Goal: Check status: Check status

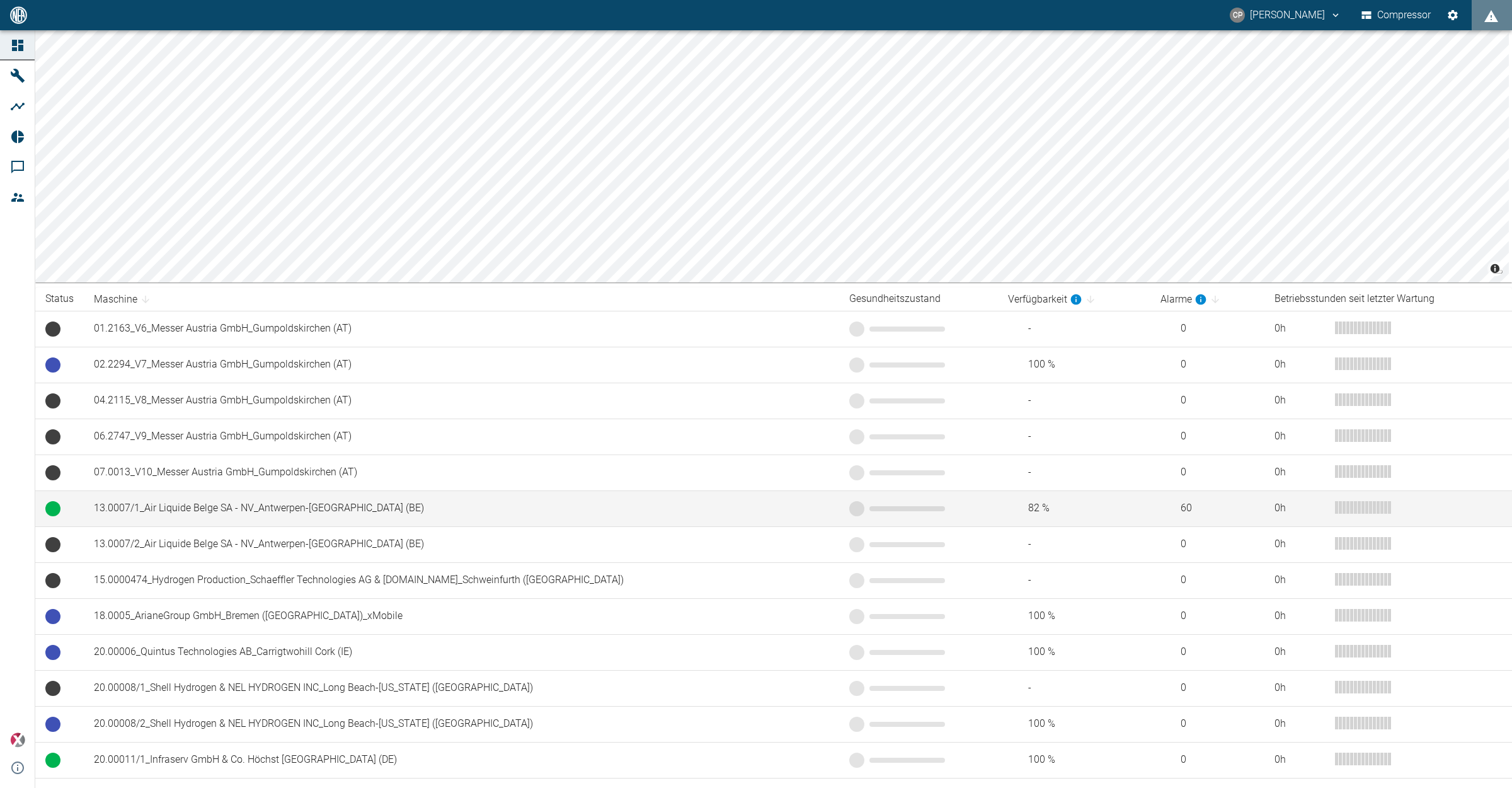
click at [168, 500] on td "13.0007/1_Air Liquide Belge SA - NV_Antwerpen-[GEOGRAPHIC_DATA] (BE)" at bounding box center [462, 508] width 756 height 36
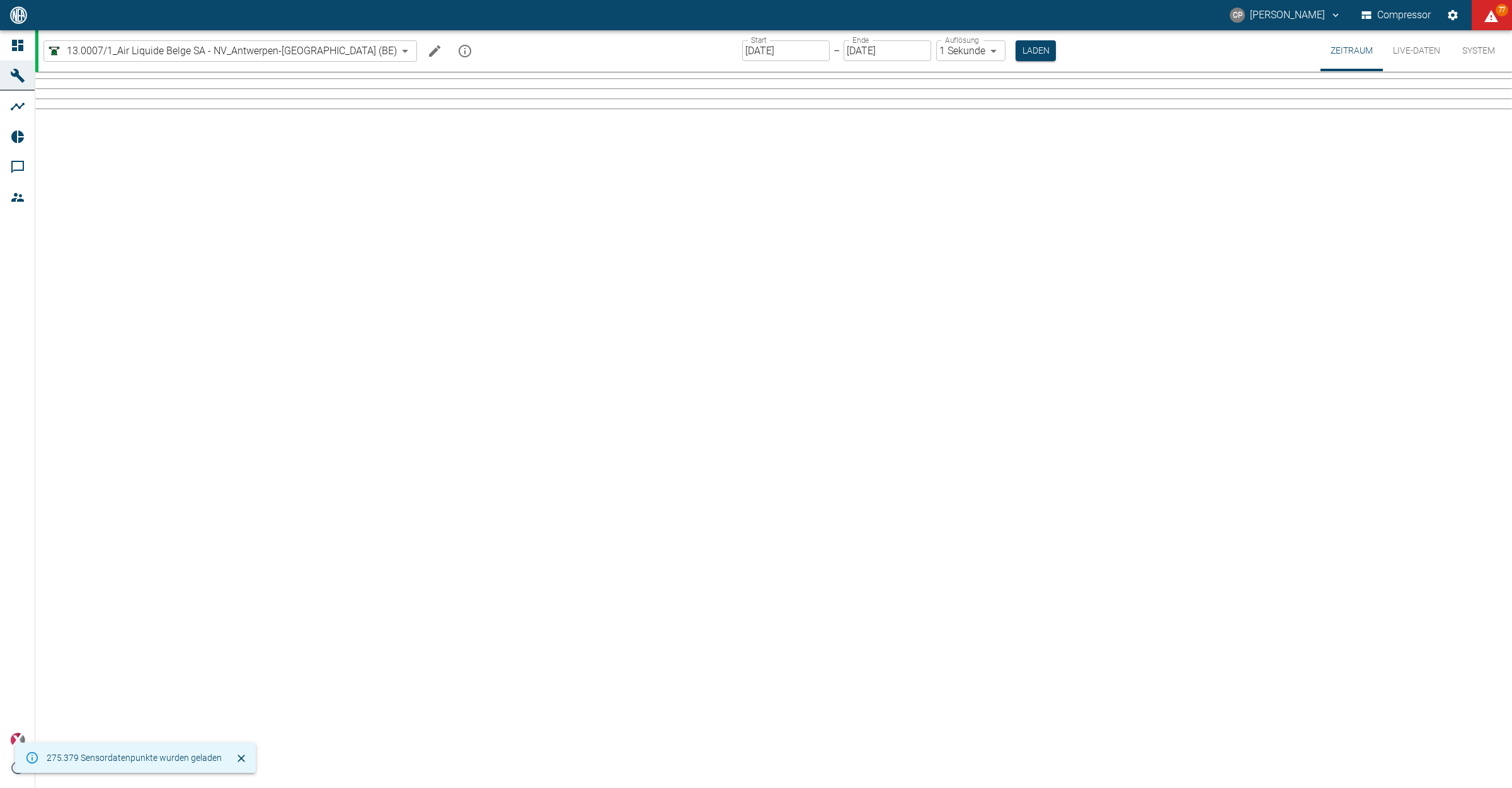
click at [742, 54] on input "[DATE]" at bounding box center [786, 50] width 87 height 20
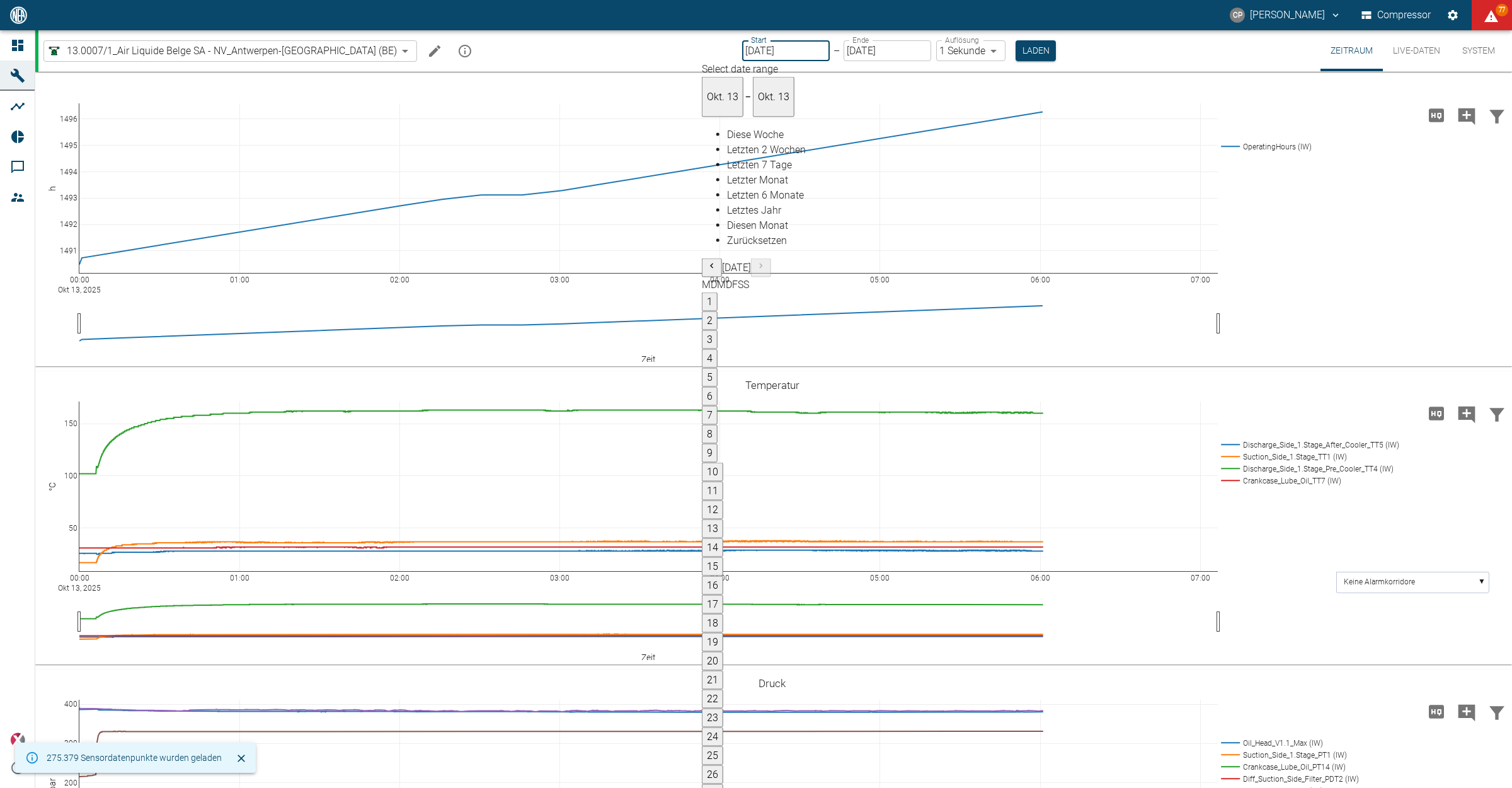
type input "11.10.2025"
click at [934, 54] on body "CP Christoph Palm Compressor 77 Dashboard Maschinen Analysen Reports Kommentare…" at bounding box center [756, 394] width 1512 height 788
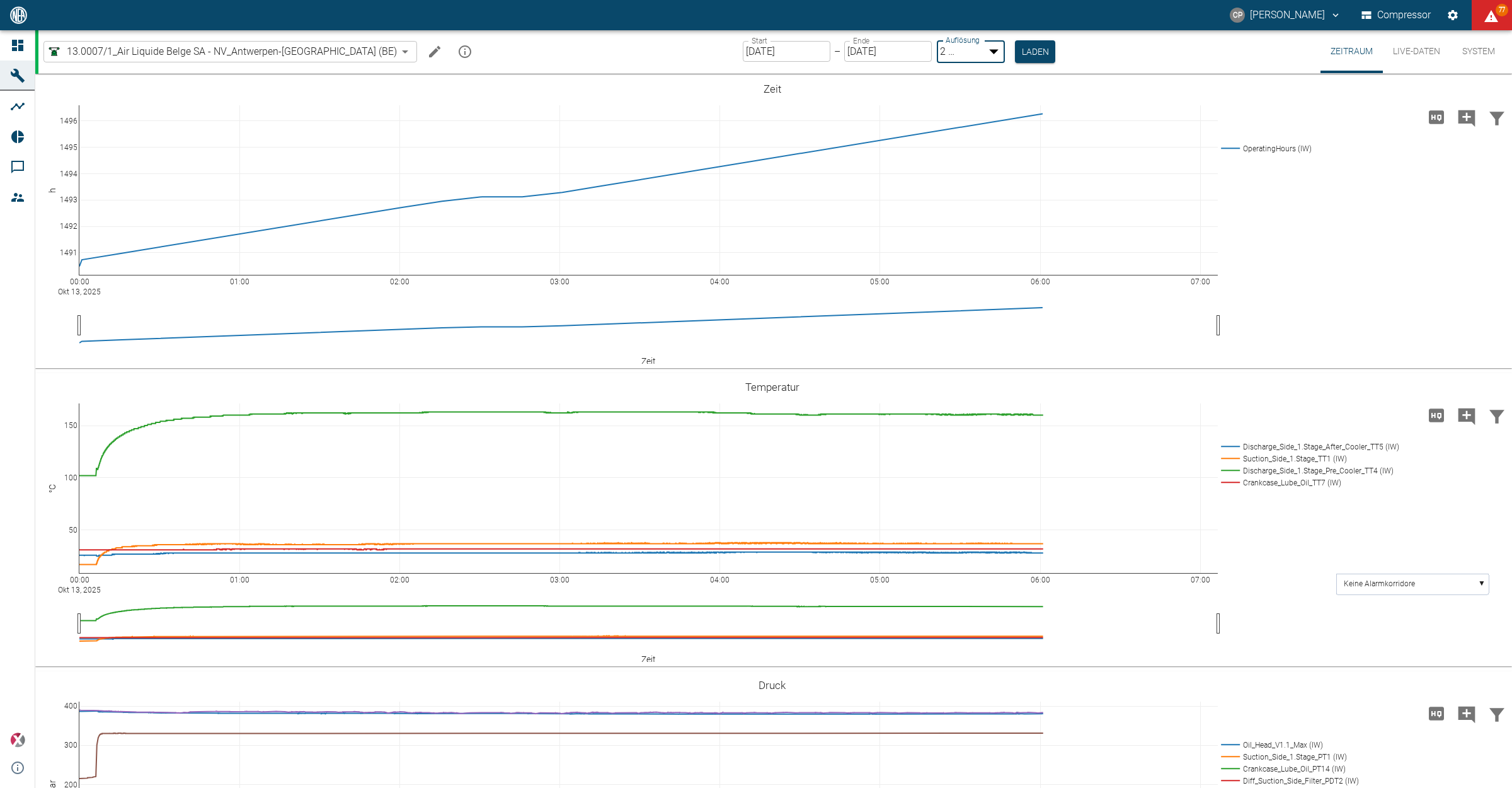
type input "1sec"
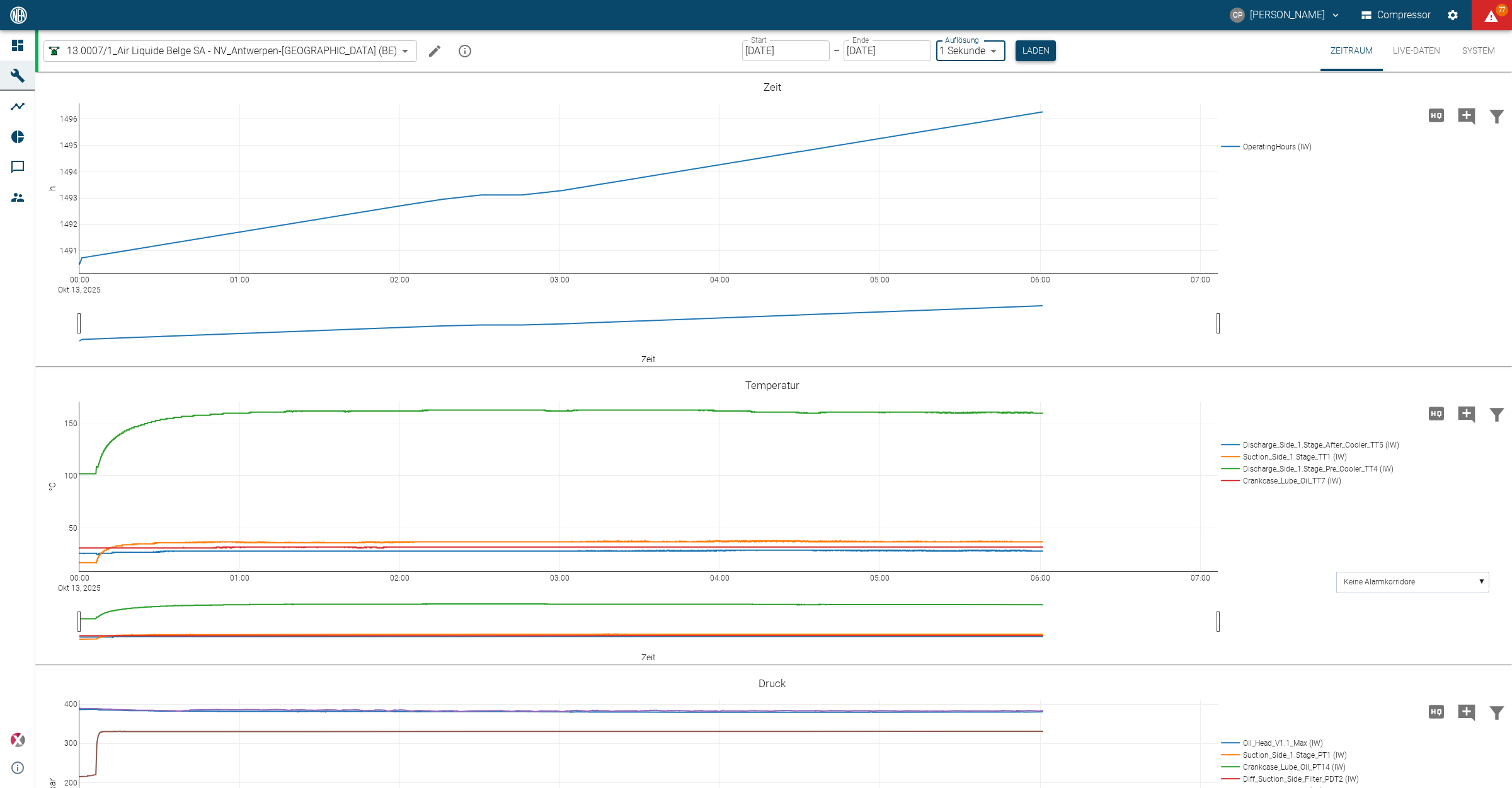
click at [1016, 54] on button "Laden" at bounding box center [1035, 50] width 40 height 20
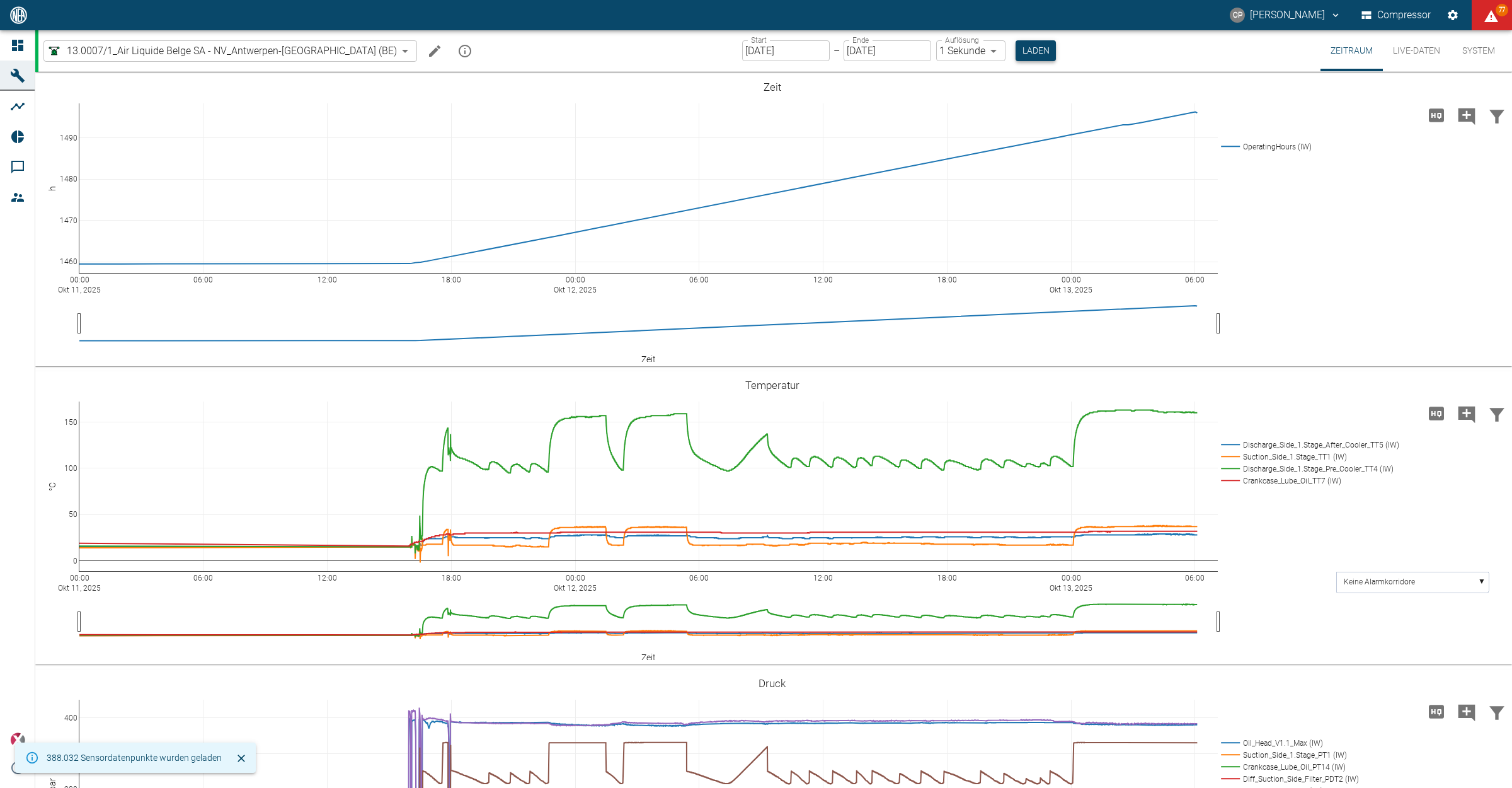
click at [1016, 54] on button "Laden" at bounding box center [1035, 50] width 40 height 20
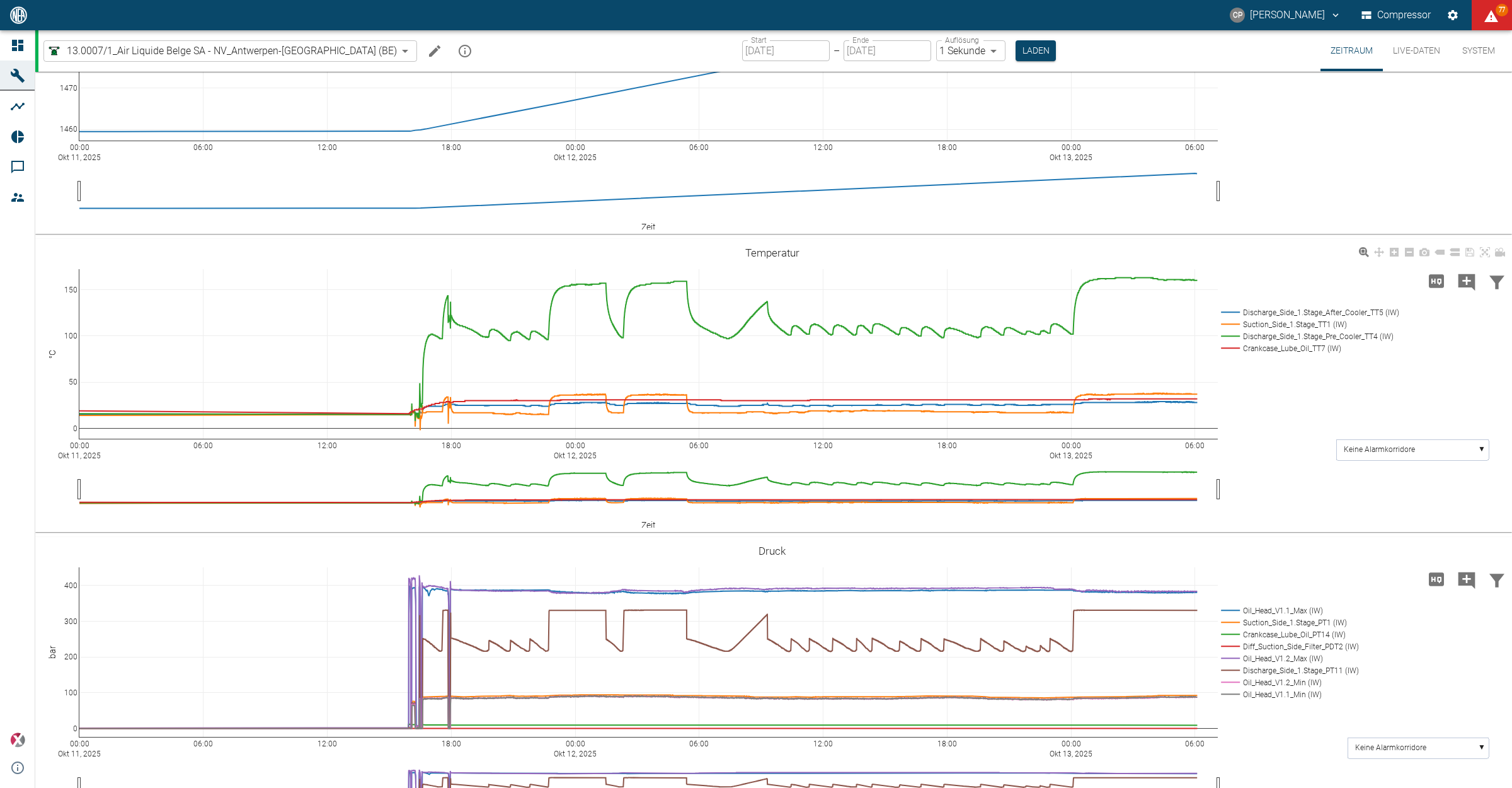
scroll to position [158, 0]
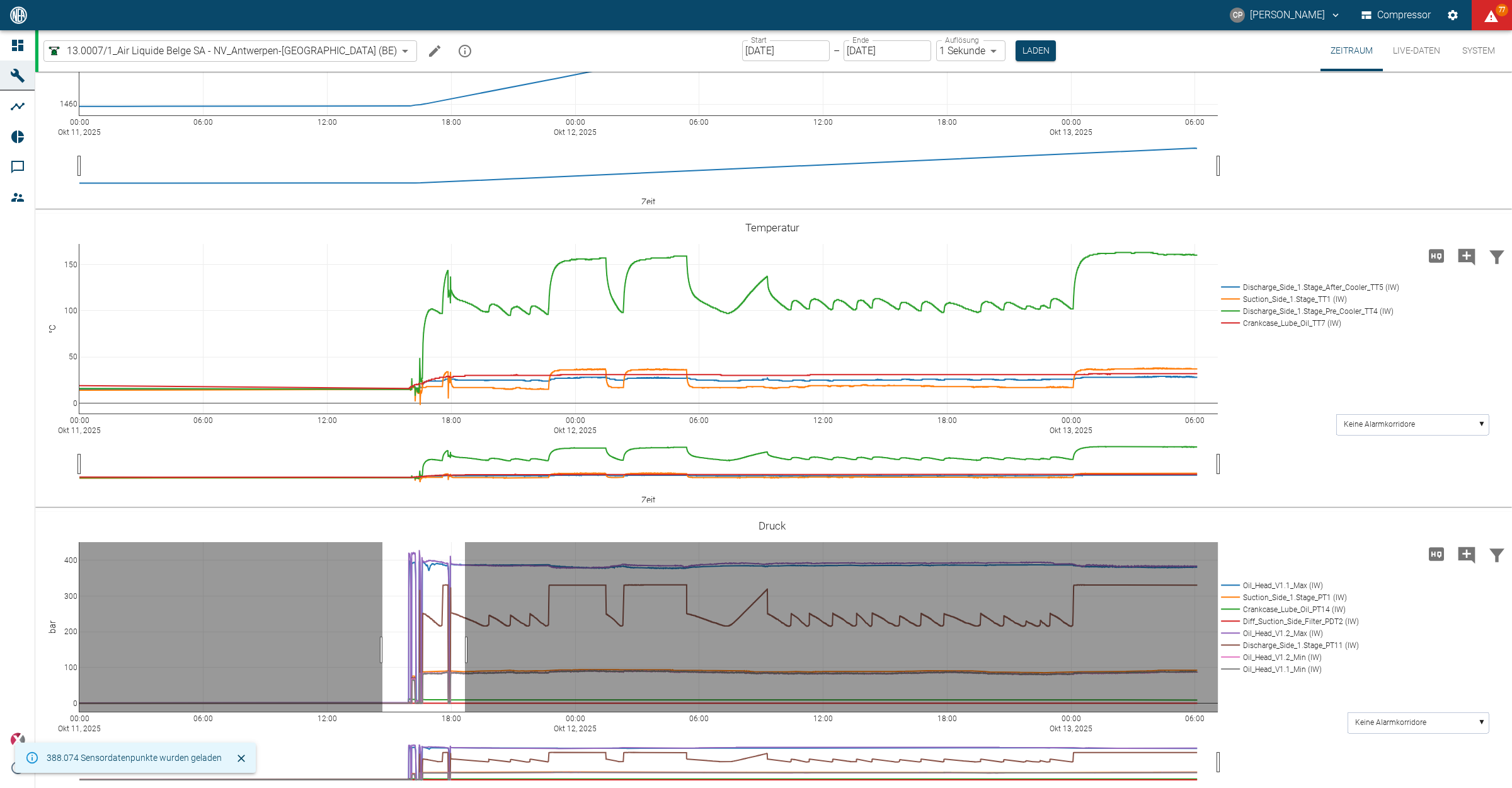
drag, startPoint x: 383, startPoint y: 650, endPoint x: 465, endPoint y: 651, distance: 82.0
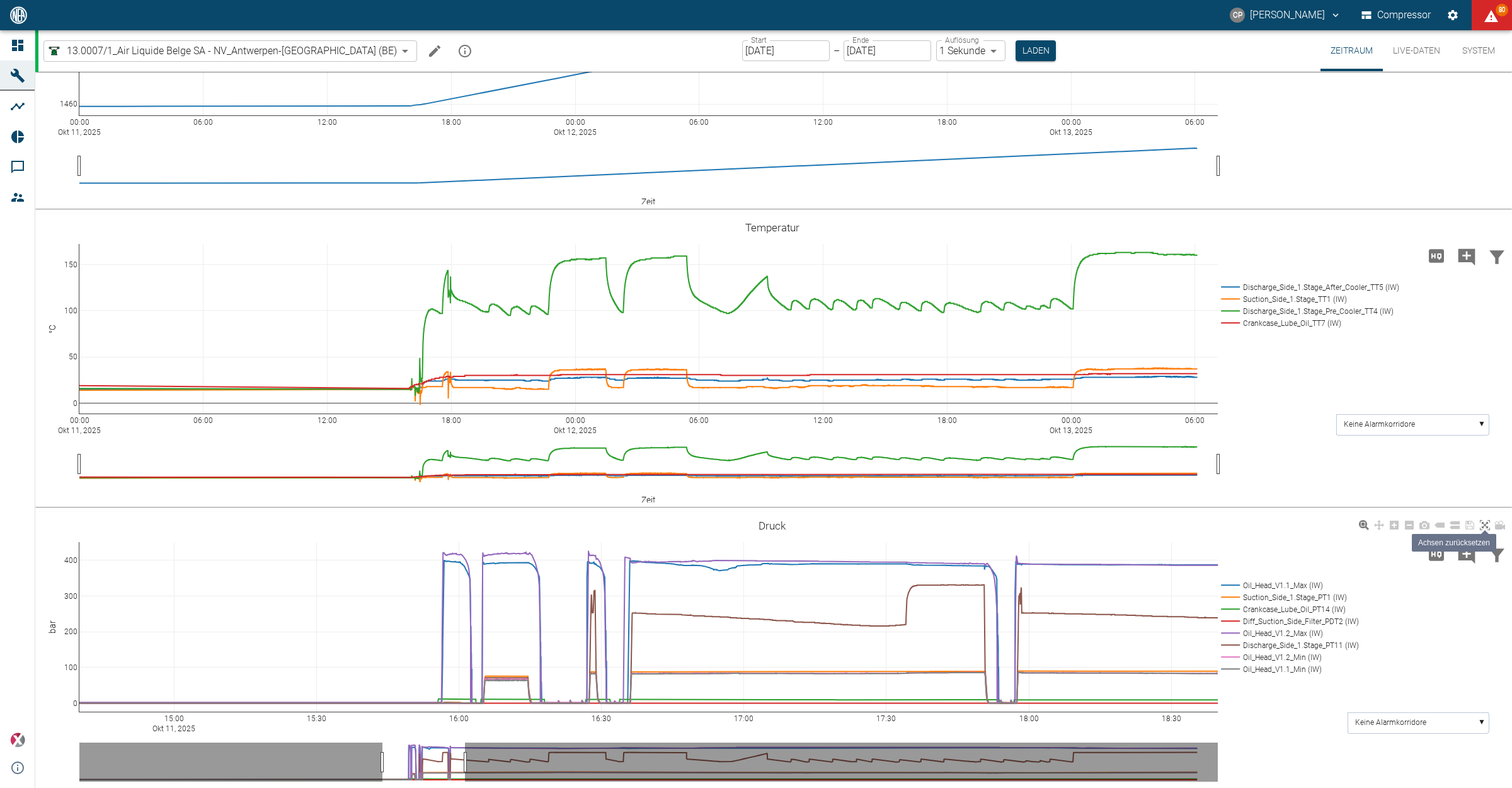
click at [1486, 525] on icon at bounding box center [1485, 525] width 10 height 10
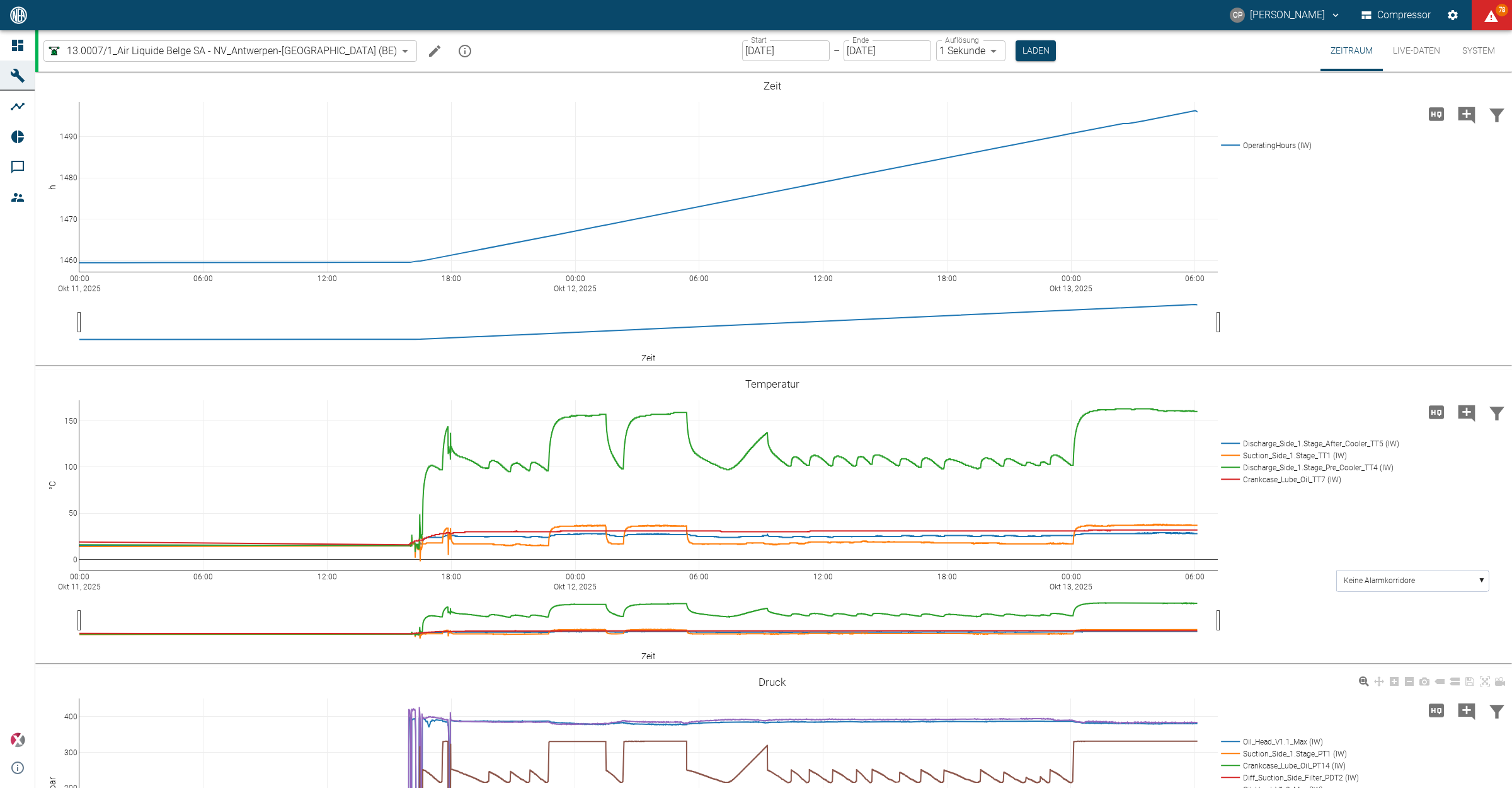
scroll to position [0, 0]
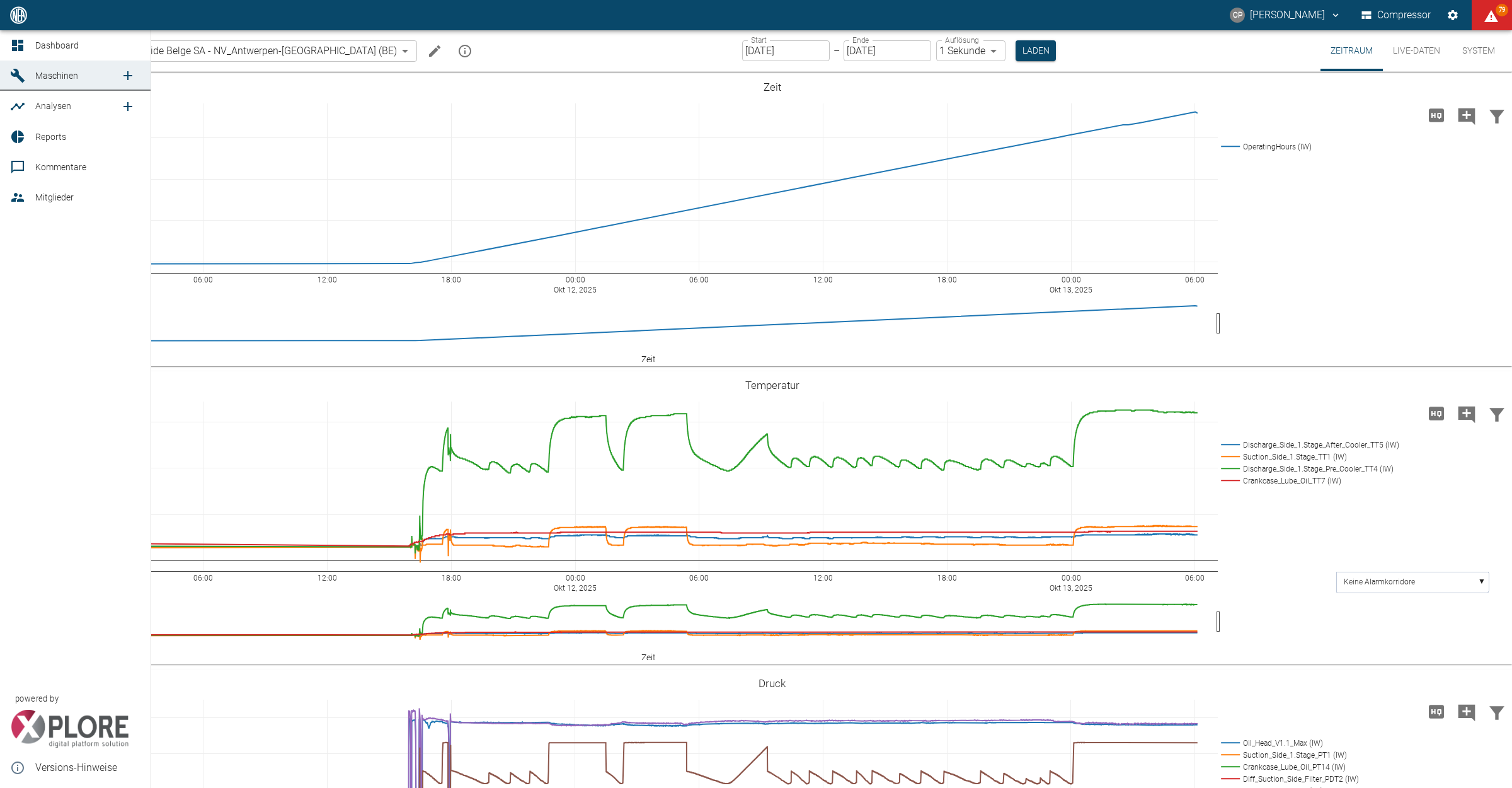
click at [16, 47] on icon at bounding box center [18, 45] width 15 height 15
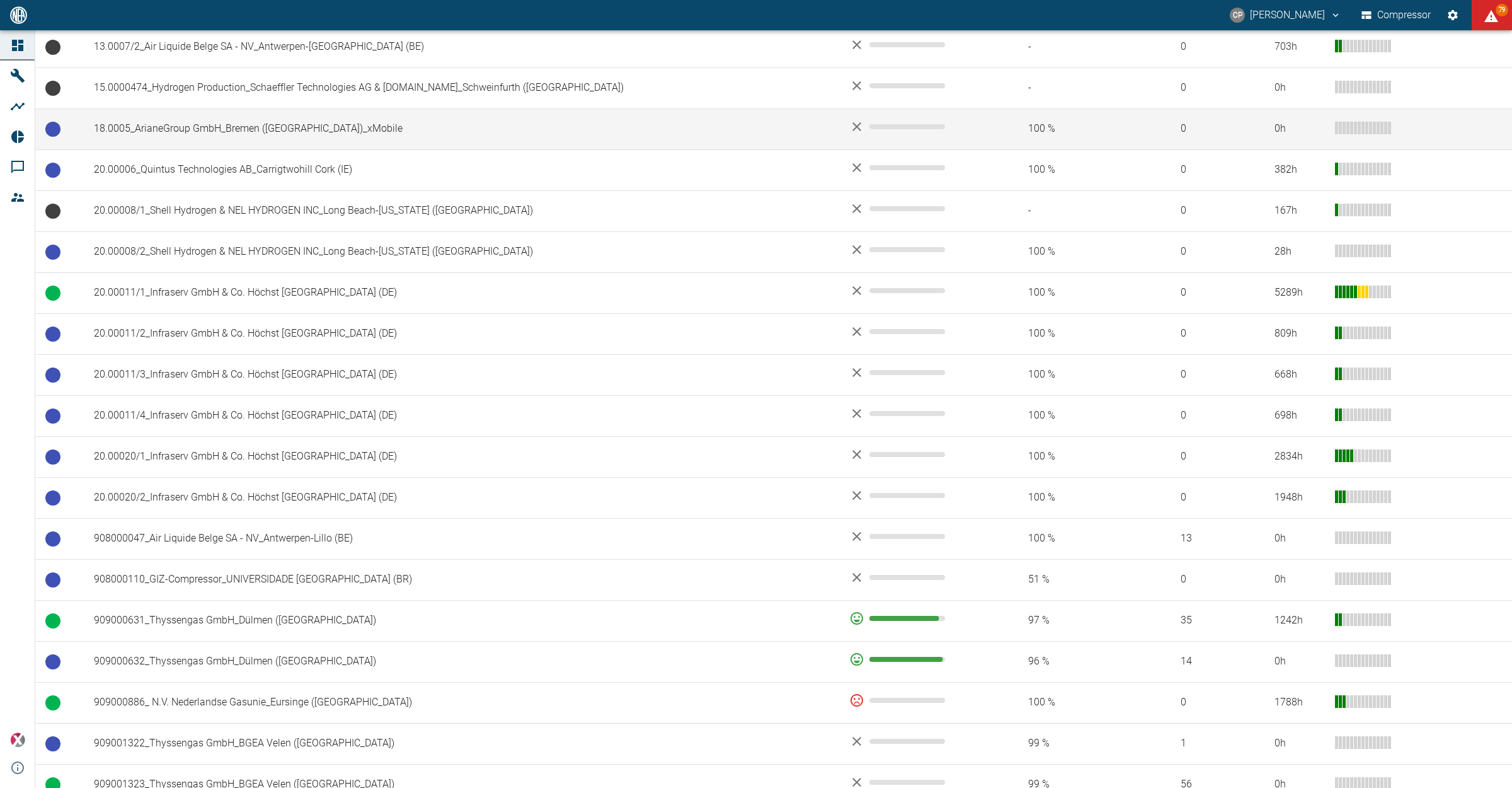
scroll to position [551, 0]
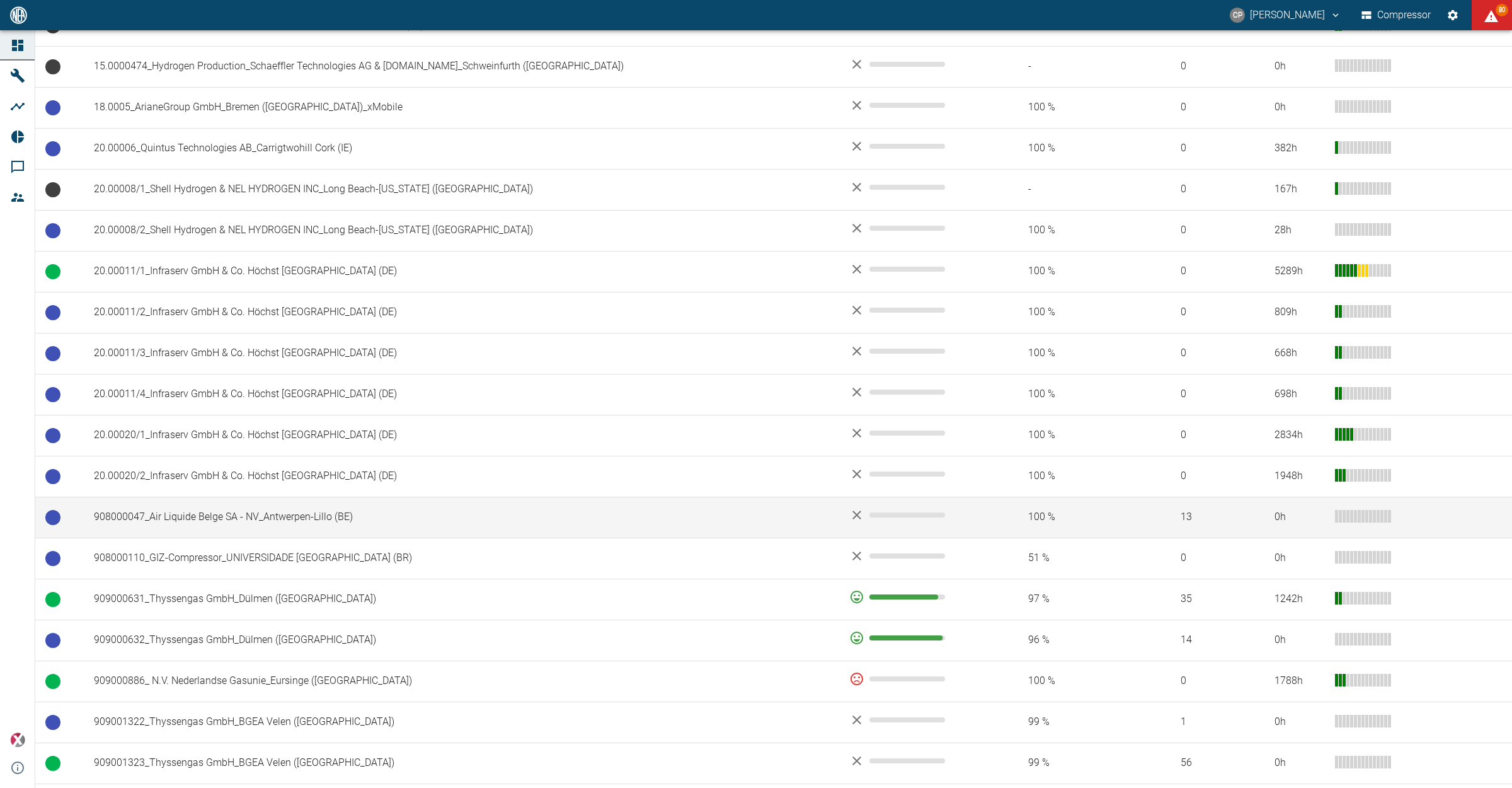
click at [248, 525] on td "908000047_Air Liquide Belge SA - NV_Antwerpen-Lillo (BE)" at bounding box center [462, 517] width 756 height 41
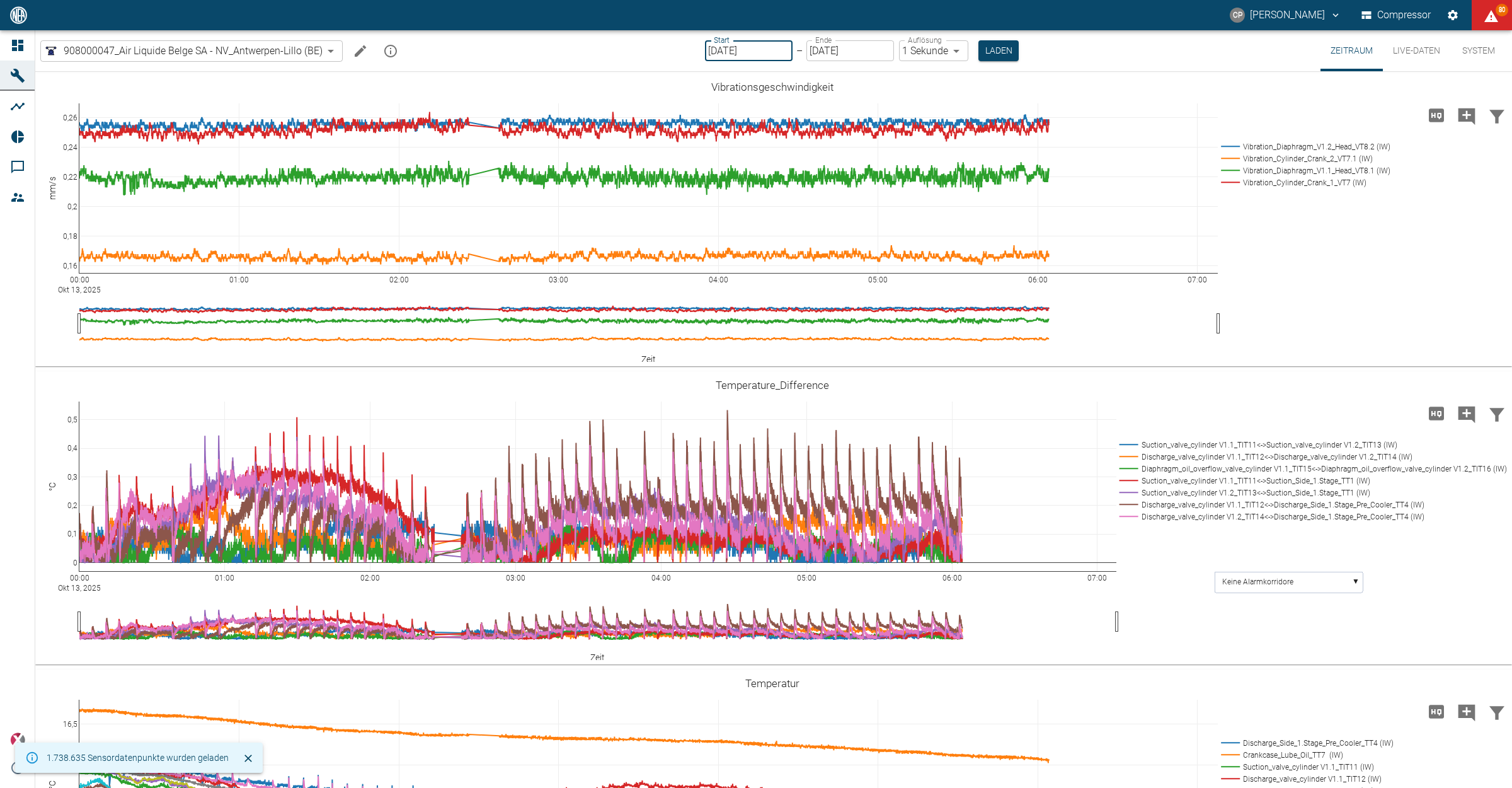
click at [747, 51] on input "[DATE]" at bounding box center [749, 50] width 87 height 20
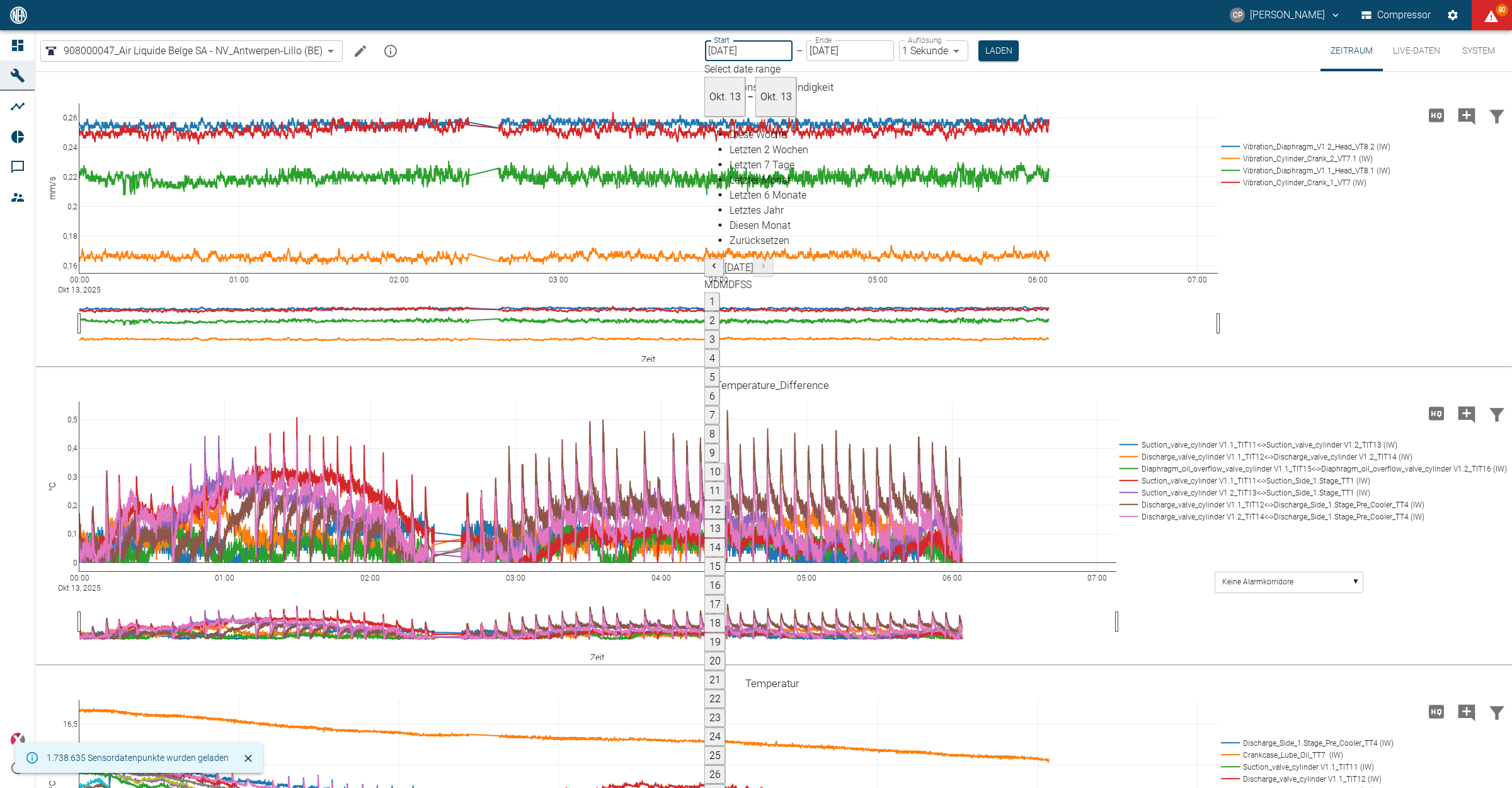
type input "[DATE]"
type input "2min"
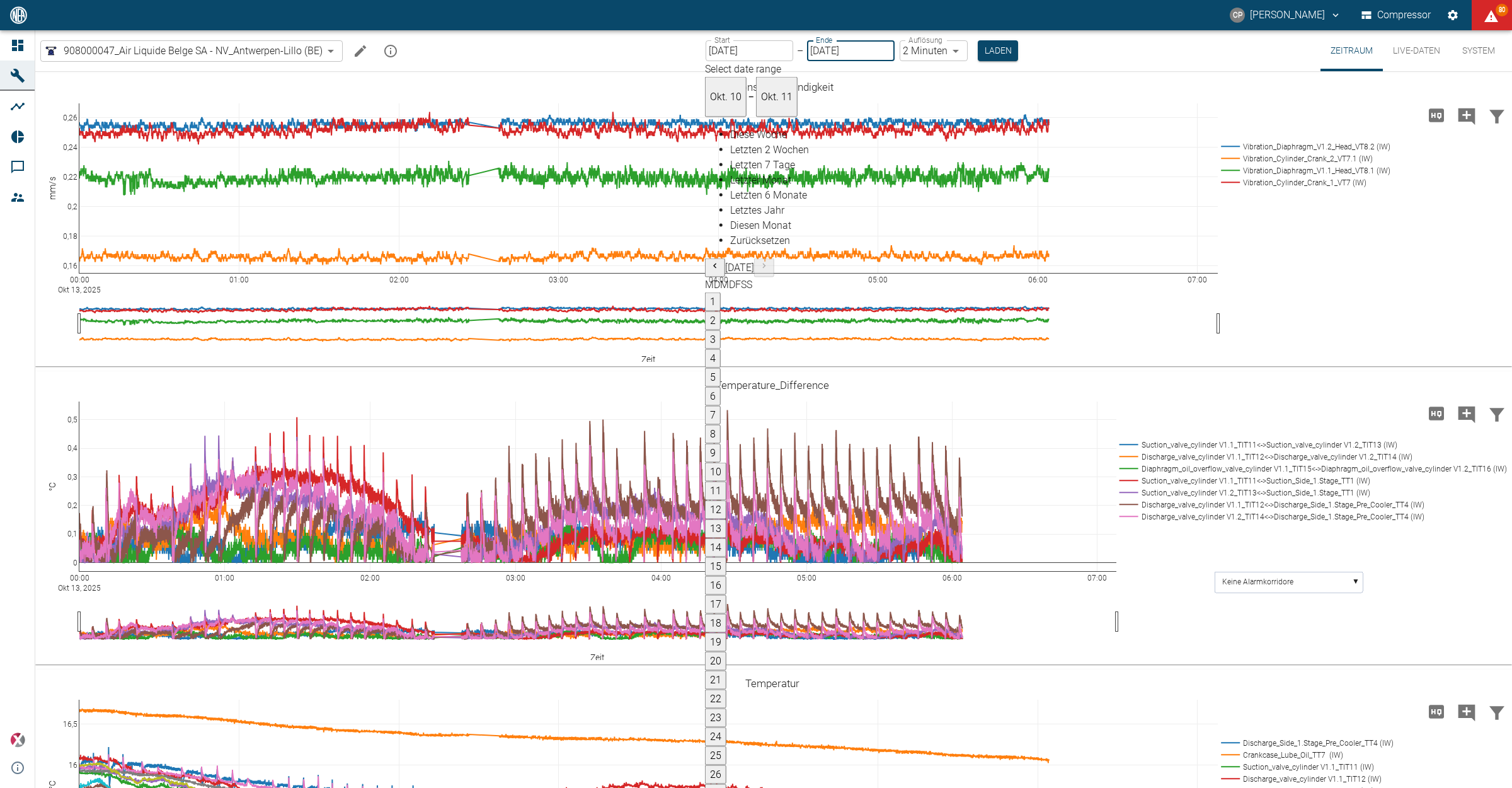
type input "[DATE]"
click at [914, 57] on body "CP Christoph Palm Compressor 80 Dashboard Maschinen Analysen Reports Kommentare…" at bounding box center [756, 394] width 1512 height 788
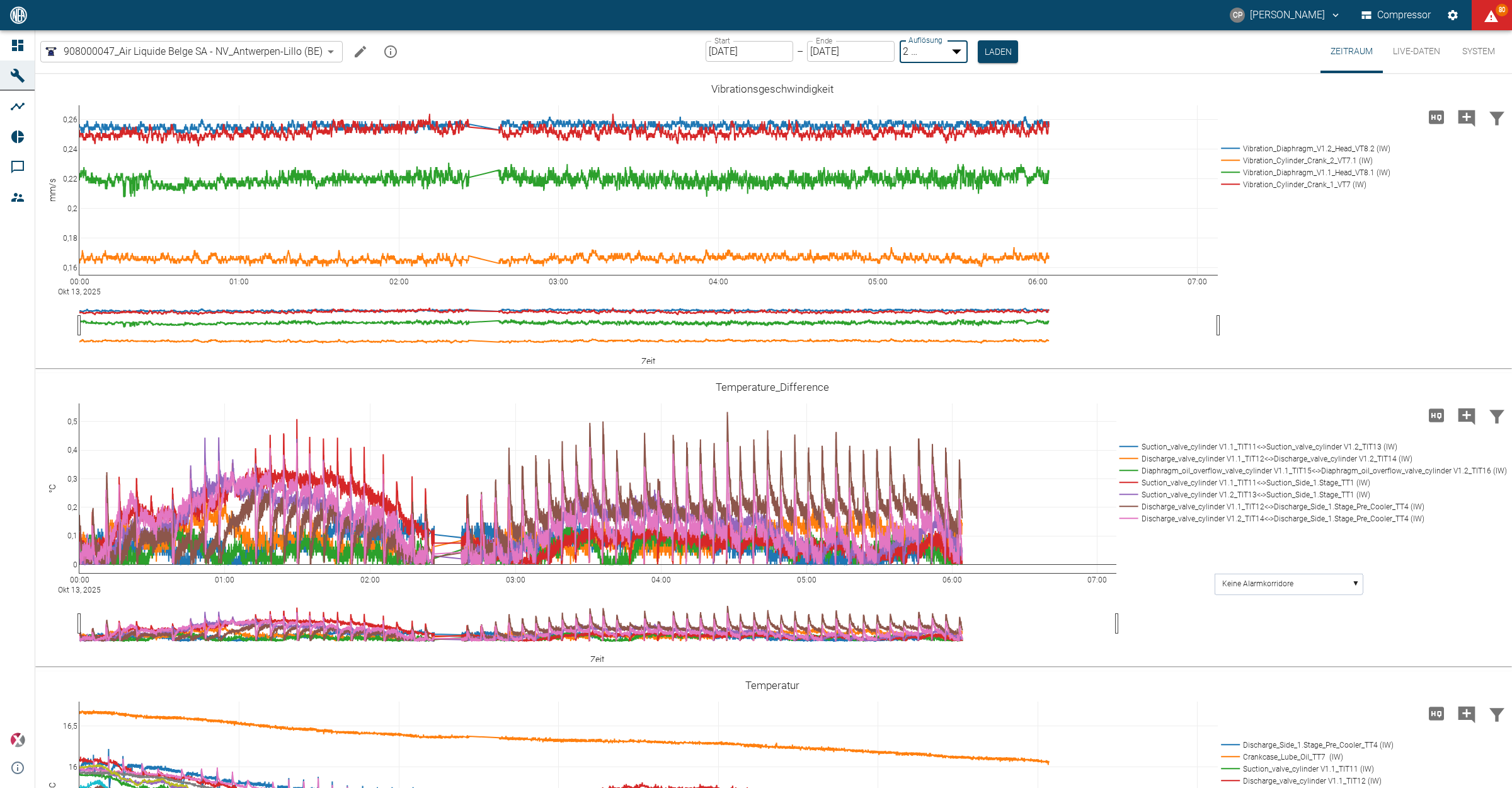
type input "1sec"
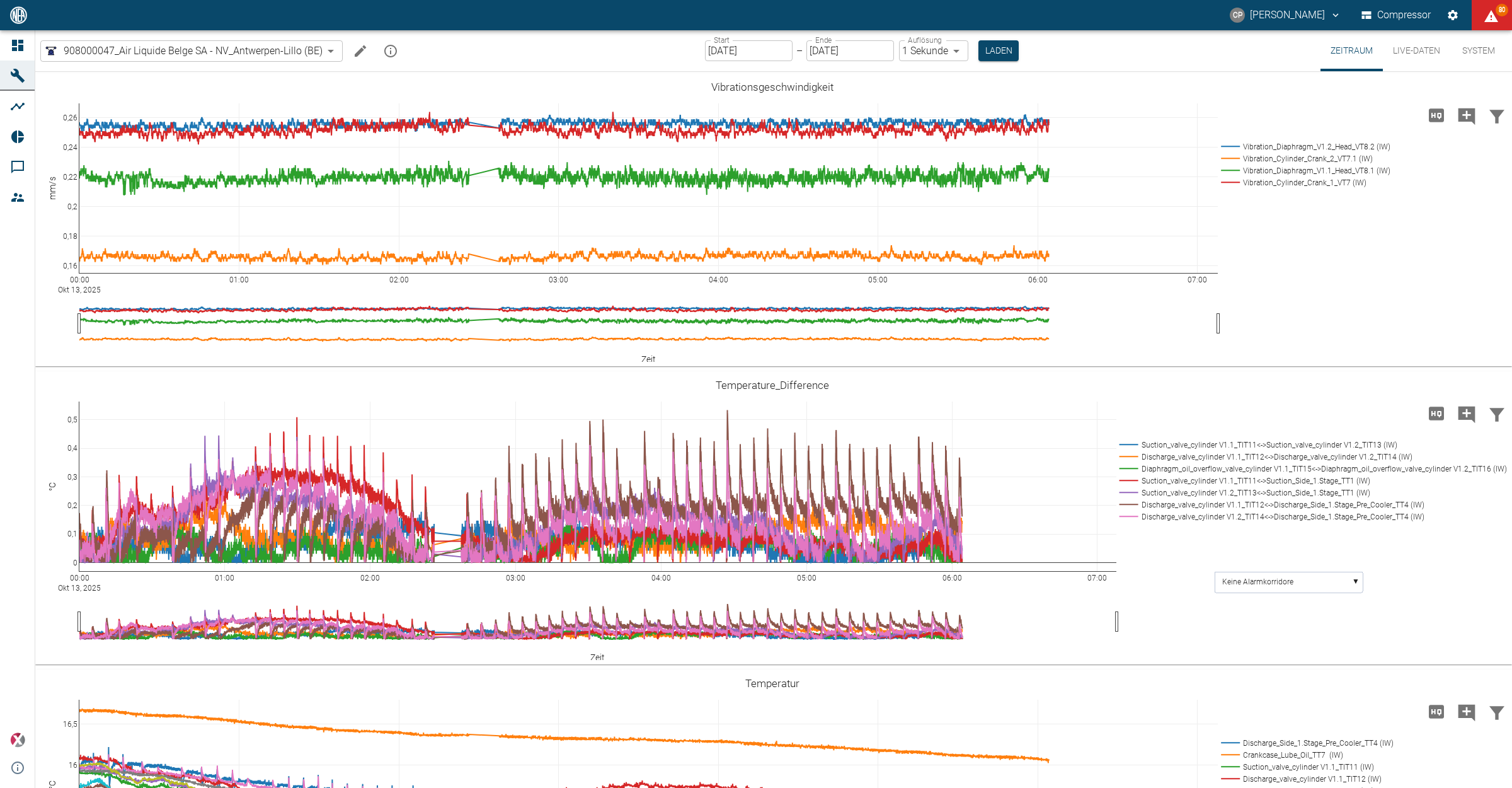
click at [1026, 44] on div "908000047_Air Liquide Belge SA - NV_Antwerpen-Lillo (BE) 53812aab-fb54-4a57-a57…" at bounding box center [774, 50] width 1477 height 41
click at [1012, 46] on button "Laden" at bounding box center [998, 50] width 40 height 20
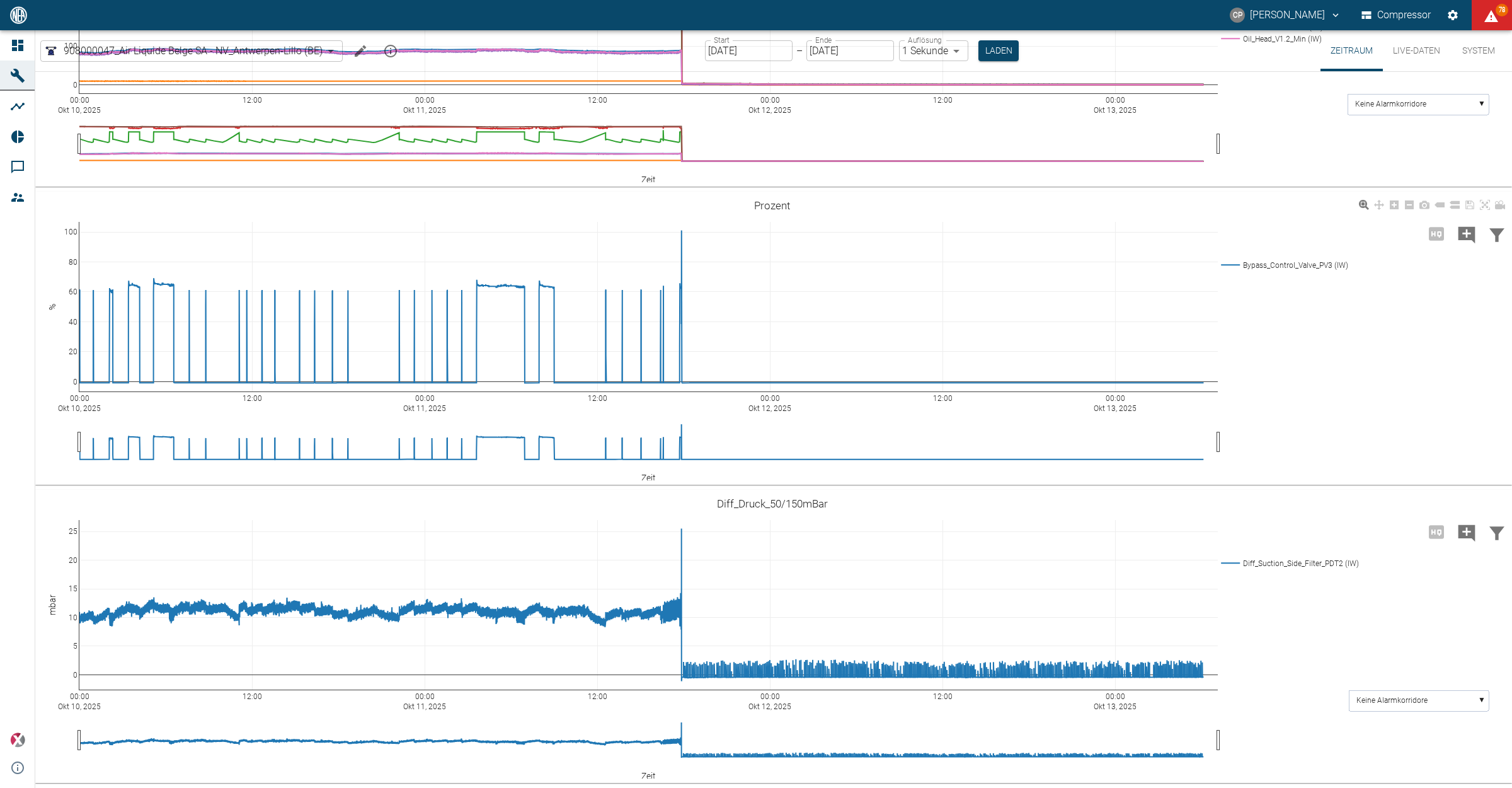
scroll to position [60, 0]
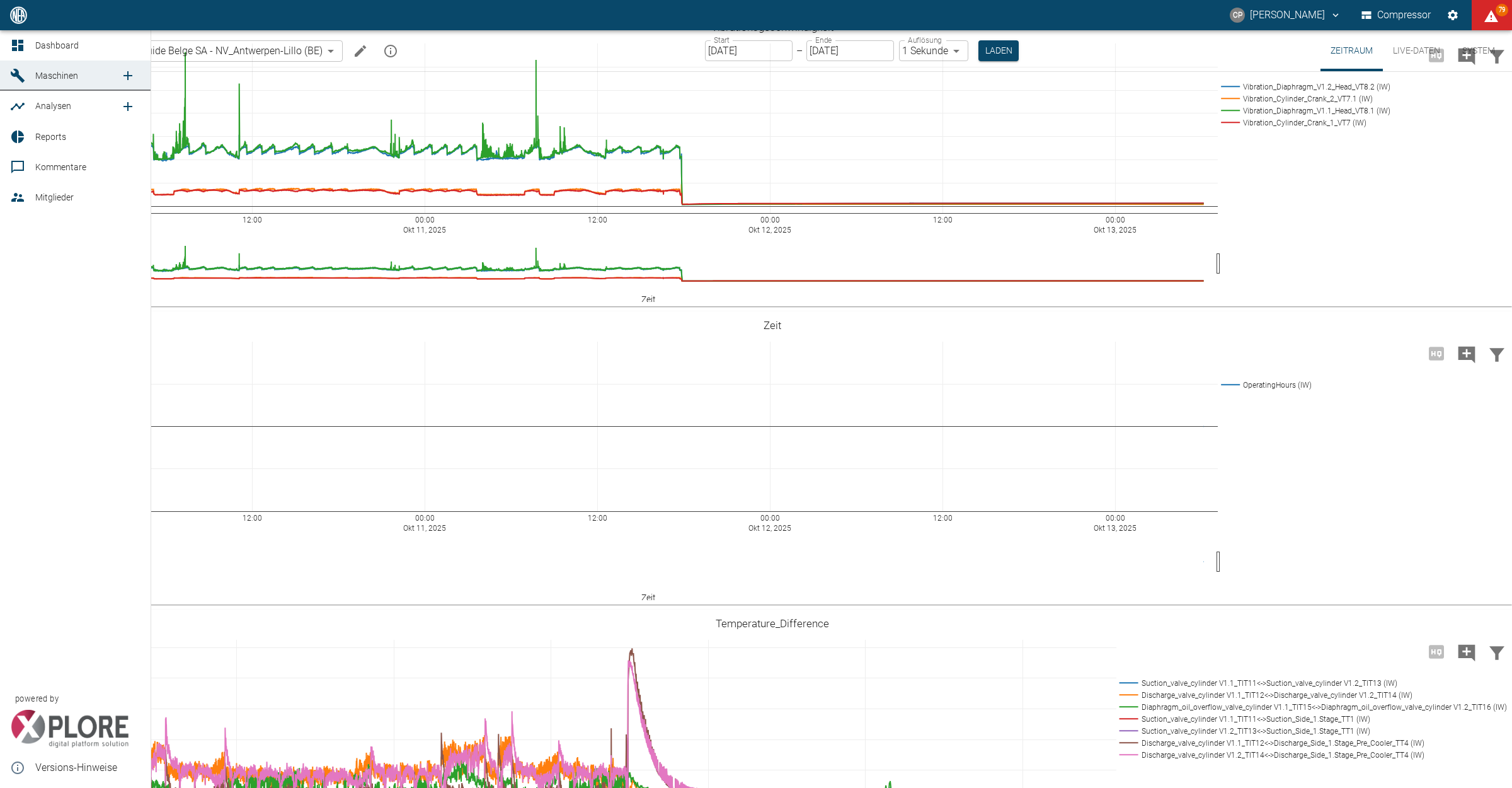
click at [12, 32] on link "Dashboard" at bounding box center [75, 45] width 151 height 30
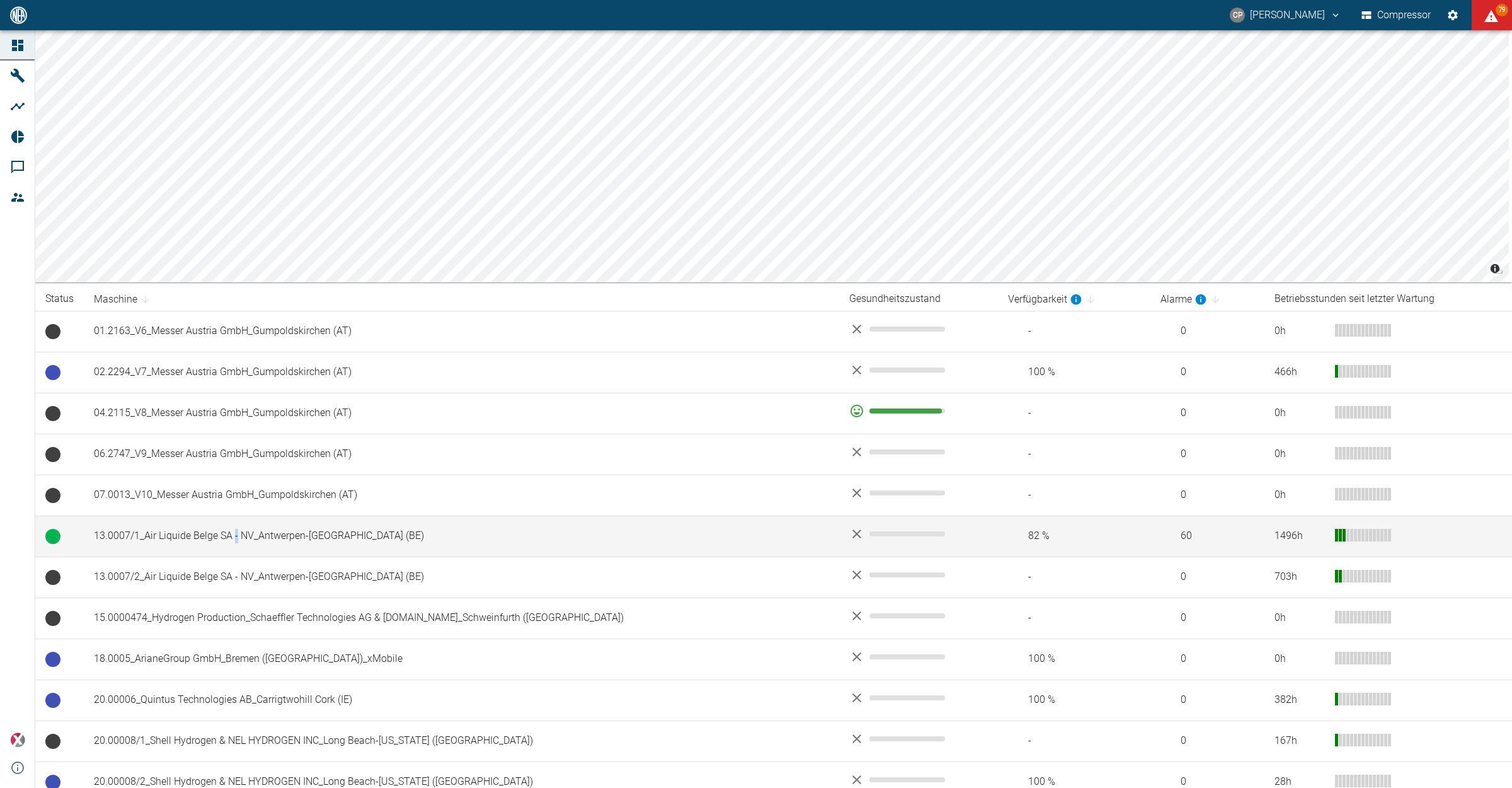
click at [237, 531] on td "13.0007/1_Air Liquide Belge SA - NV_Antwerpen-Lillo (BE)" at bounding box center [462, 536] width 756 height 41
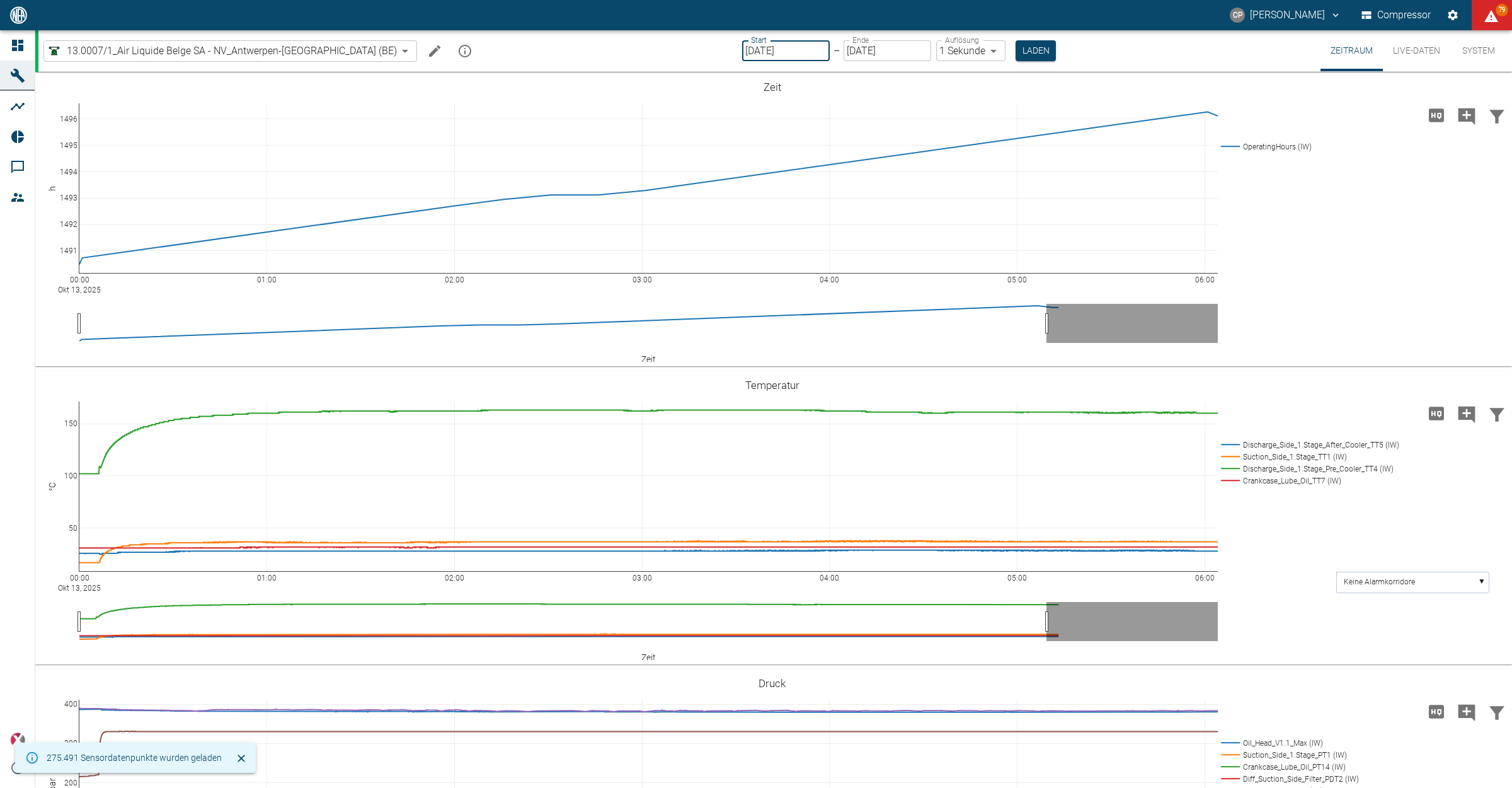
click at [786, 43] on input "[DATE]" at bounding box center [786, 50] width 87 height 20
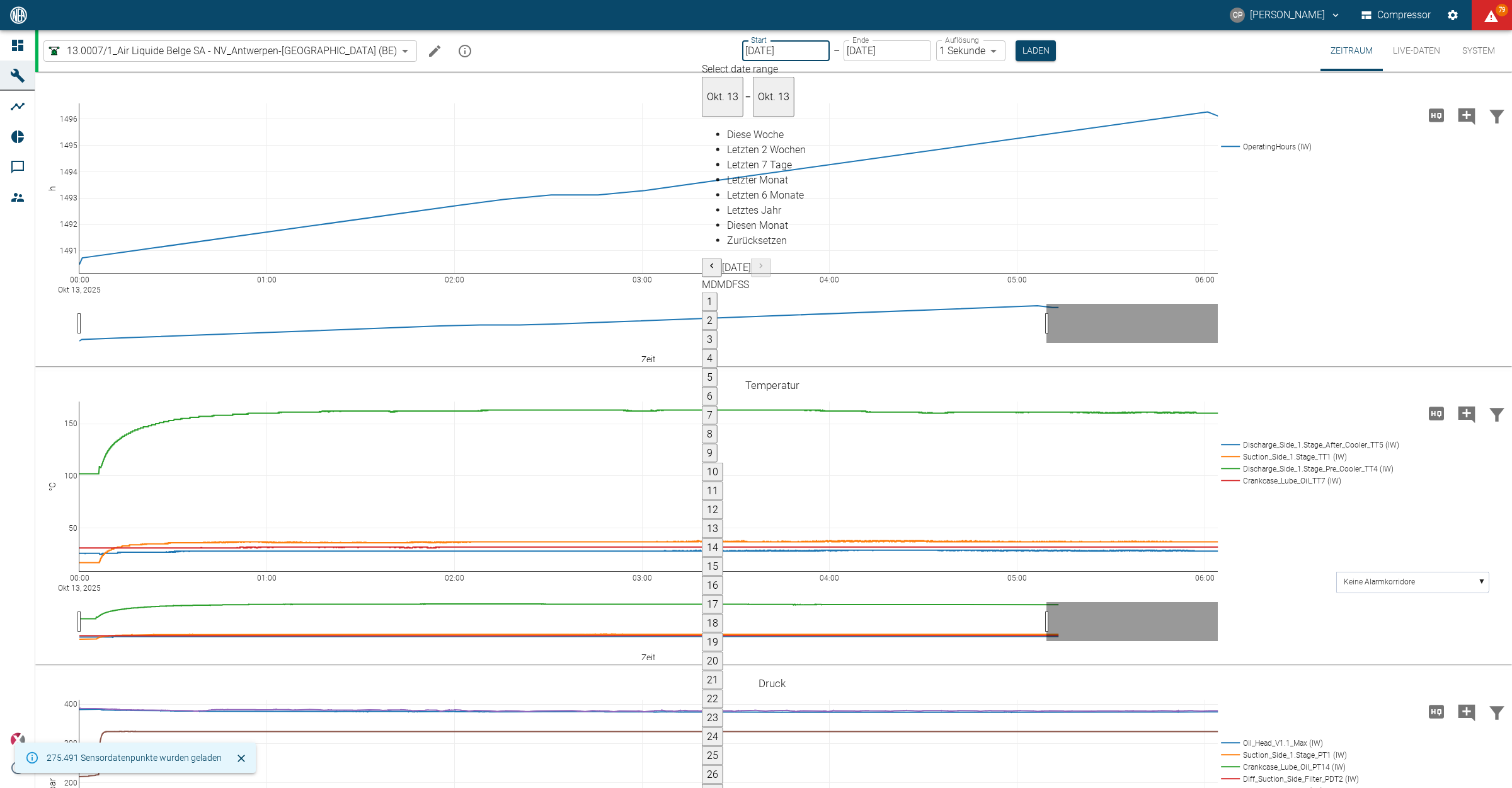
type input "11.10.2025"
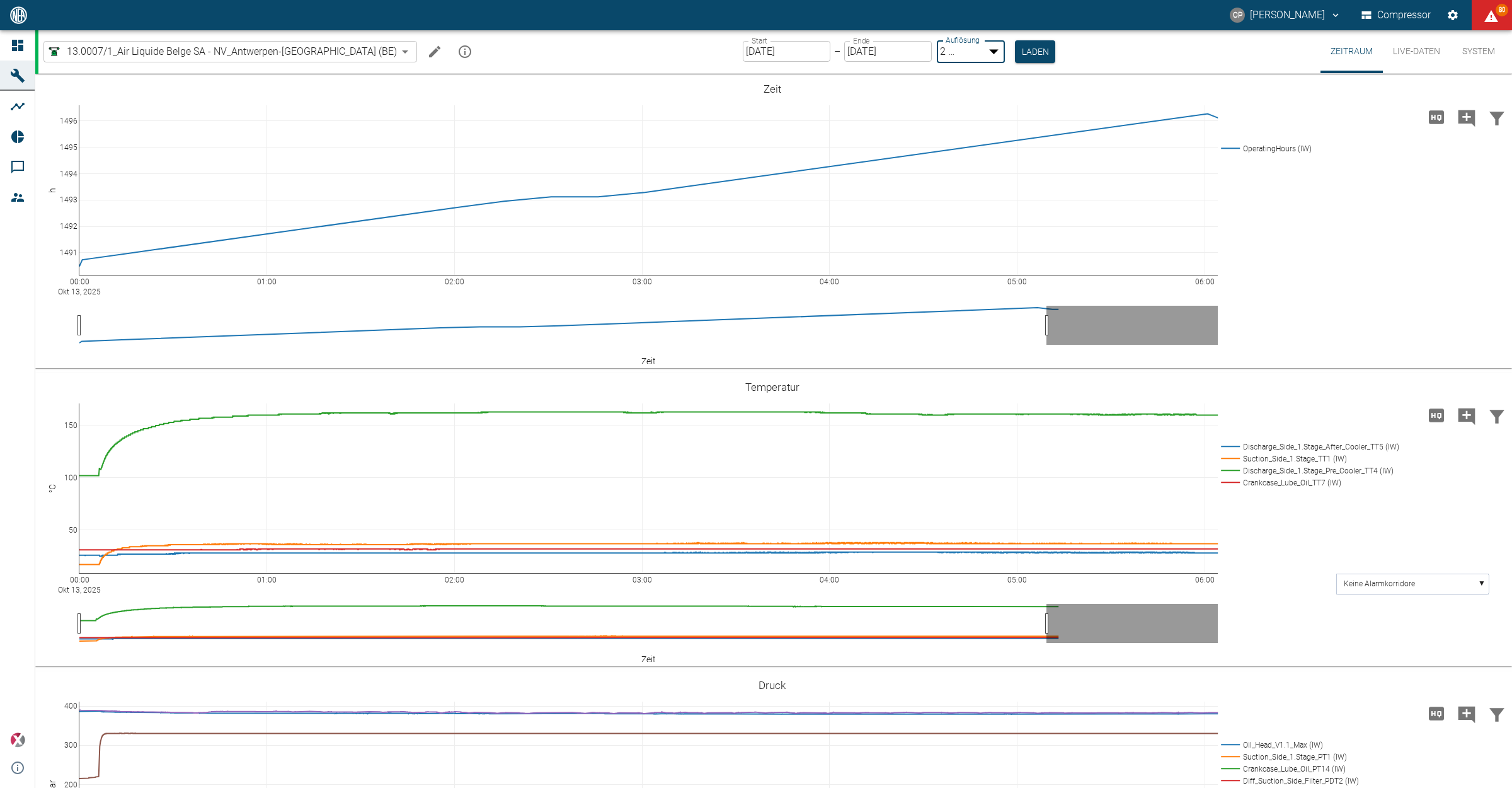
click at [925, 57] on body "CP Christoph Palm Compressor 80 Dashboard Maschinen Analysen Reports Kommentare…" at bounding box center [756, 394] width 1512 height 788
type input "1sec"
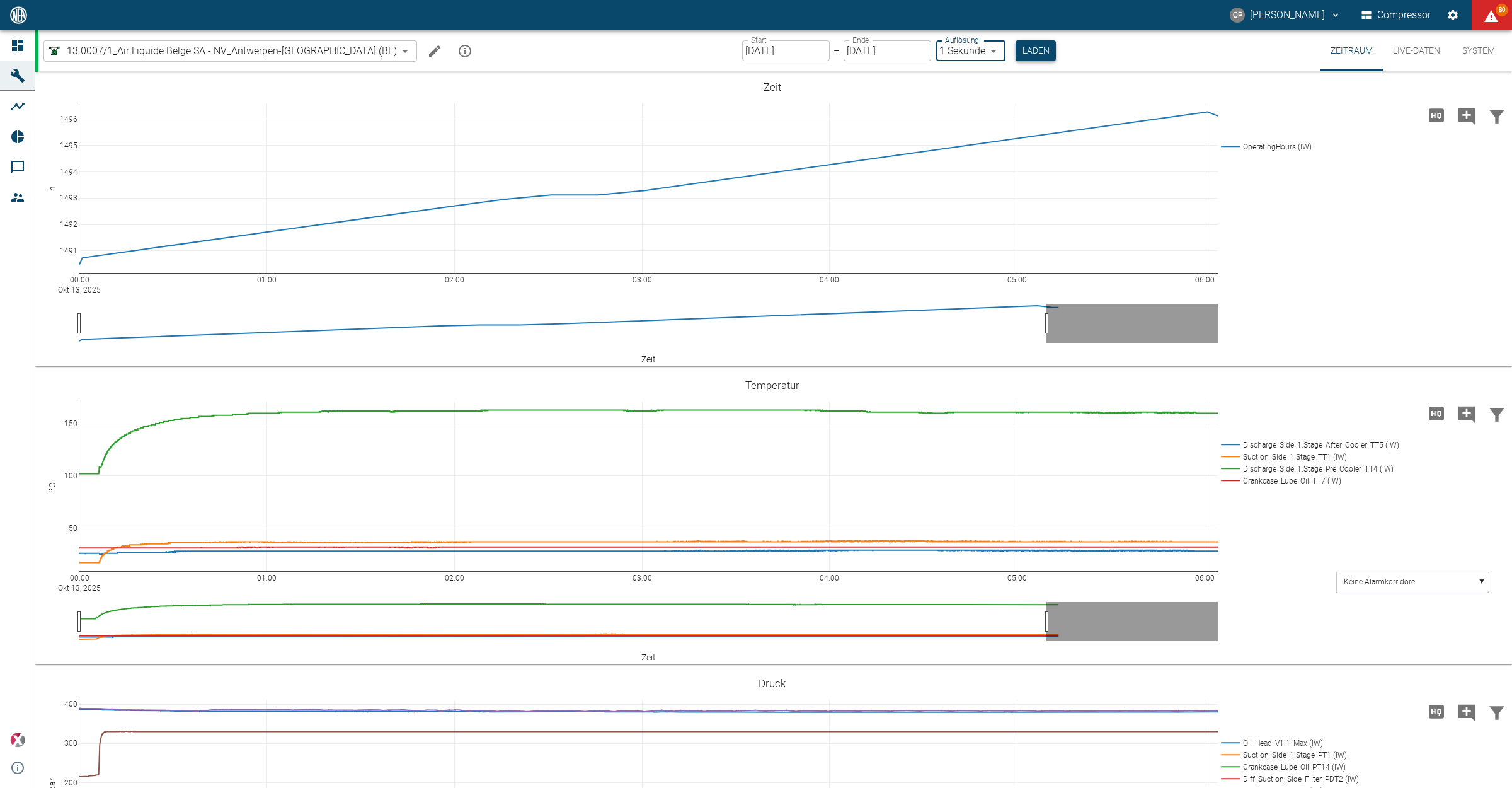
click at [1016, 57] on button "Laden" at bounding box center [1035, 50] width 40 height 20
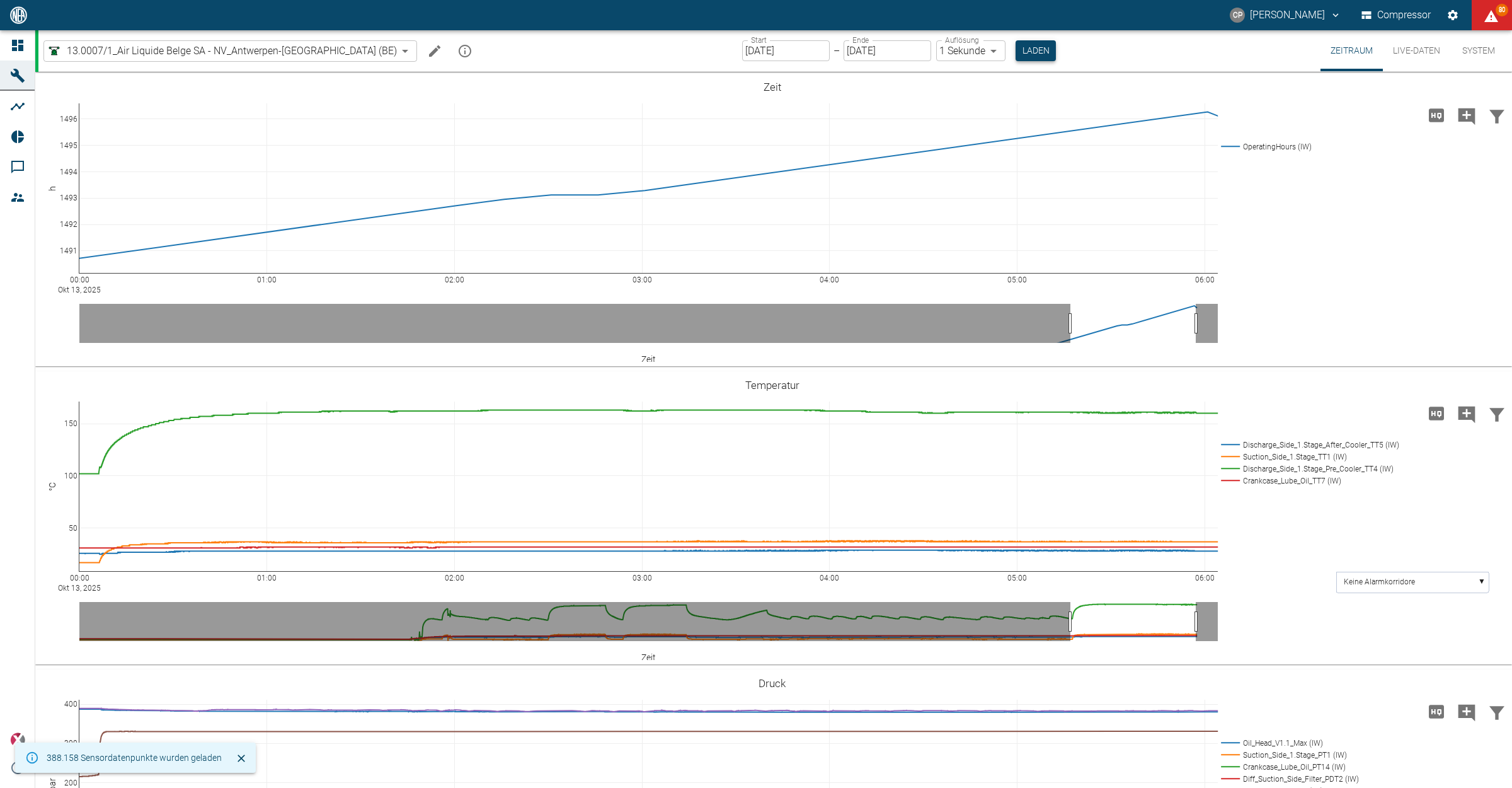
click at [1016, 50] on button "Laden" at bounding box center [1035, 50] width 40 height 20
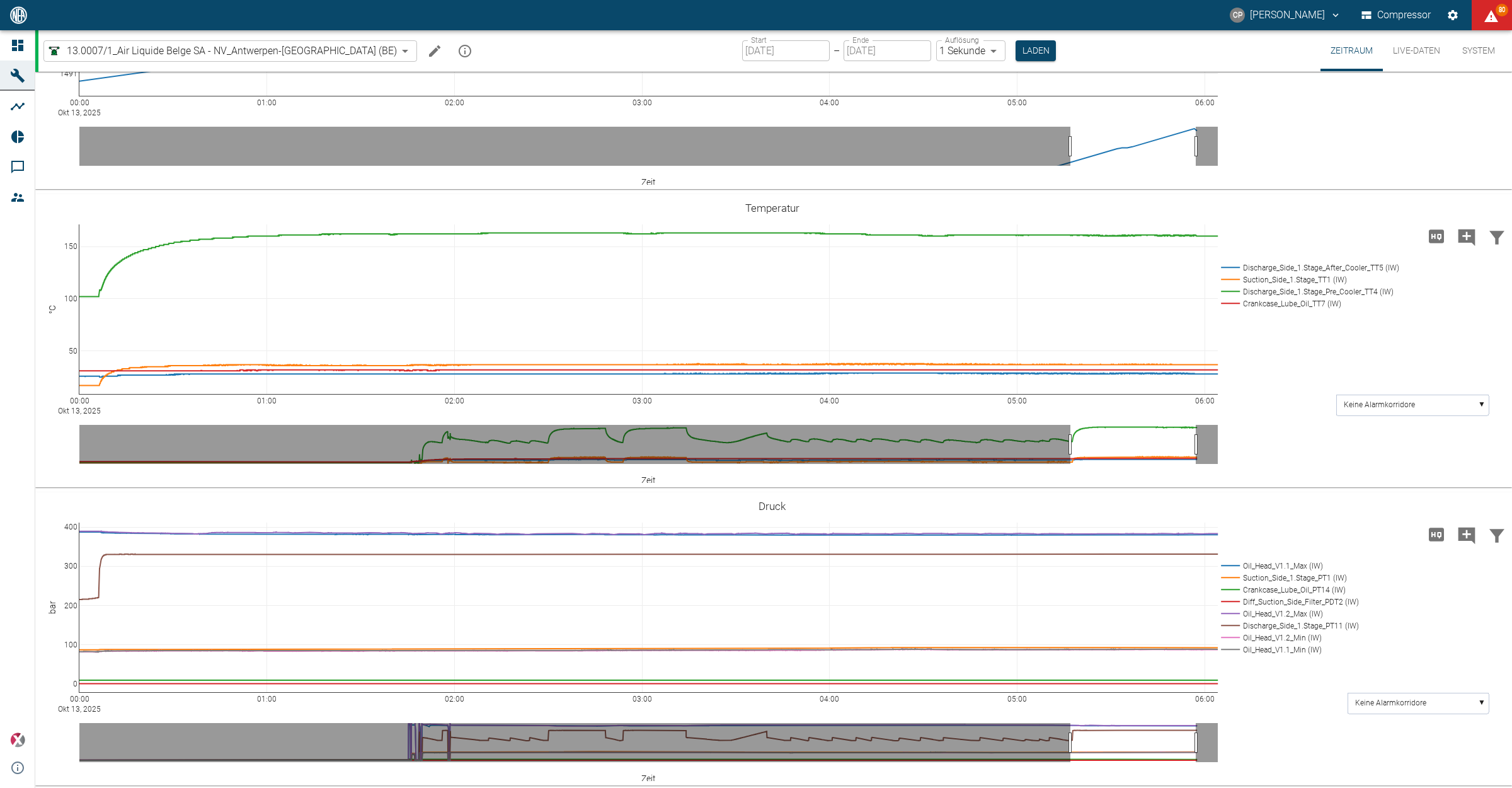
scroll to position [236, 0]
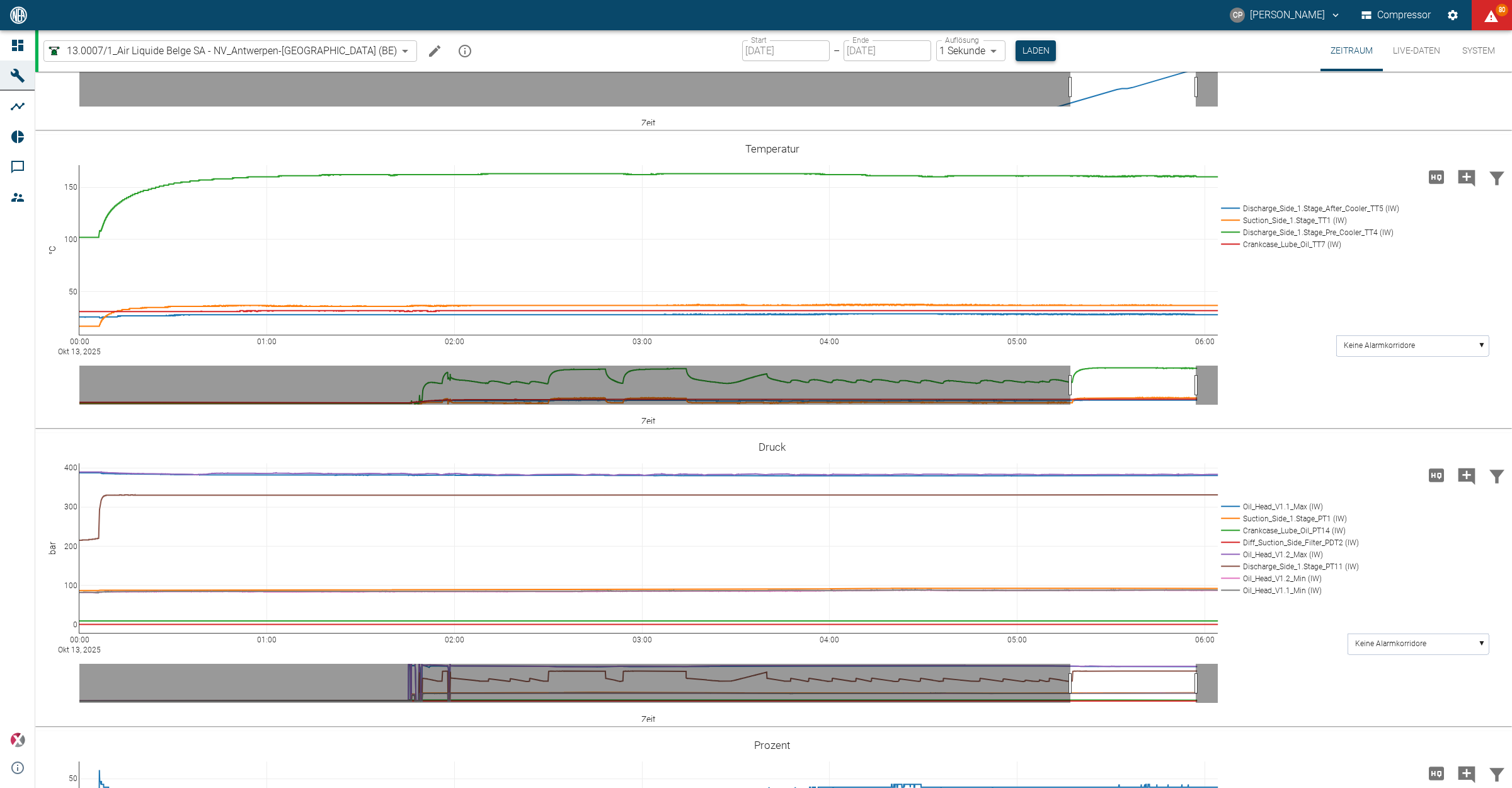
click at [1016, 52] on button "Laden" at bounding box center [1035, 50] width 40 height 20
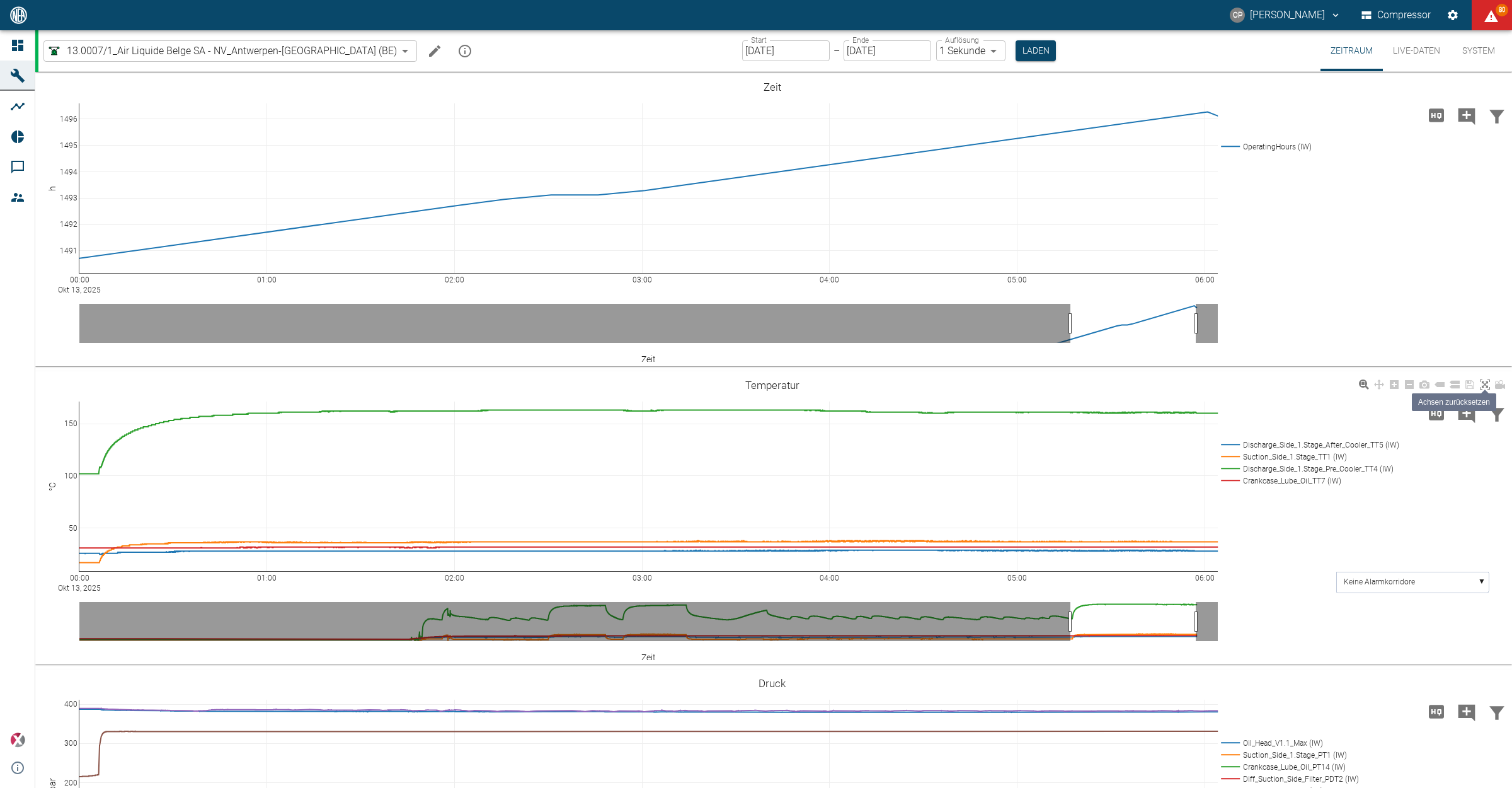
click at [1481, 385] on icon at bounding box center [1485, 384] width 10 height 10
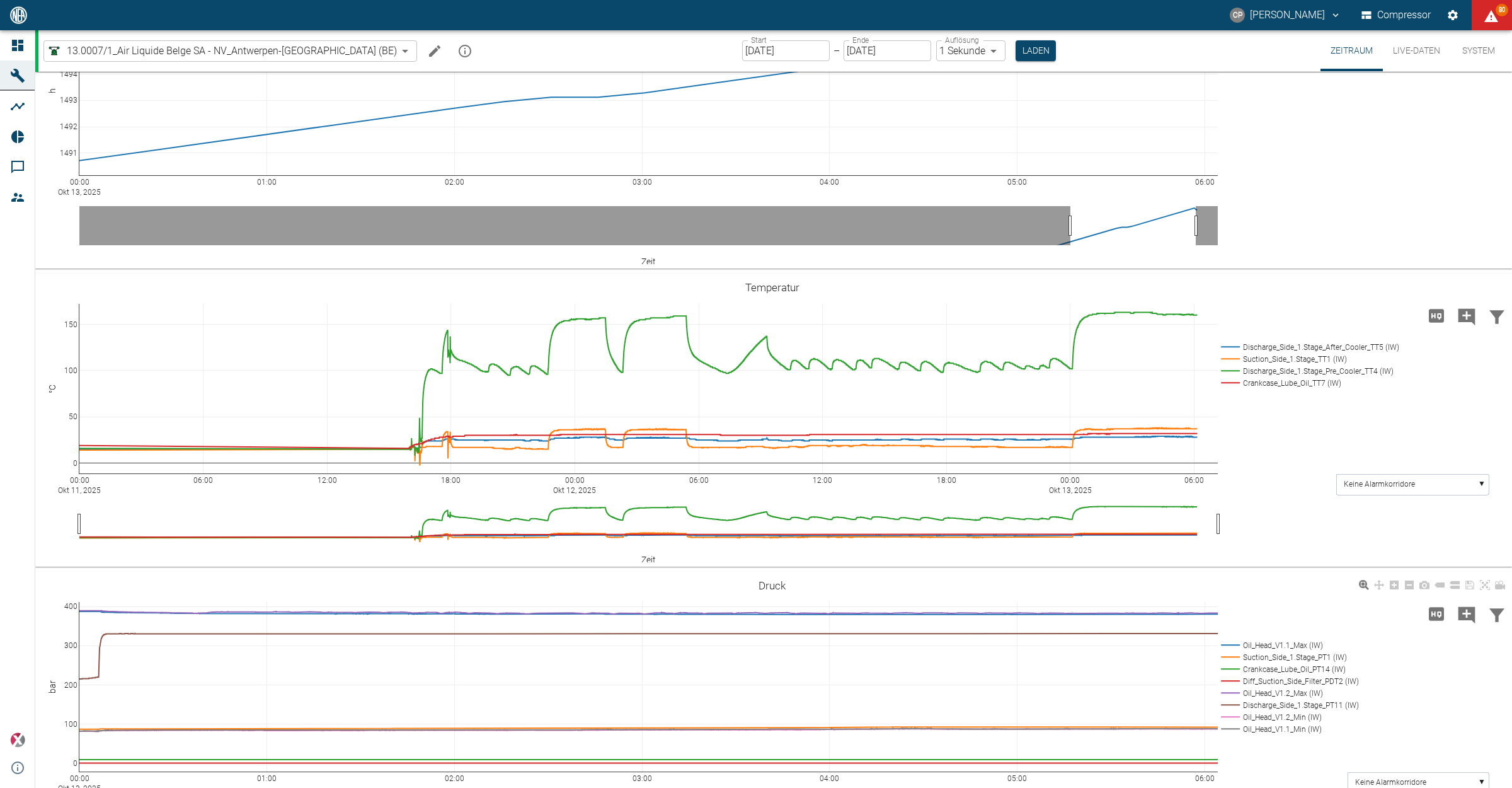
scroll to position [394, 0]
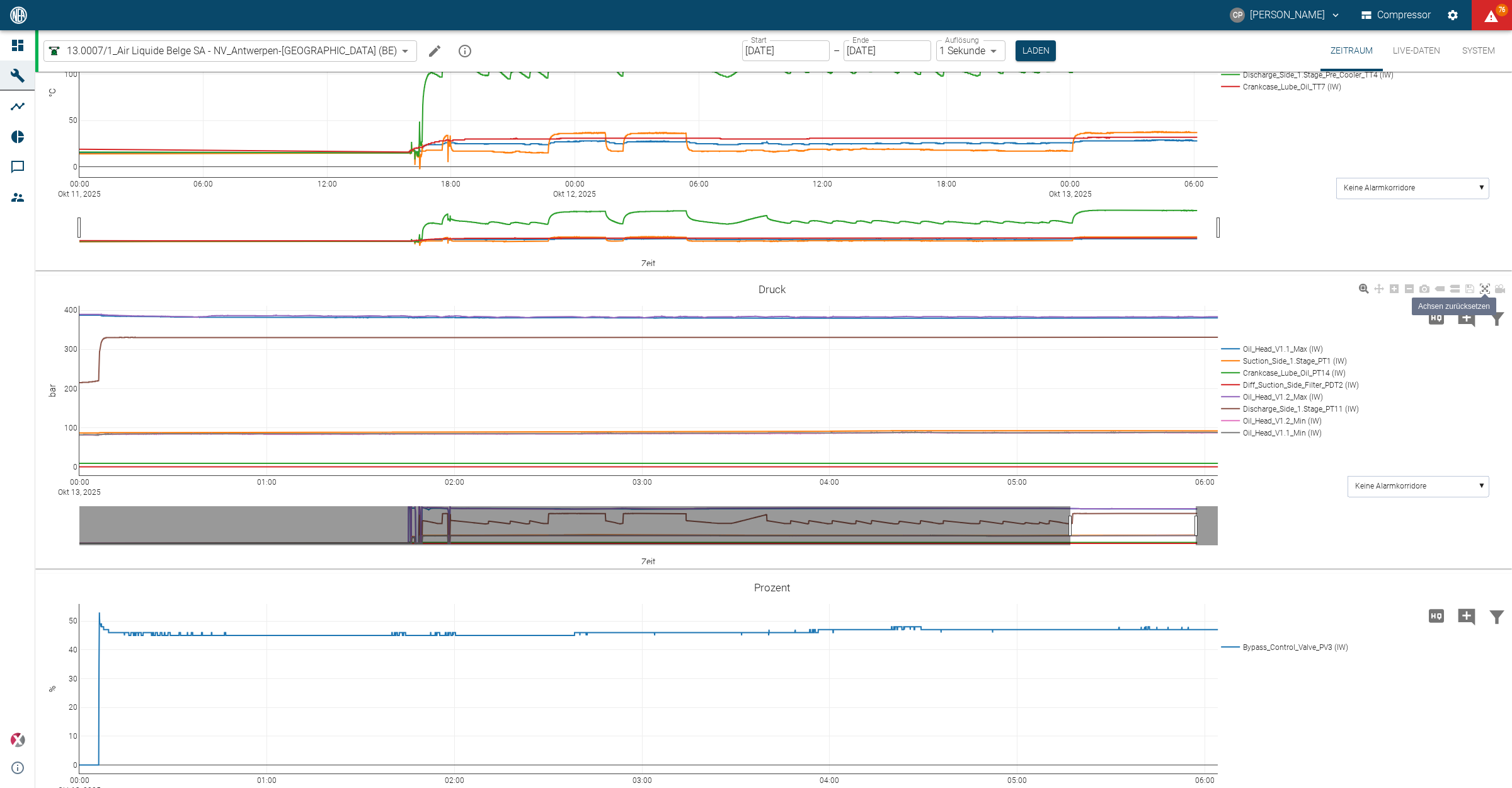
click at [1485, 289] on icon at bounding box center [1485, 289] width 10 height 10
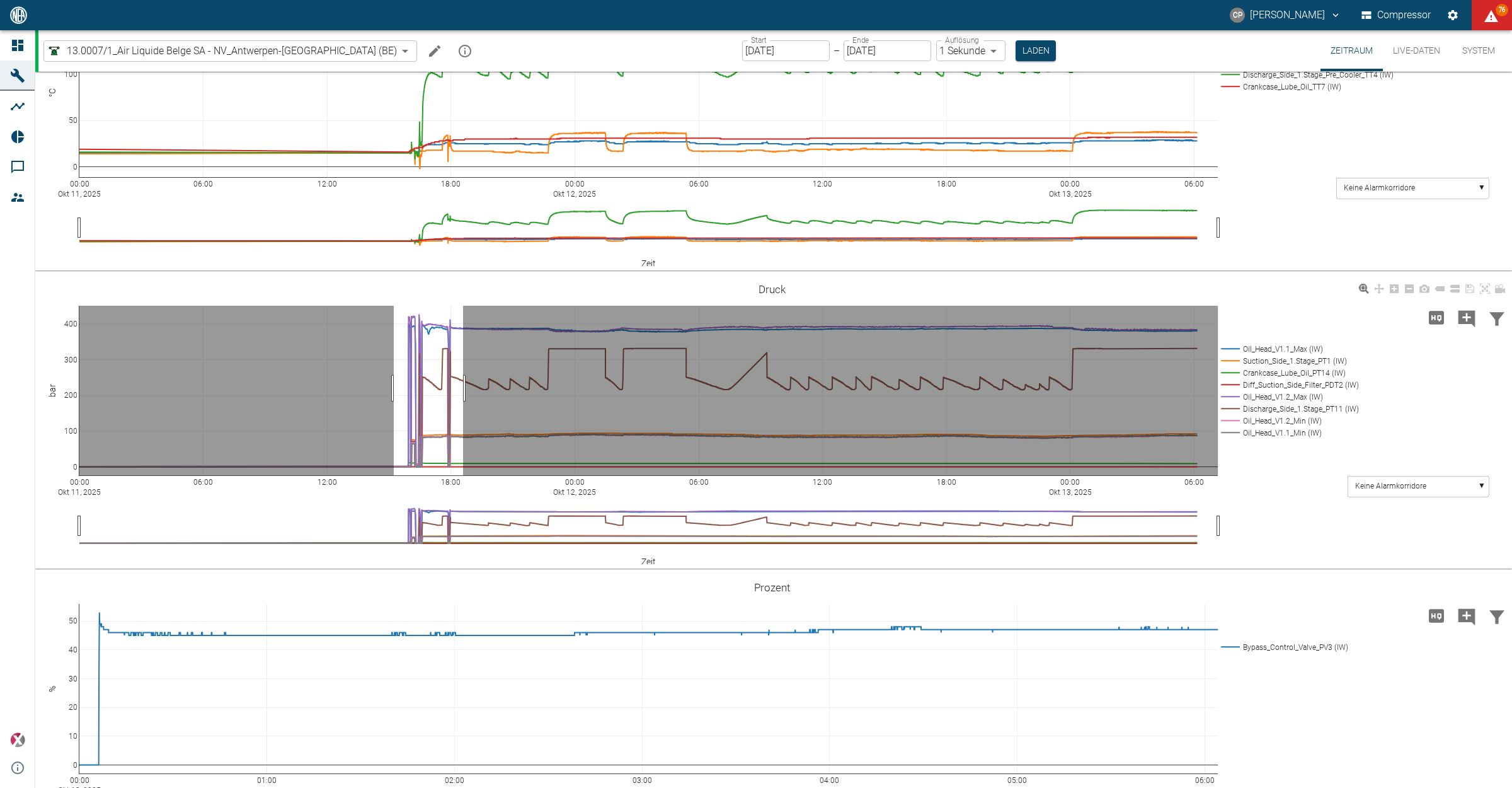
drag, startPoint x: 394, startPoint y: 388, endPoint x: 477, endPoint y: 388, distance: 83.0
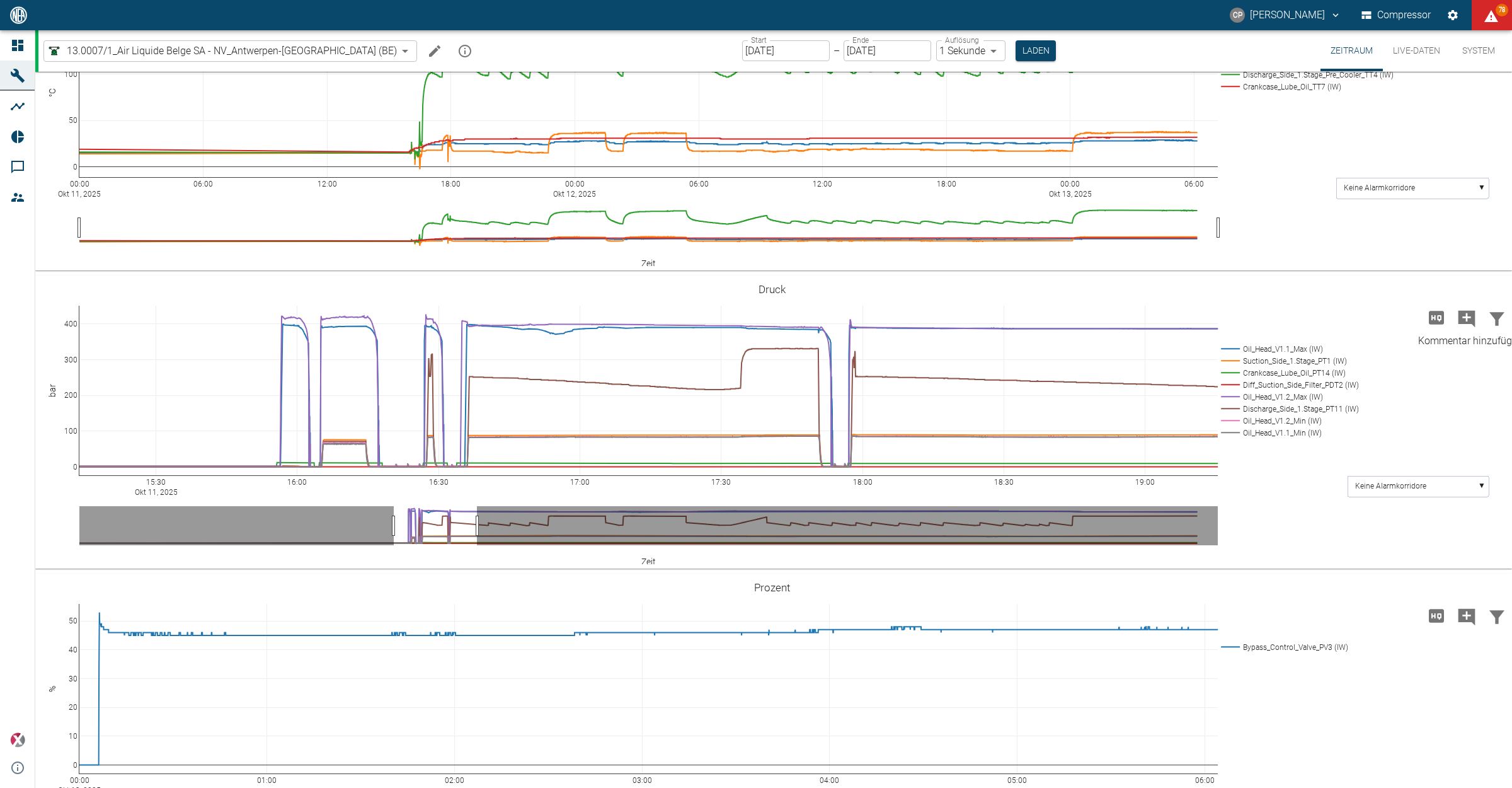
click at [1460, 316] on icon "Kommentar hinzufügen" at bounding box center [1467, 319] width 20 height 20
click at [1384, 317] on button "Weiter" at bounding box center [1402, 317] width 38 height 19
drag, startPoint x: 1145, startPoint y: 3, endPoint x: 767, endPoint y: 32, distance: 379.1
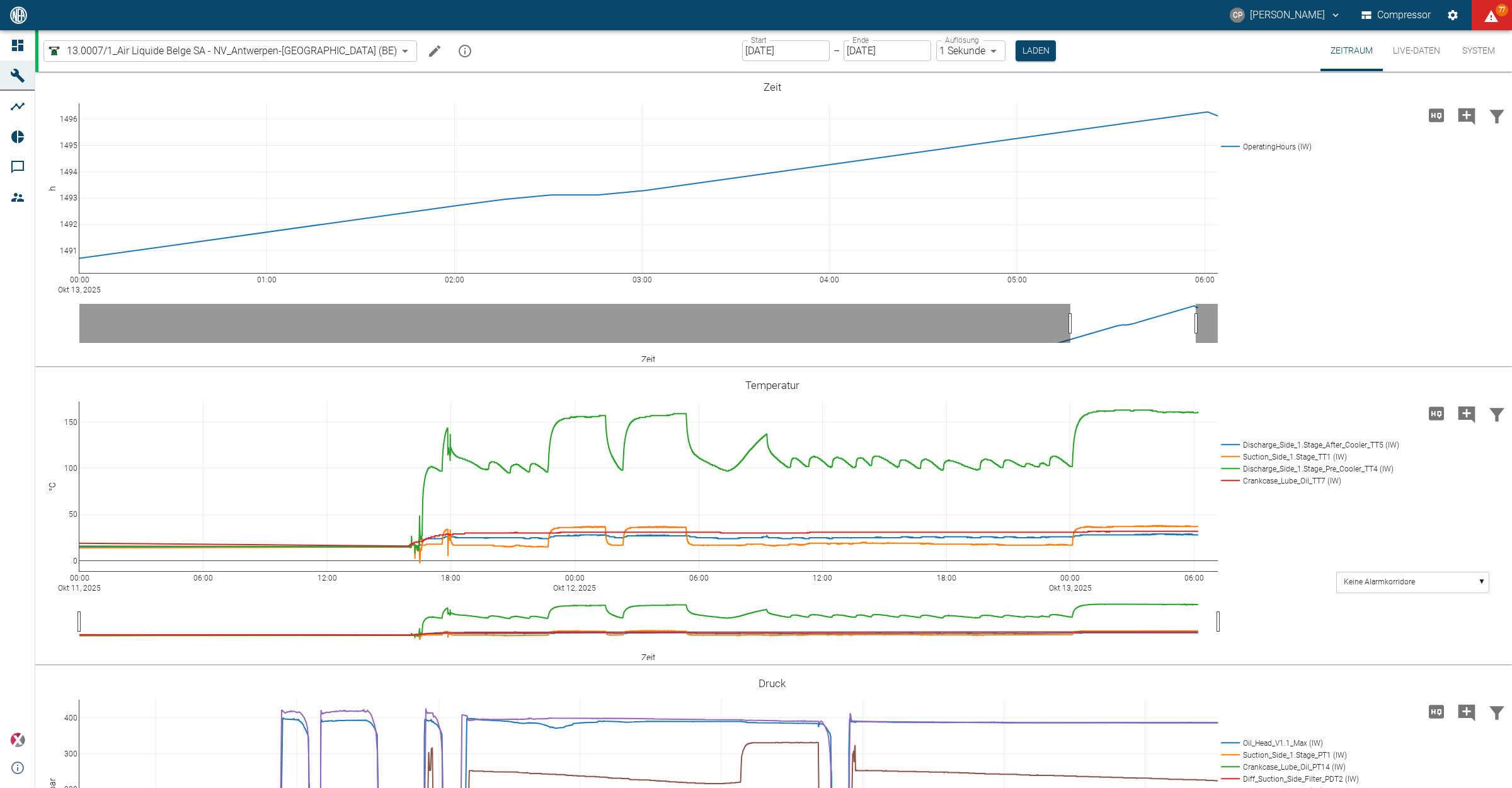
scroll to position [394, 0]
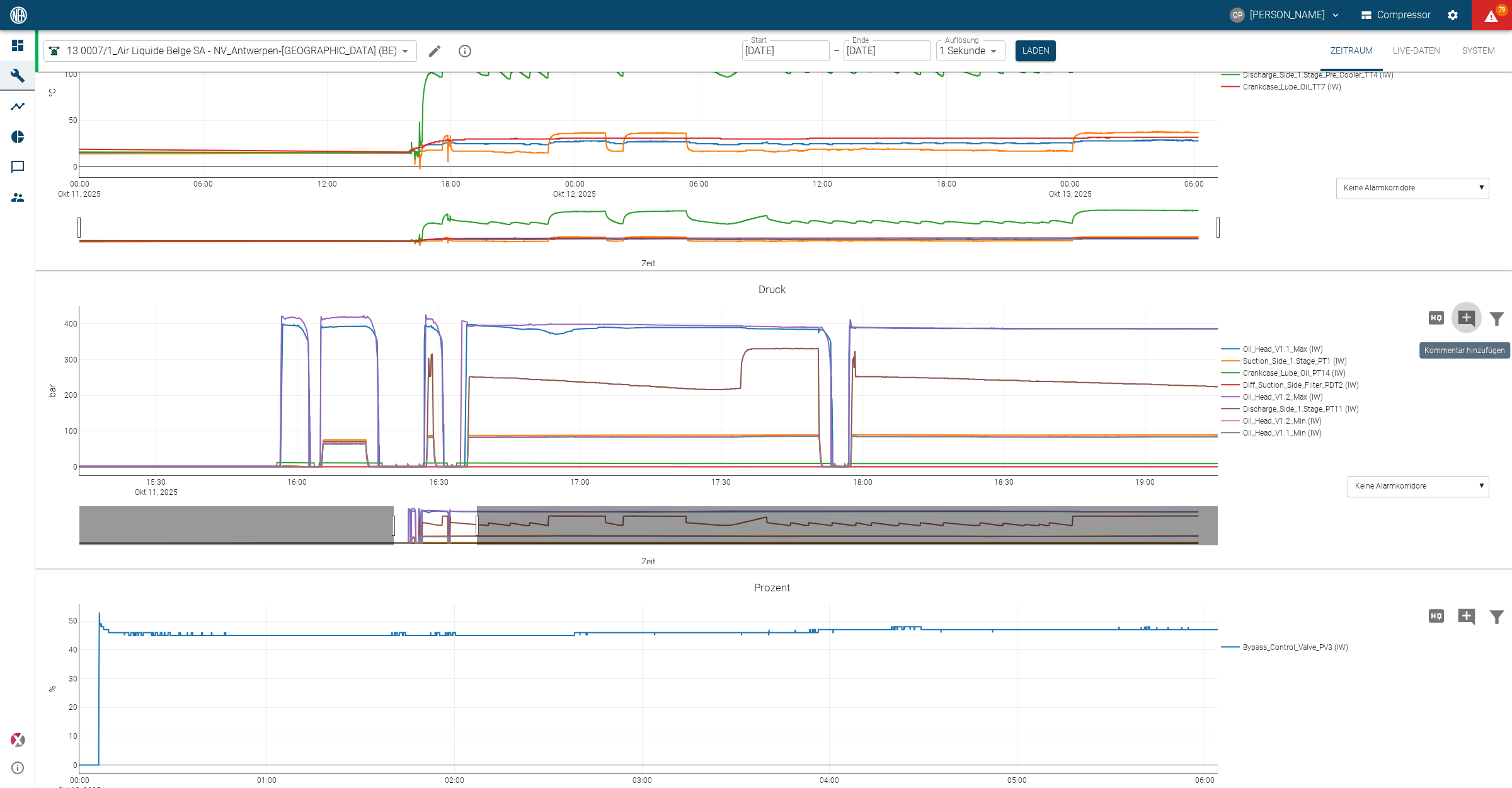
click at [1468, 319] on icon "Kommentar hinzufügen" at bounding box center [1467, 319] width 17 height 17
click at [1399, 319] on button "Weiter" at bounding box center [1396, 318] width 52 height 23
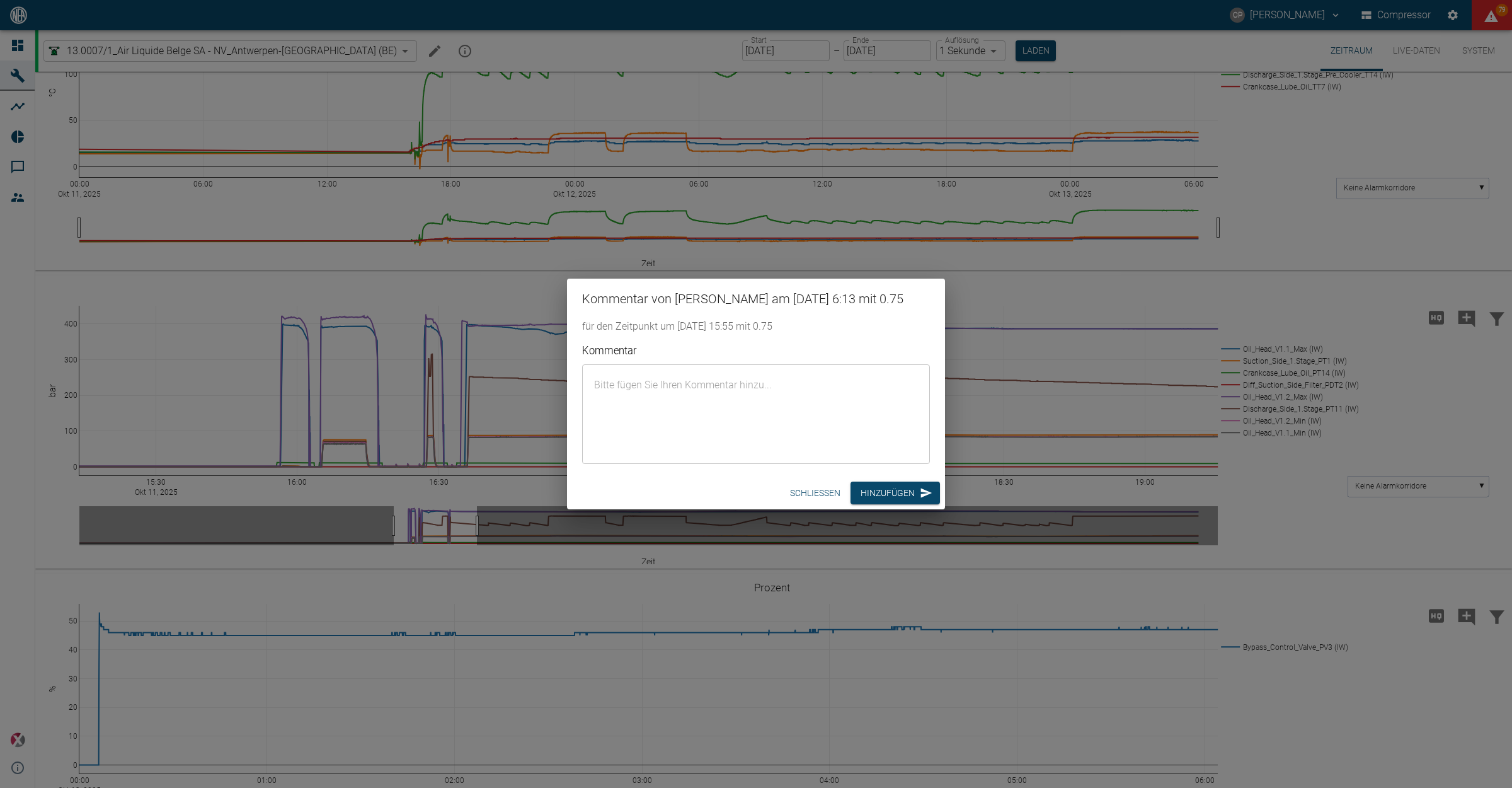
click at [662, 381] on textarea "Kommentar" at bounding box center [756, 413] width 330 height 78
paste textarea "Compressor recommissioned after diaphragm replacement on head V1.2. Operating w…"
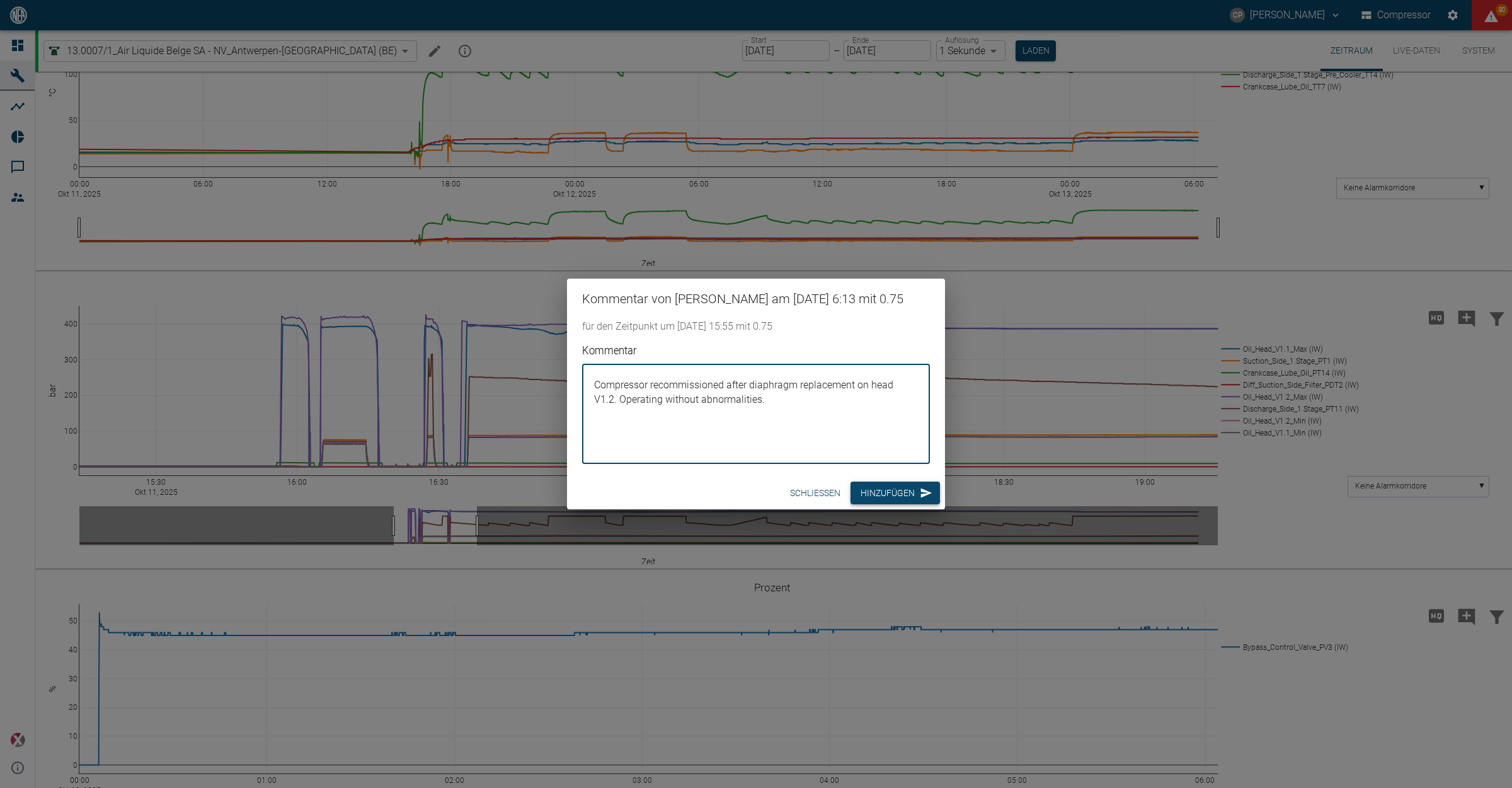
type textarea "Compressor recommissioned after diaphragm replacement on head V1.2. Operating w…"
click at [908, 493] on button "Hinzufügen" at bounding box center [895, 493] width 89 height 23
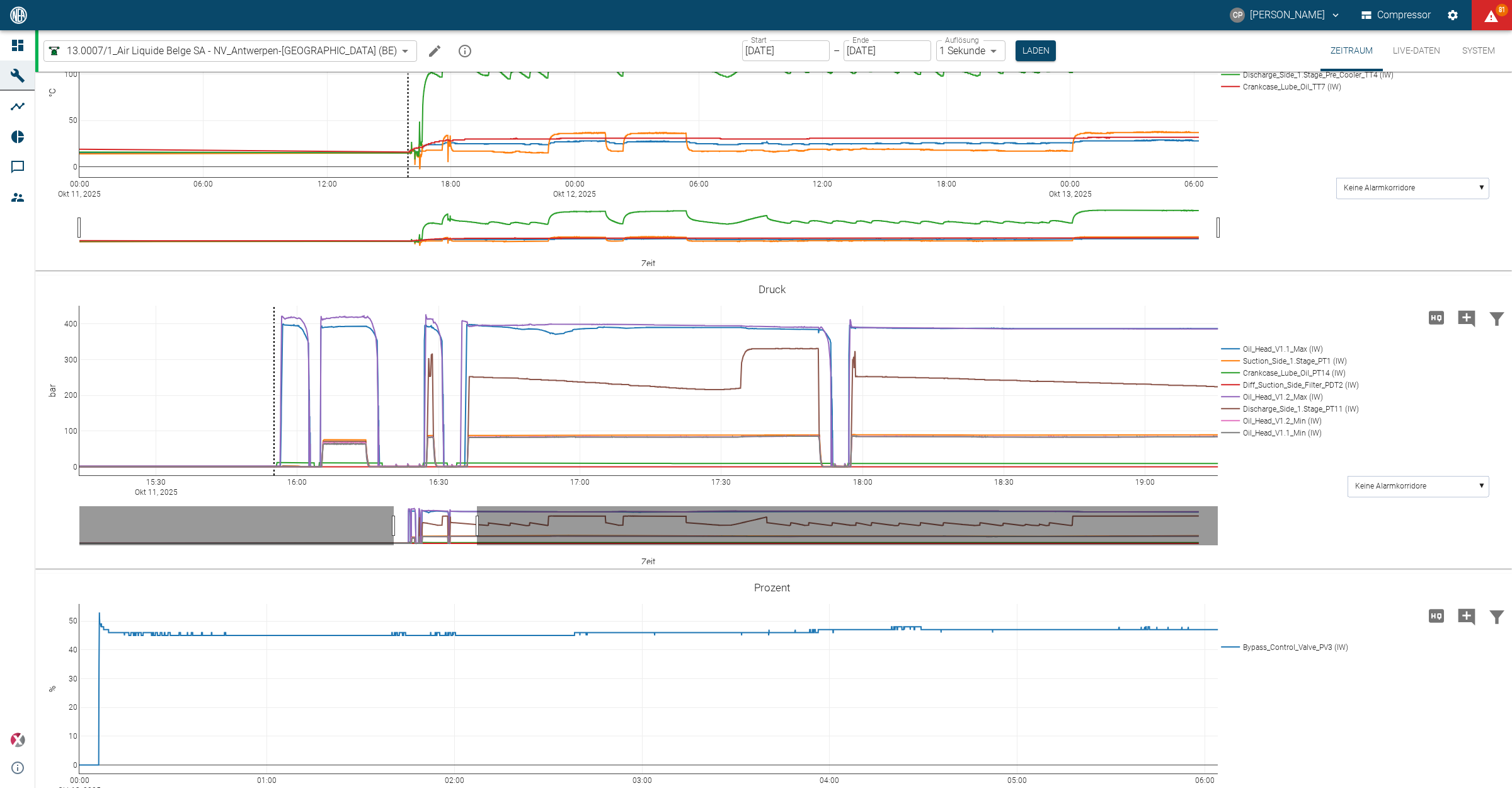
click at [33, 48] on link "Dashboard" at bounding box center [17, 45] width 35 height 30
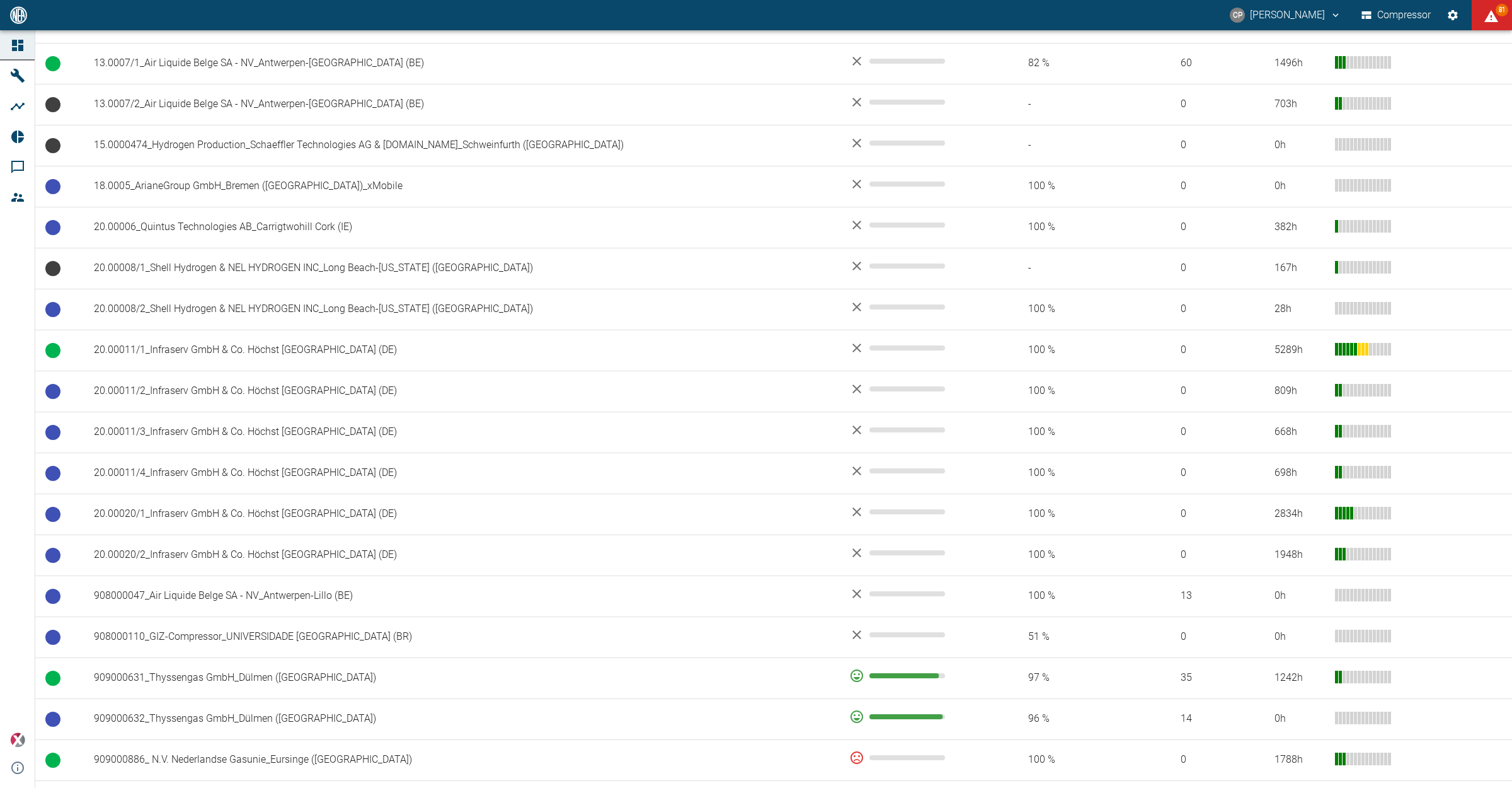
scroll to position [788, 0]
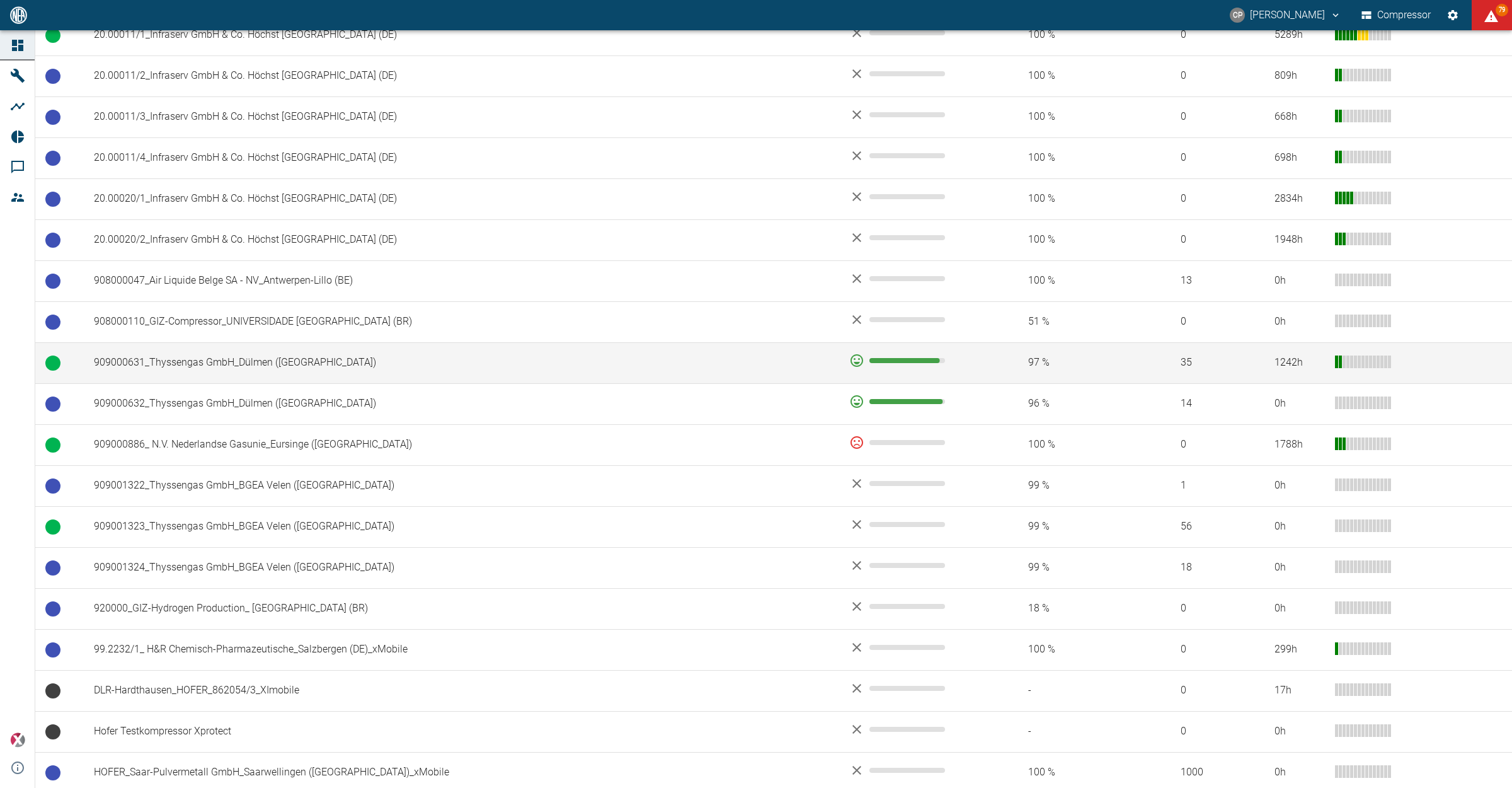
click at [207, 377] on td "909000631_Thyssengas GmbH_Dülmen (DE)" at bounding box center [462, 363] width 756 height 41
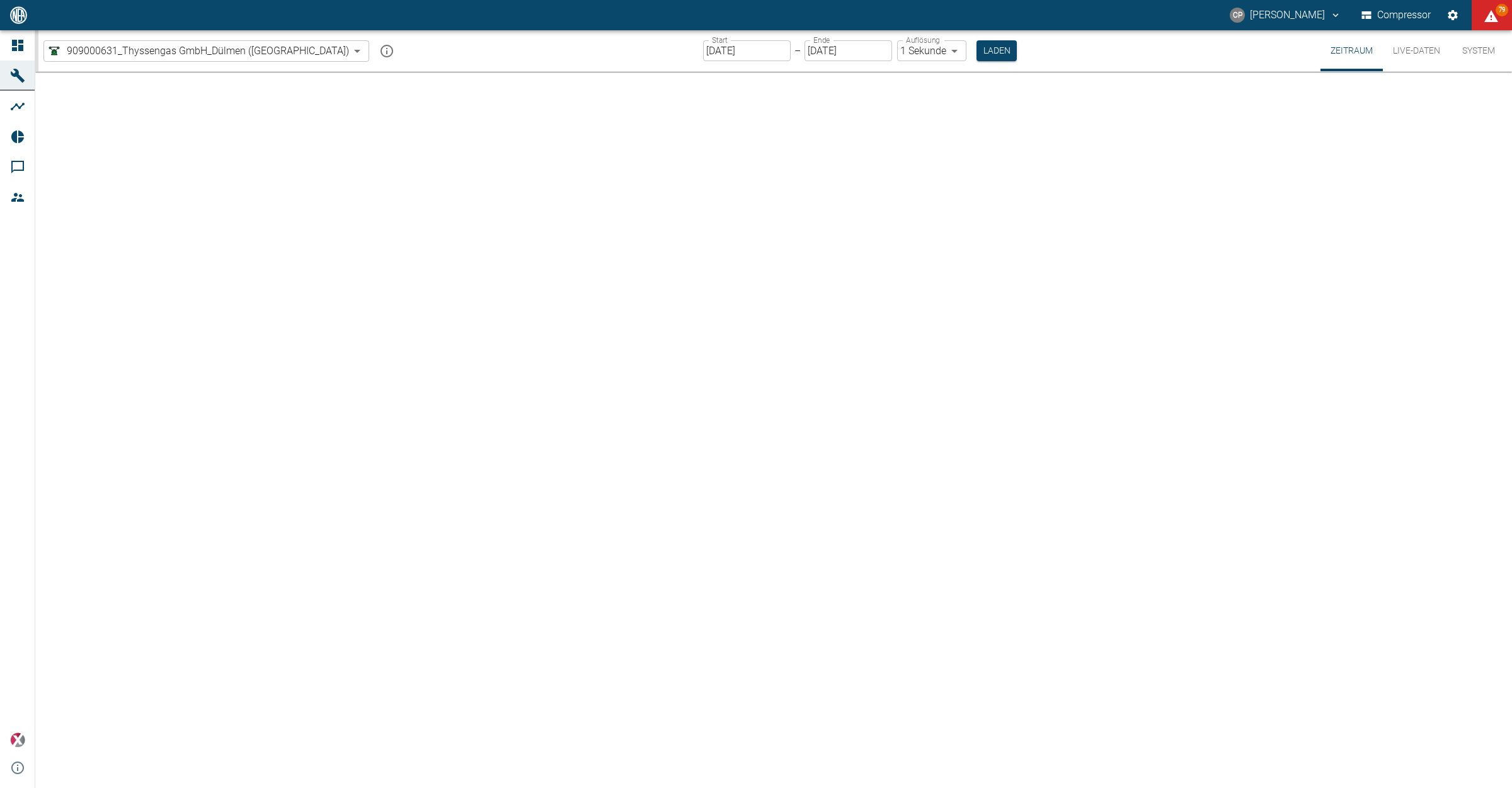
click at [718, 54] on input "[DATE]" at bounding box center [747, 50] width 87 height 20
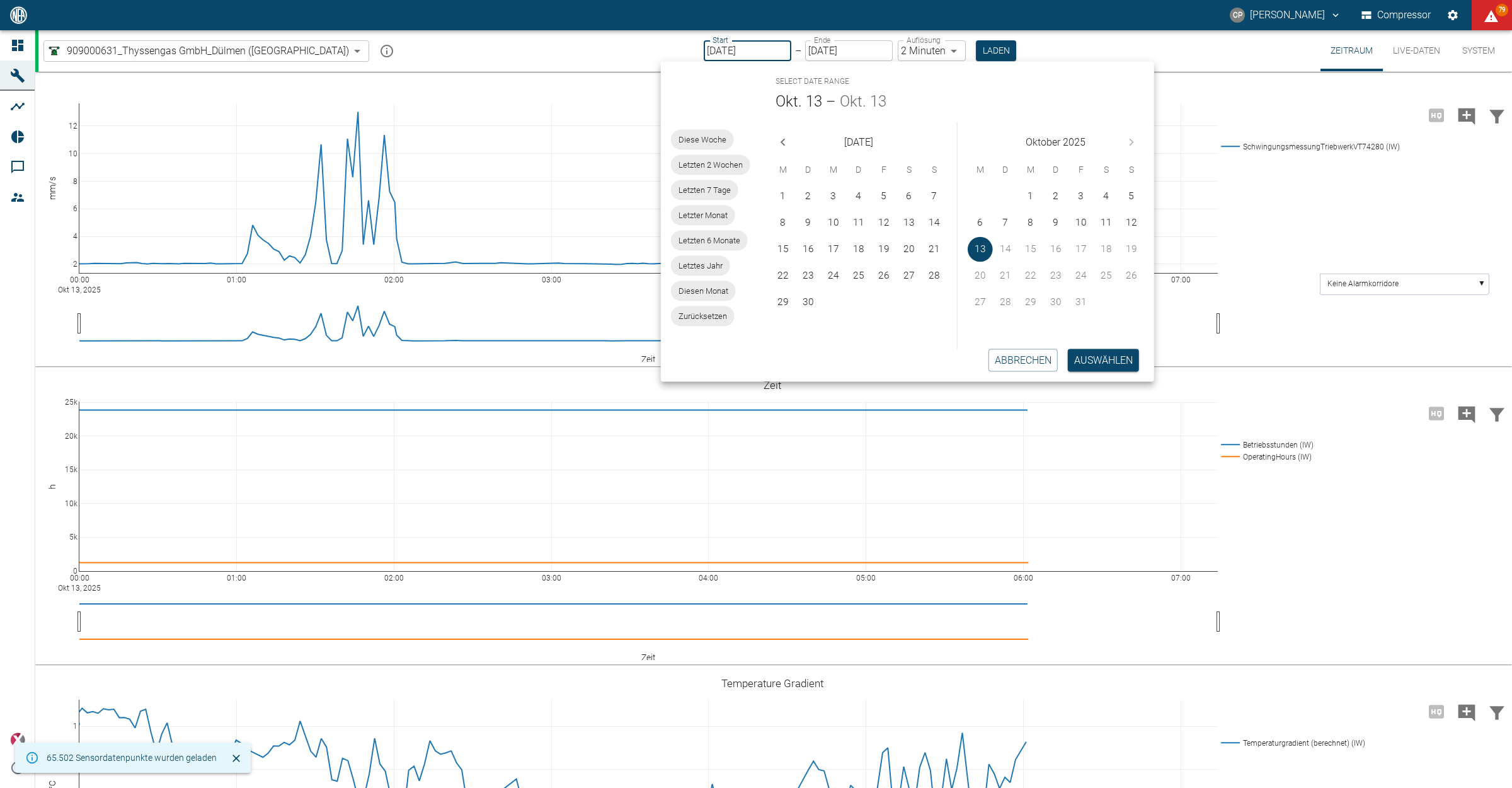
type input "2min"
click at [1073, 224] on button "10" at bounding box center [1081, 223] width 25 height 25
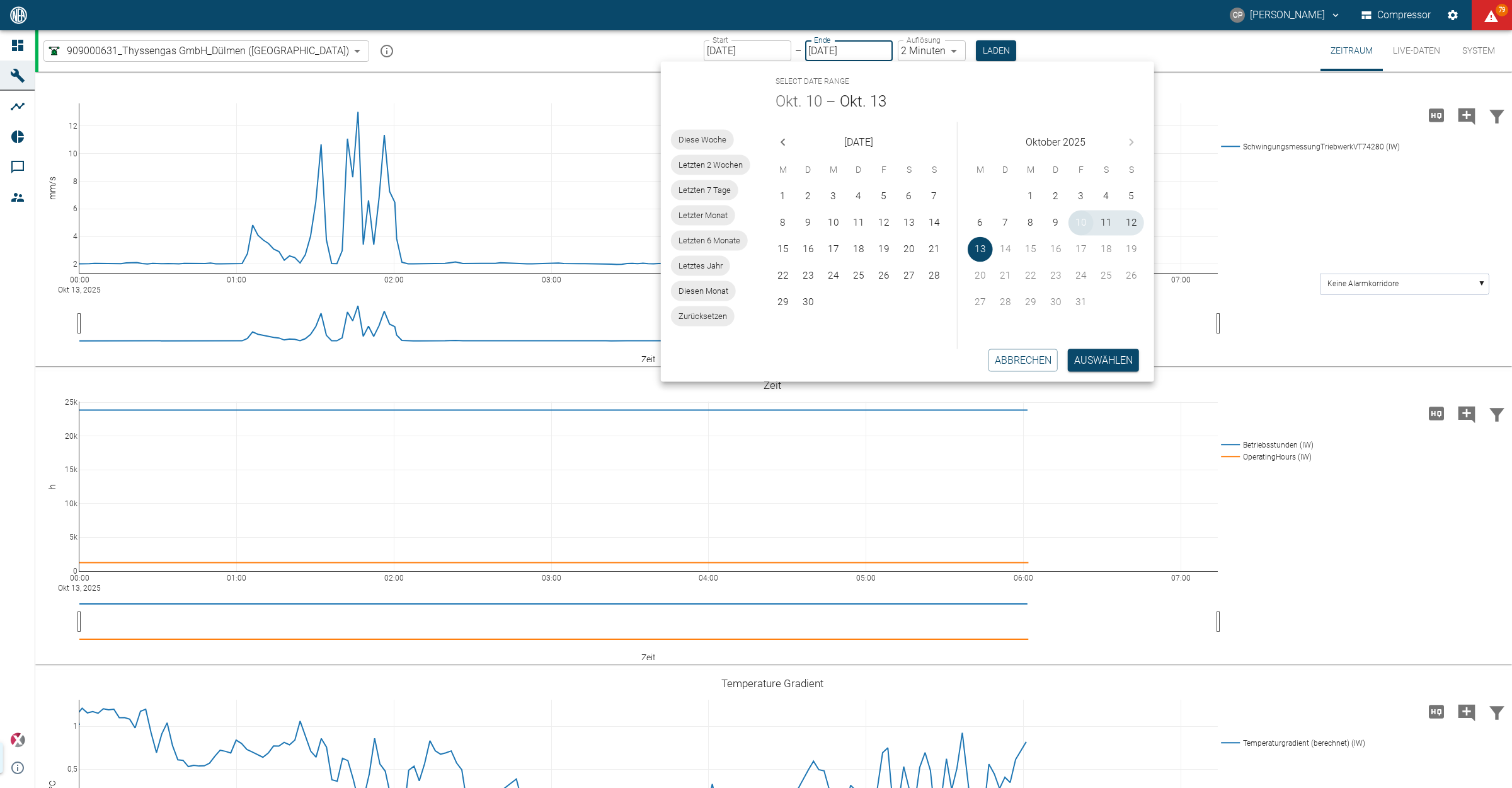
type input "[DATE]"
click at [887, 52] on body "CP Christoph Palm Compressor 79 Dashboard Maschinen Analysen Reports Kommentare…" at bounding box center [756, 394] width 1512 height 788
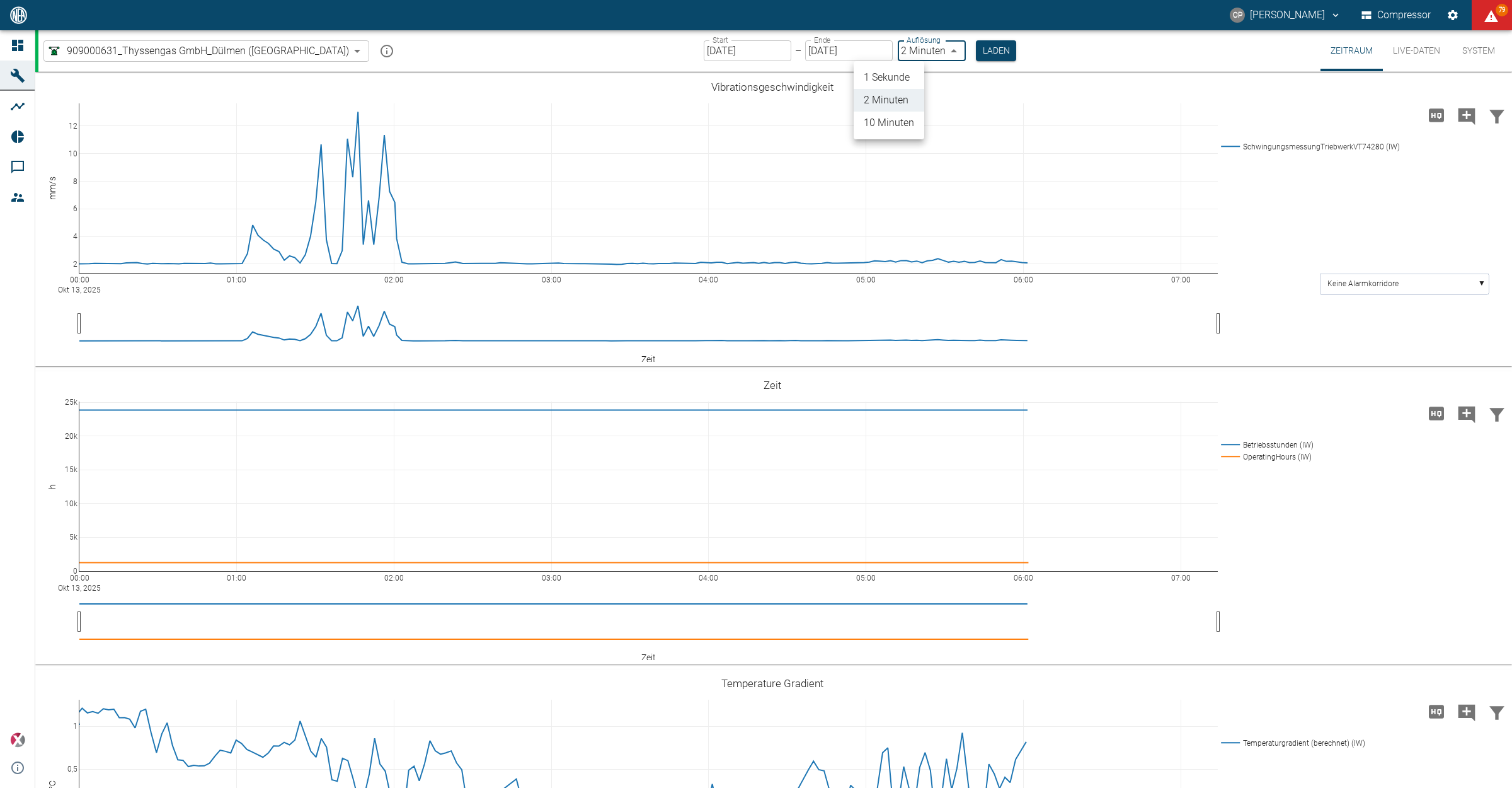
click at [895, 81] on li "1 Sekunde" at bounding box center [889, 77] width 70 height 23
type input "1sec"
click at [977, 51] on button "Laden" at bounding box center [996, 50] width 40 height 20
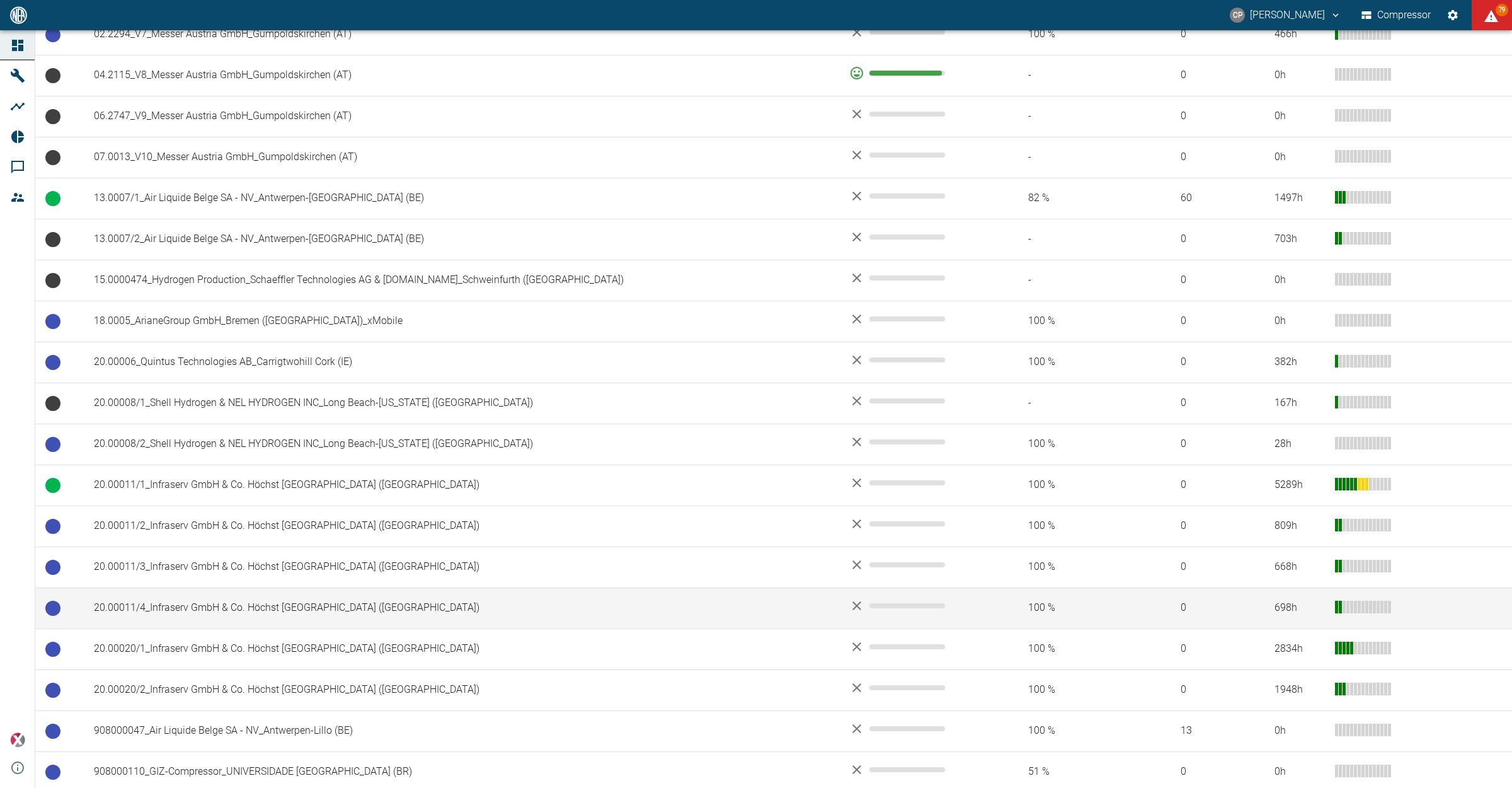
scroll to position [473, 0]
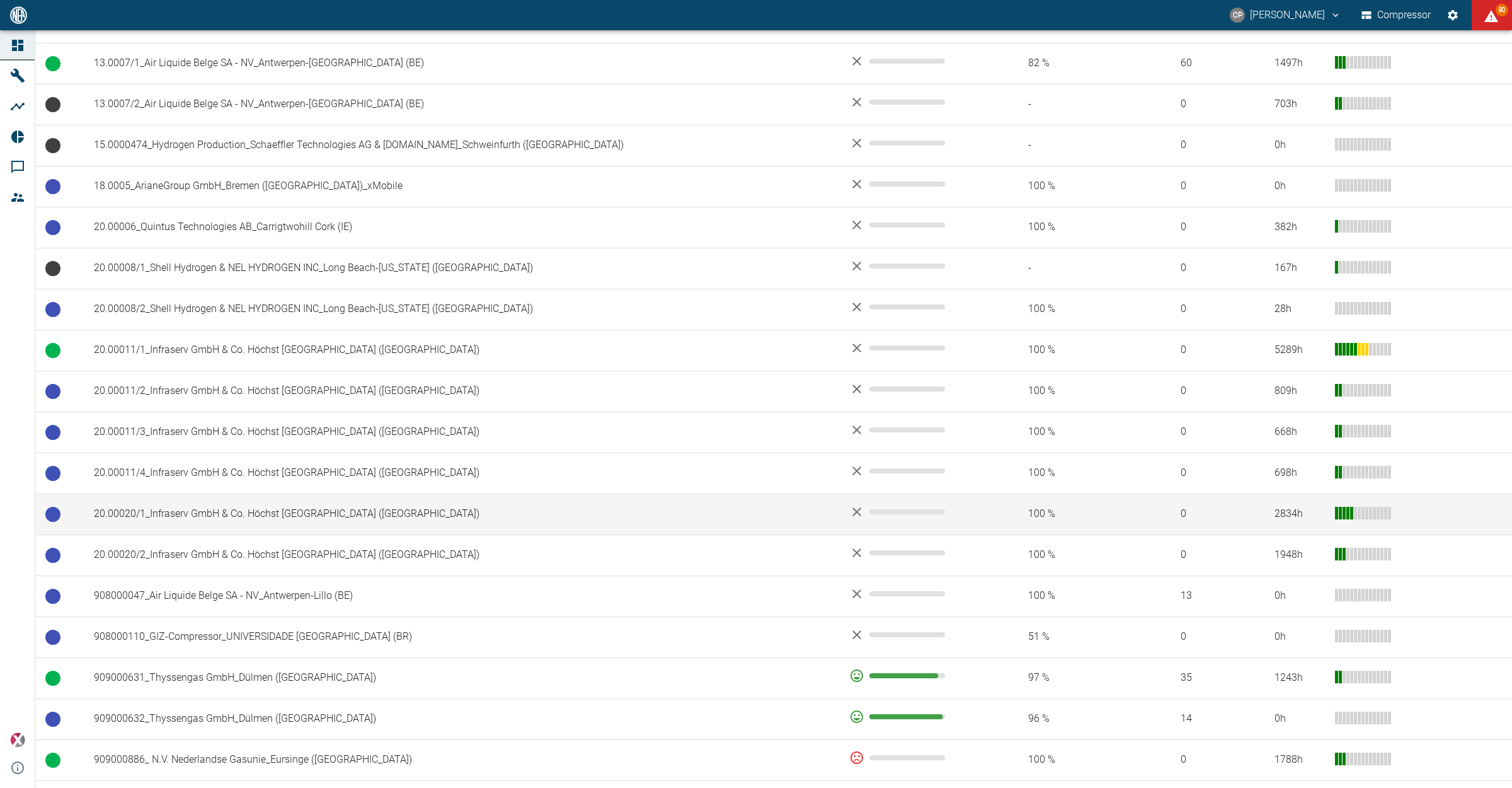
click at [449, 528] on td "20.00020/1_Infraserv GmbH & Co. Höchst KG_Frankfurt am Main (DE)" at bounding box center [462, 514] width 756 height 41
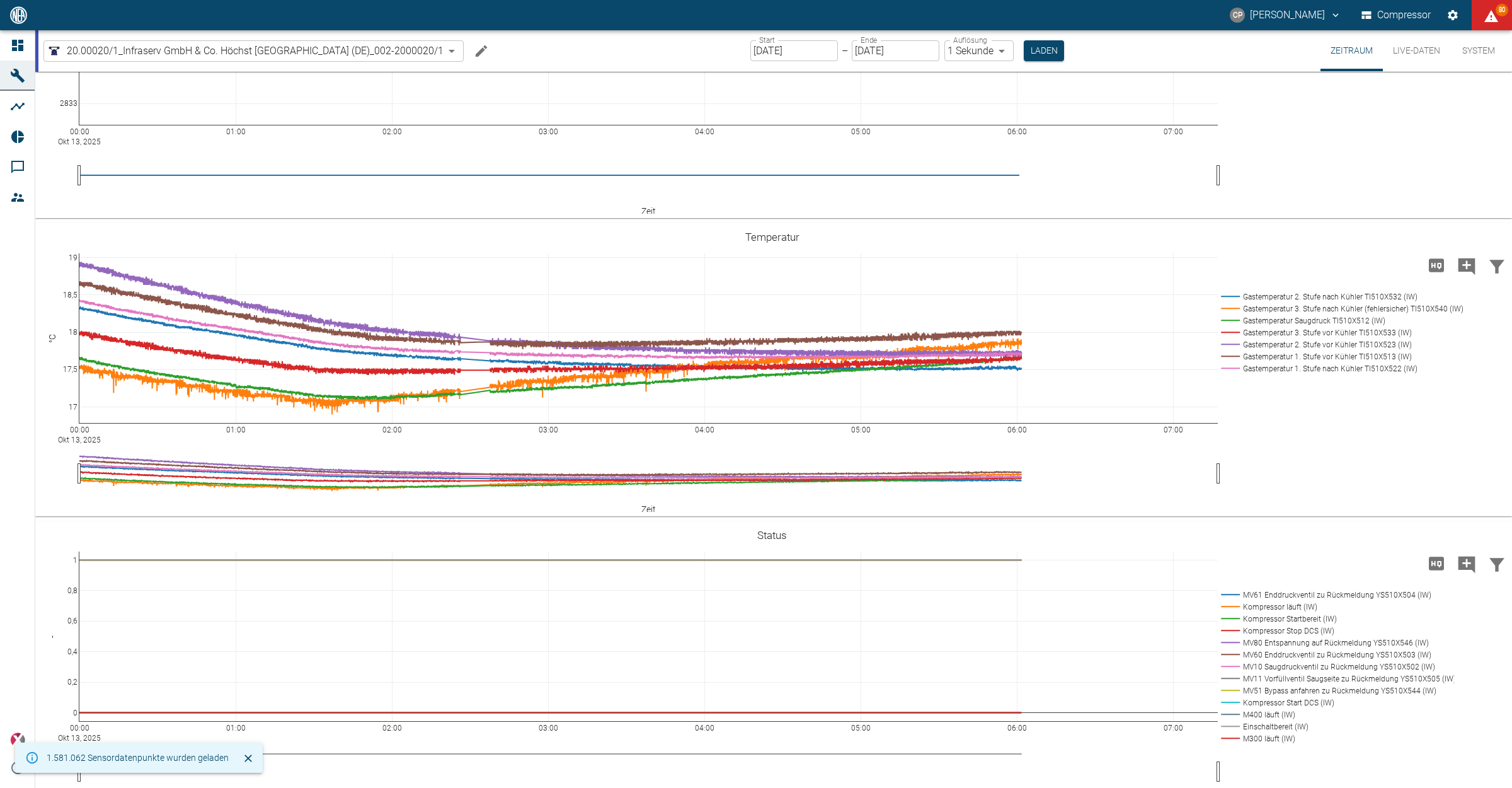
scroll to position [315, 0]
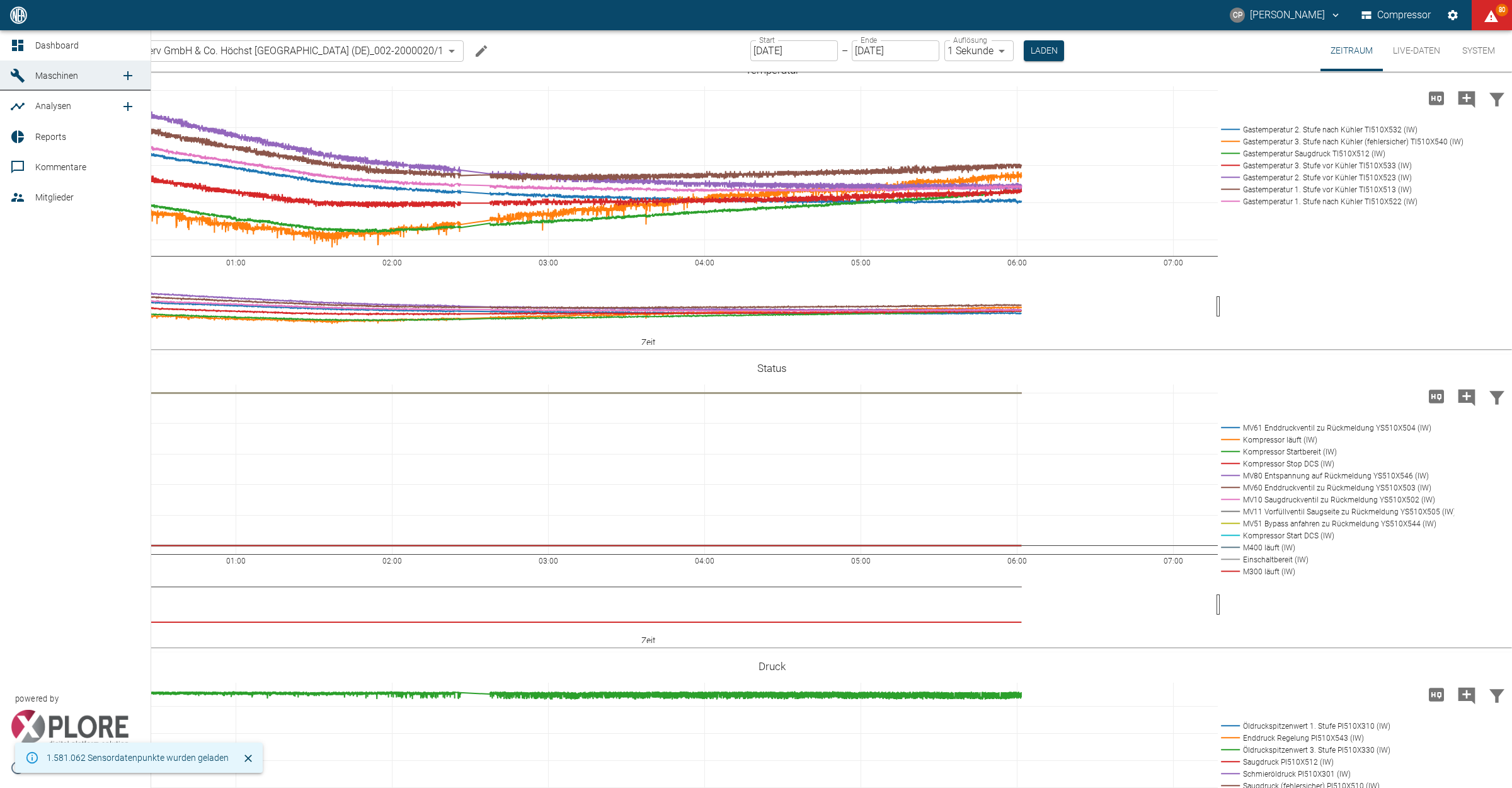
click at [16, 52] on icon at bounding box center [18, 45] width 15 height 15
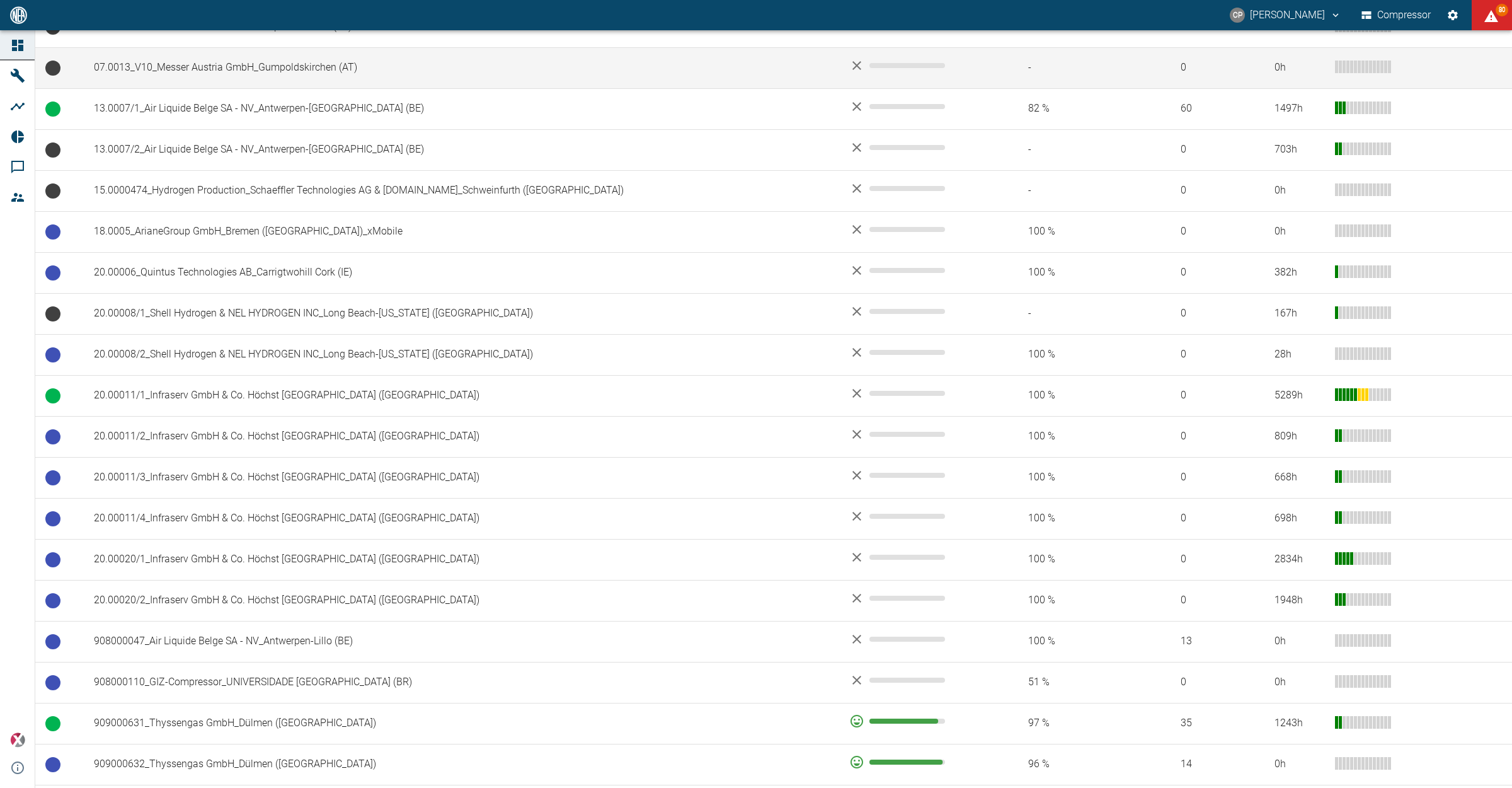
scroll to position [630, 0]
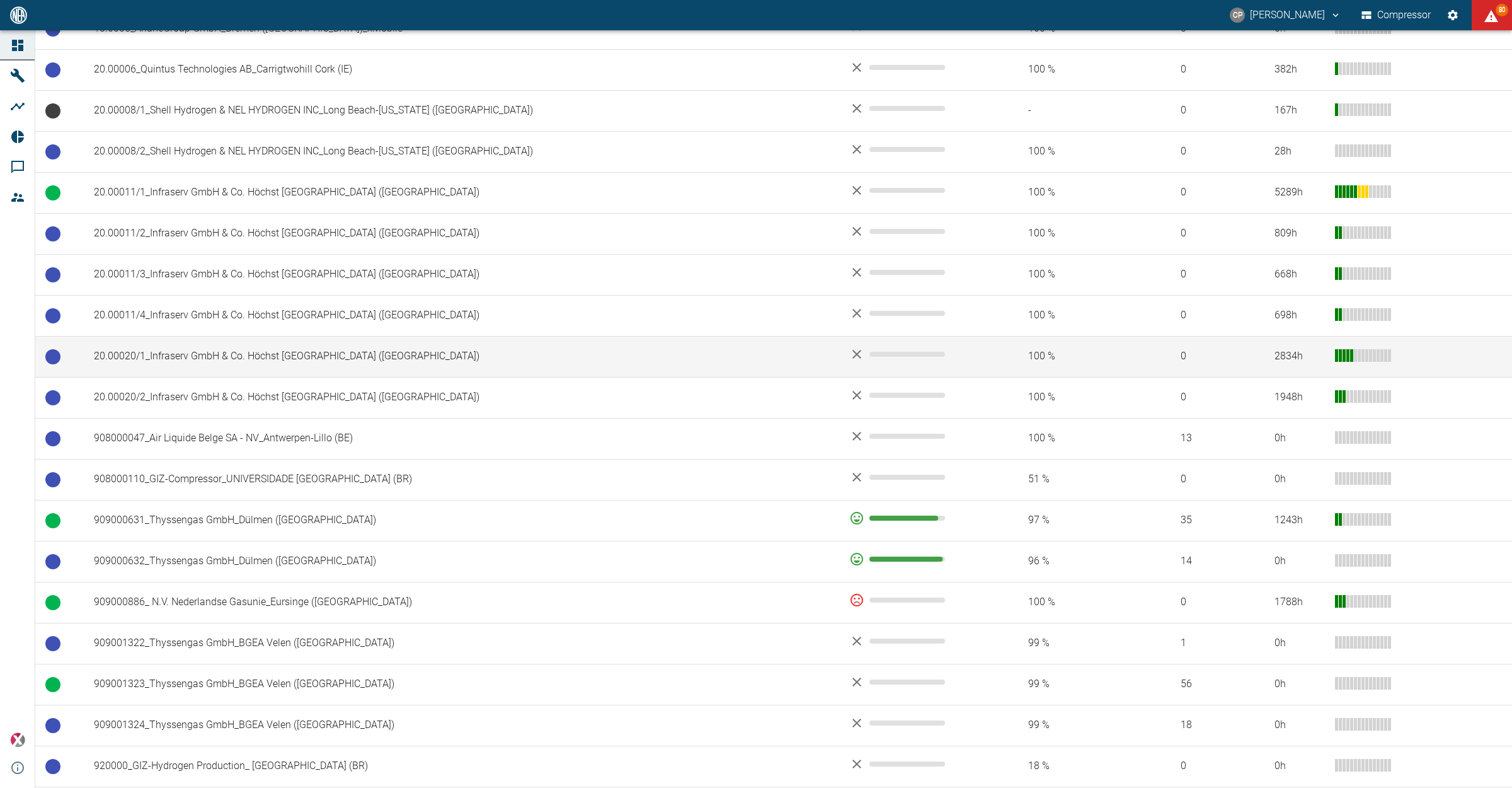
click at [336, 355] on td "20.00020/1_Infraserv GmbH & Co. Höchst KG_Frankfurt am Main (DE)" at bounding box center [462, 356] width 756 height 41
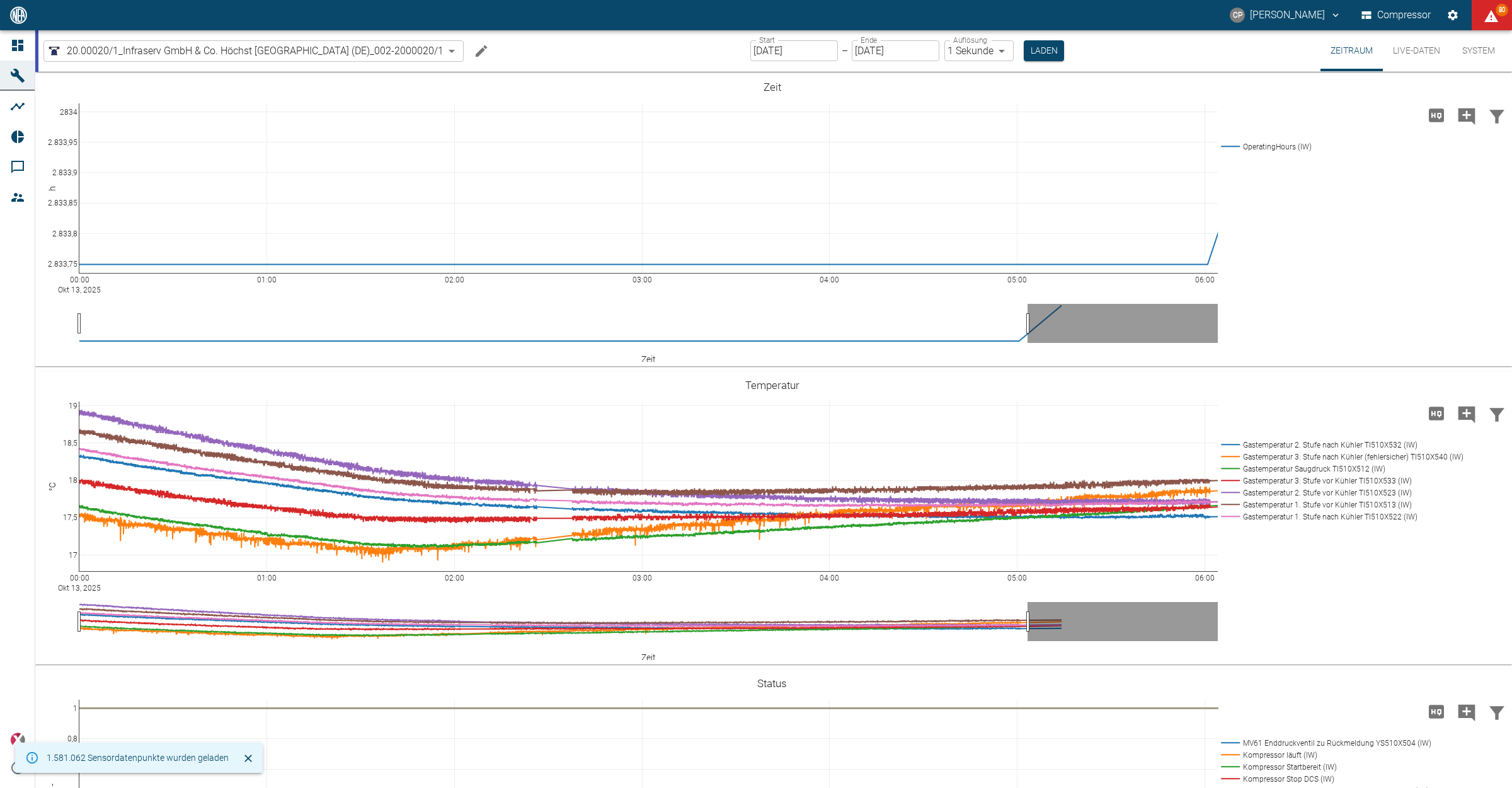
click at [25, 40] on div at bounding box center [20, 45] width 19 height 15
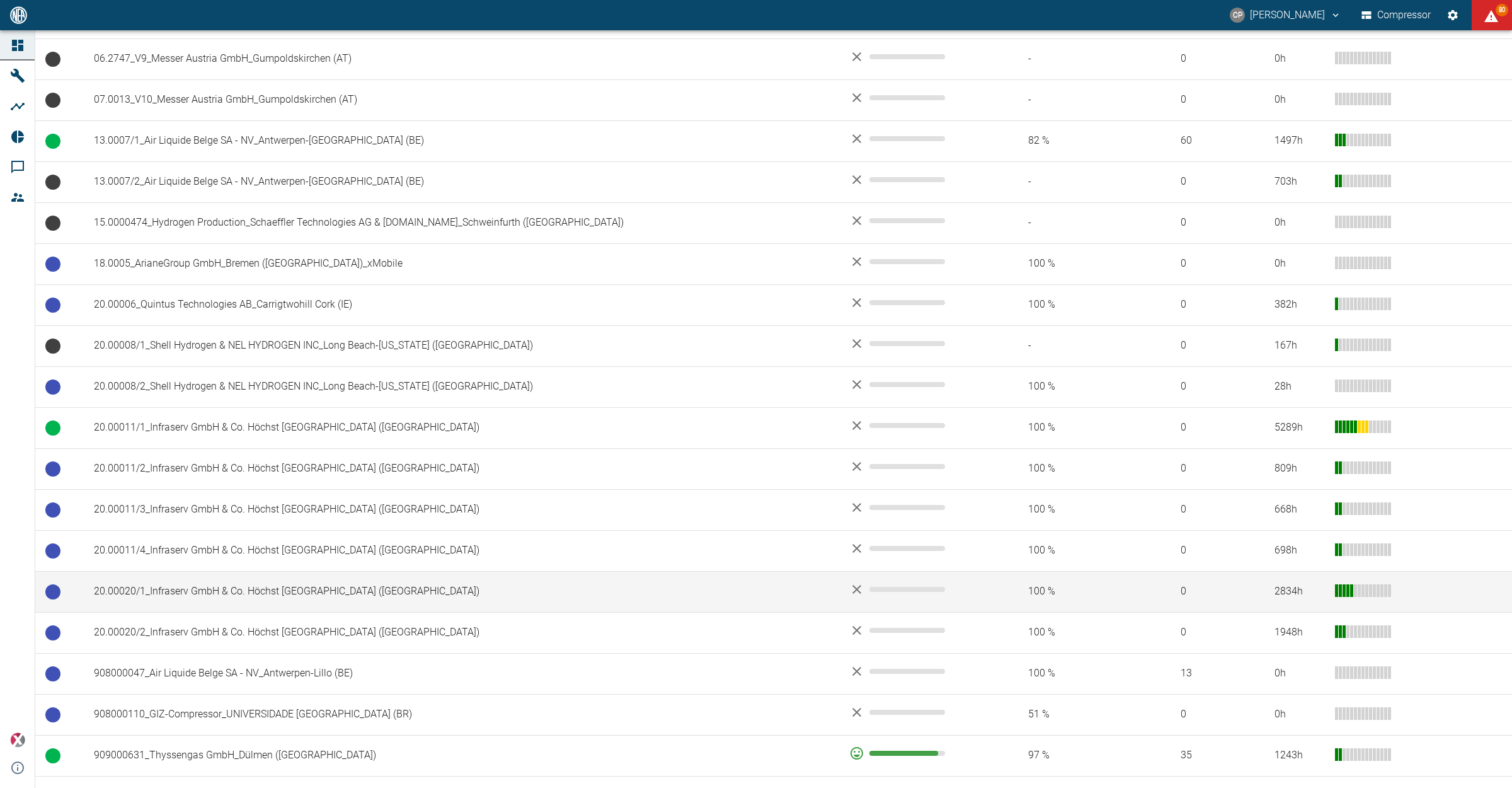
scroll to position [473, 0]
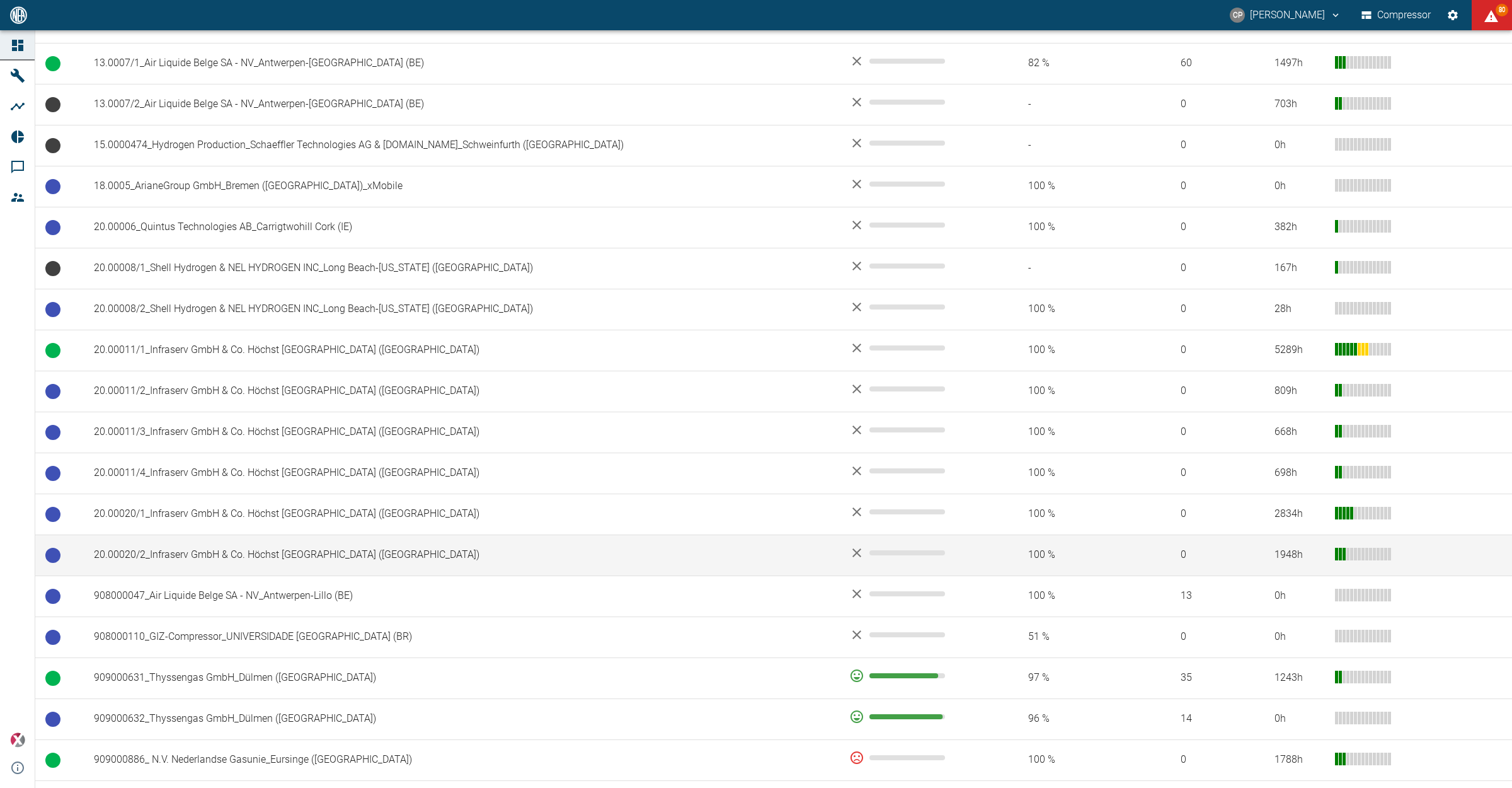
click at [265, 559] on td "20.00020/2_Infraserv GmbH & Co. Höchst KG_Frankfurt am Main (DE)" at bounding box center [462, 555] width 756 height 41
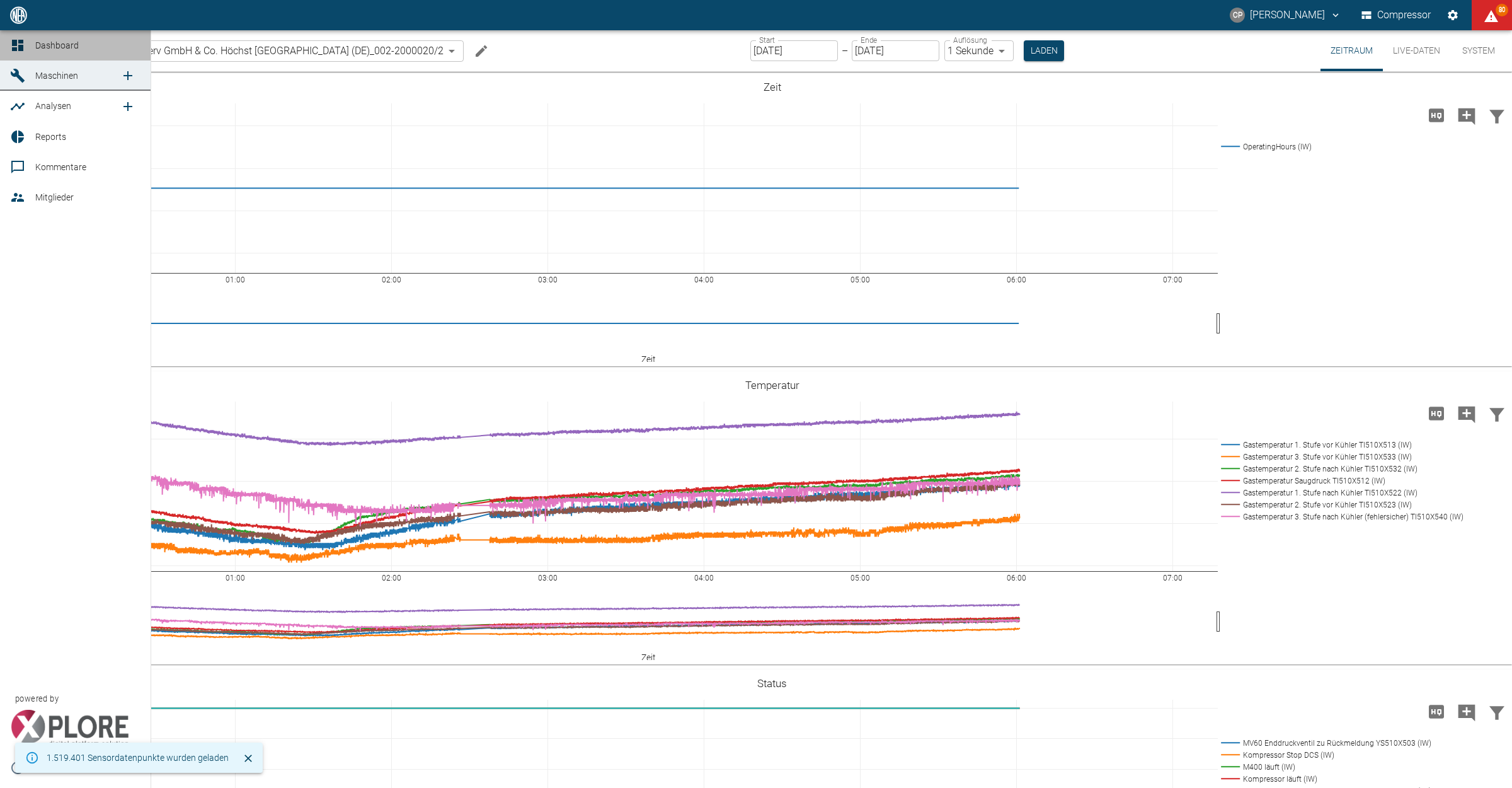
click at [32, 42] on link "Dashboard" at bounding box center [75, 45] width 151 height 30
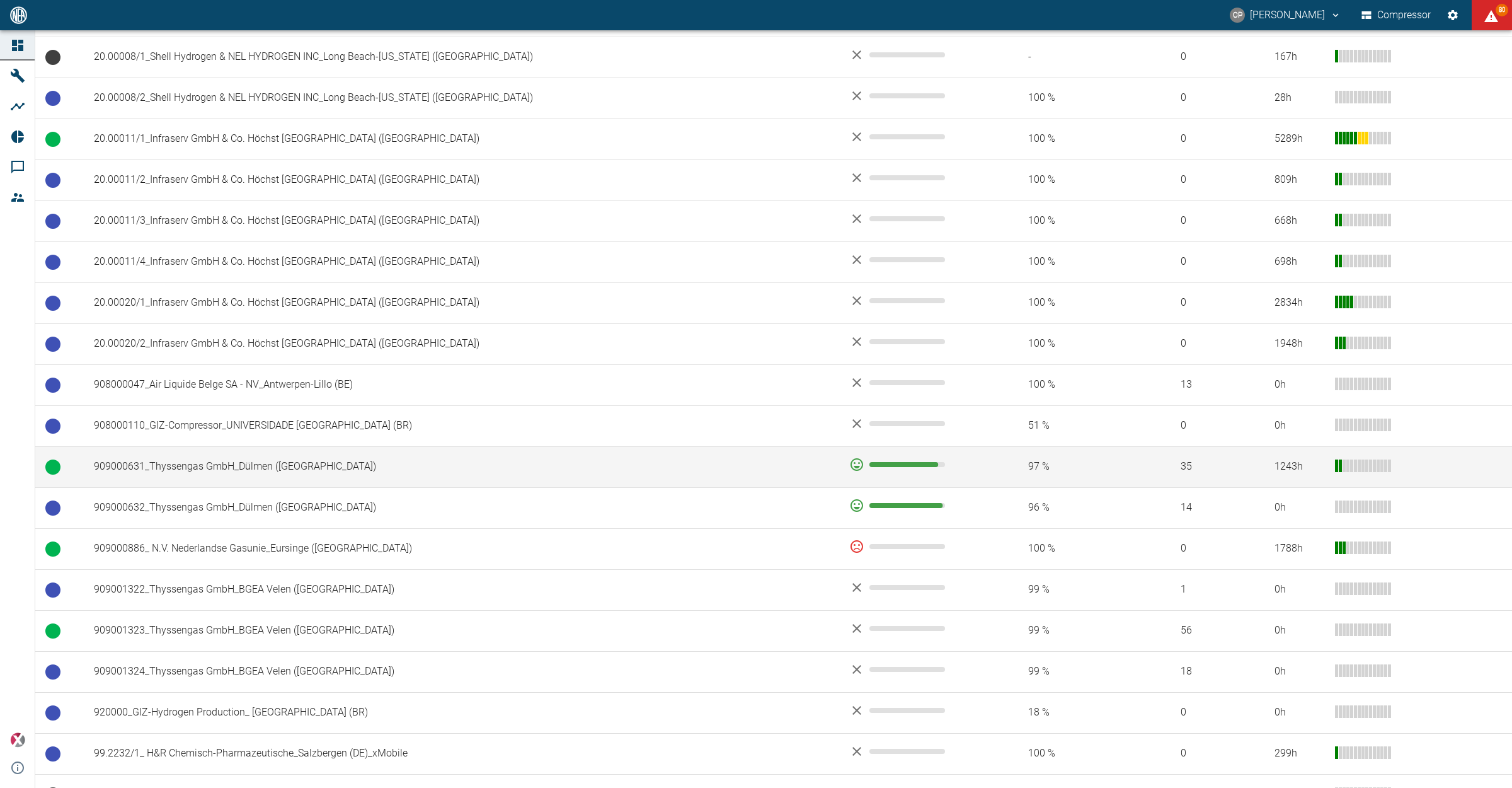
scroll to position [788, 0]
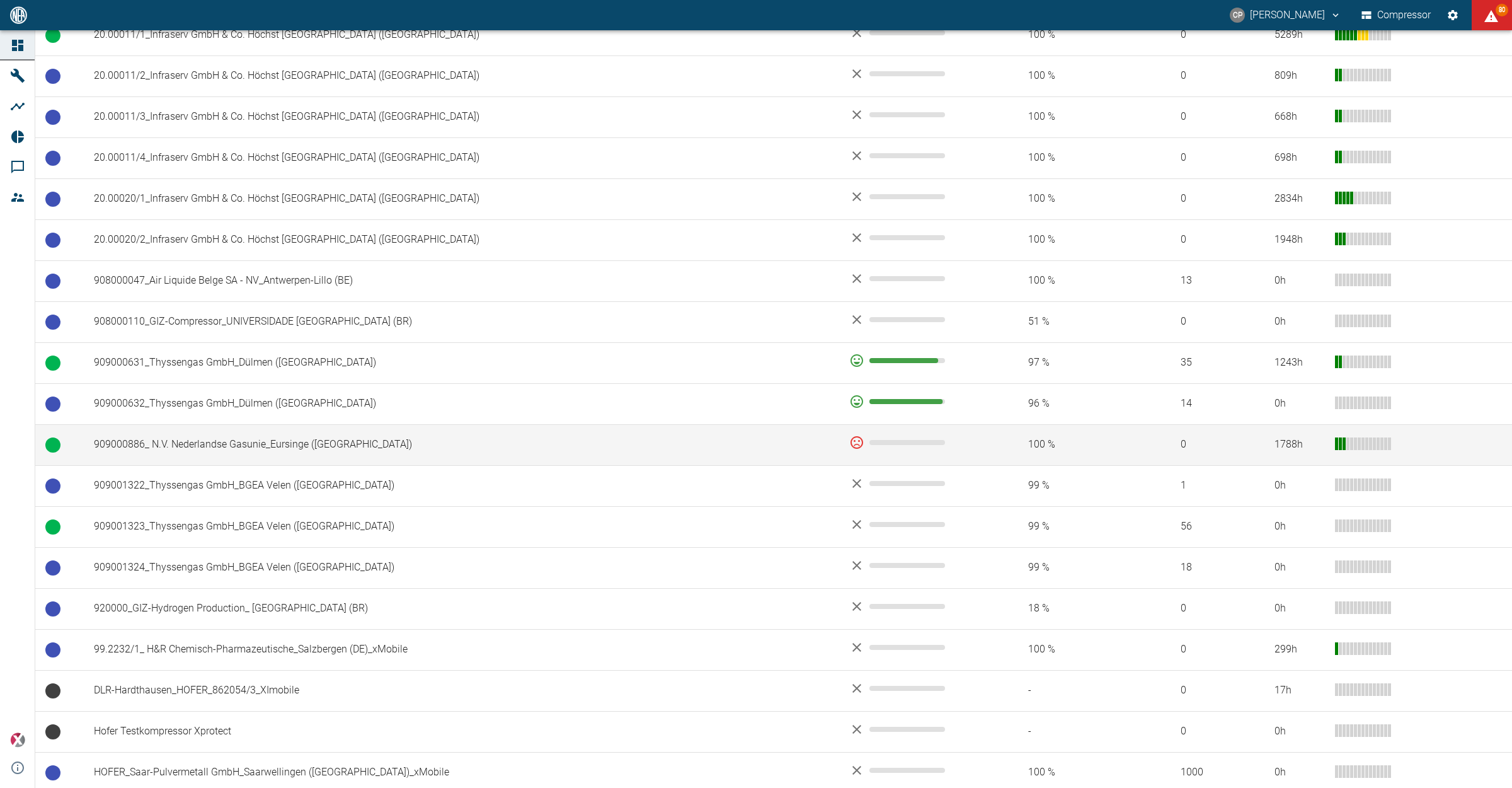
click at [386, 445] on td "909000886_ N.V. Nederlandse Gasunie_Eursinge ([GEOGRAPHIC_DATA])" at bounding box center [462, 445] width 756 height 41
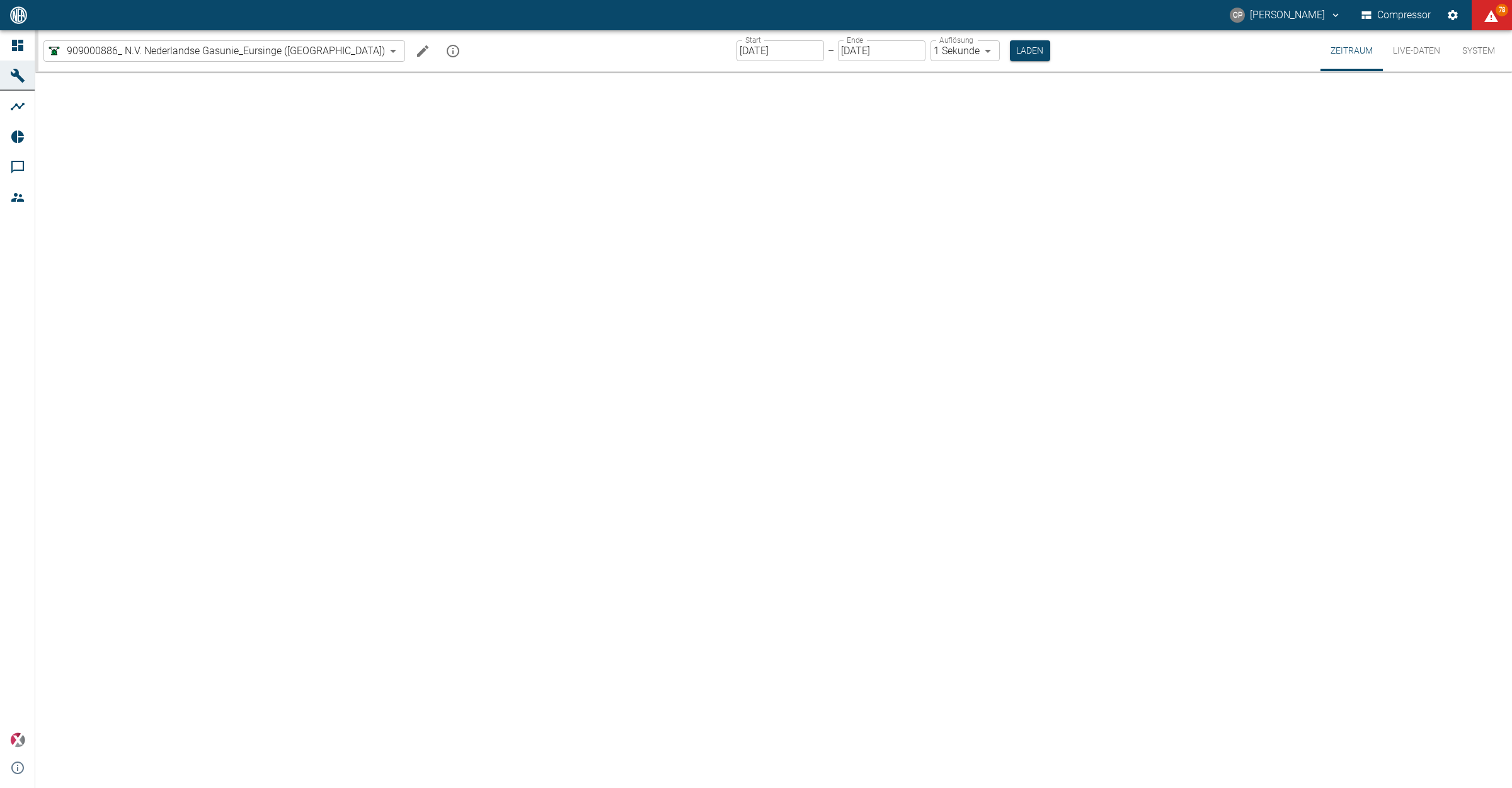
type input "2min"
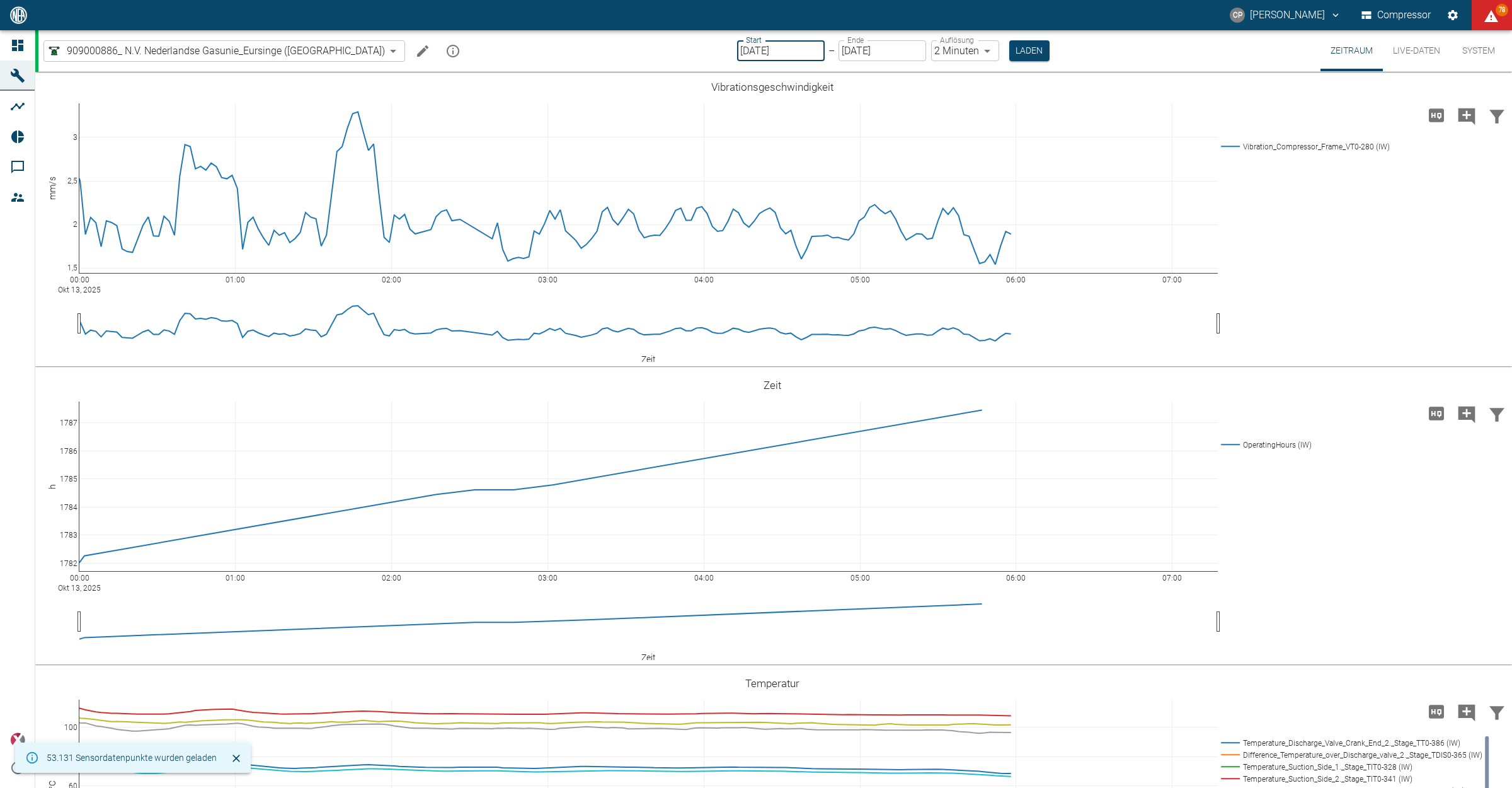
click at [737, 60] on input "[DATE]" at bounding box center [781, 50] width 87 height 20
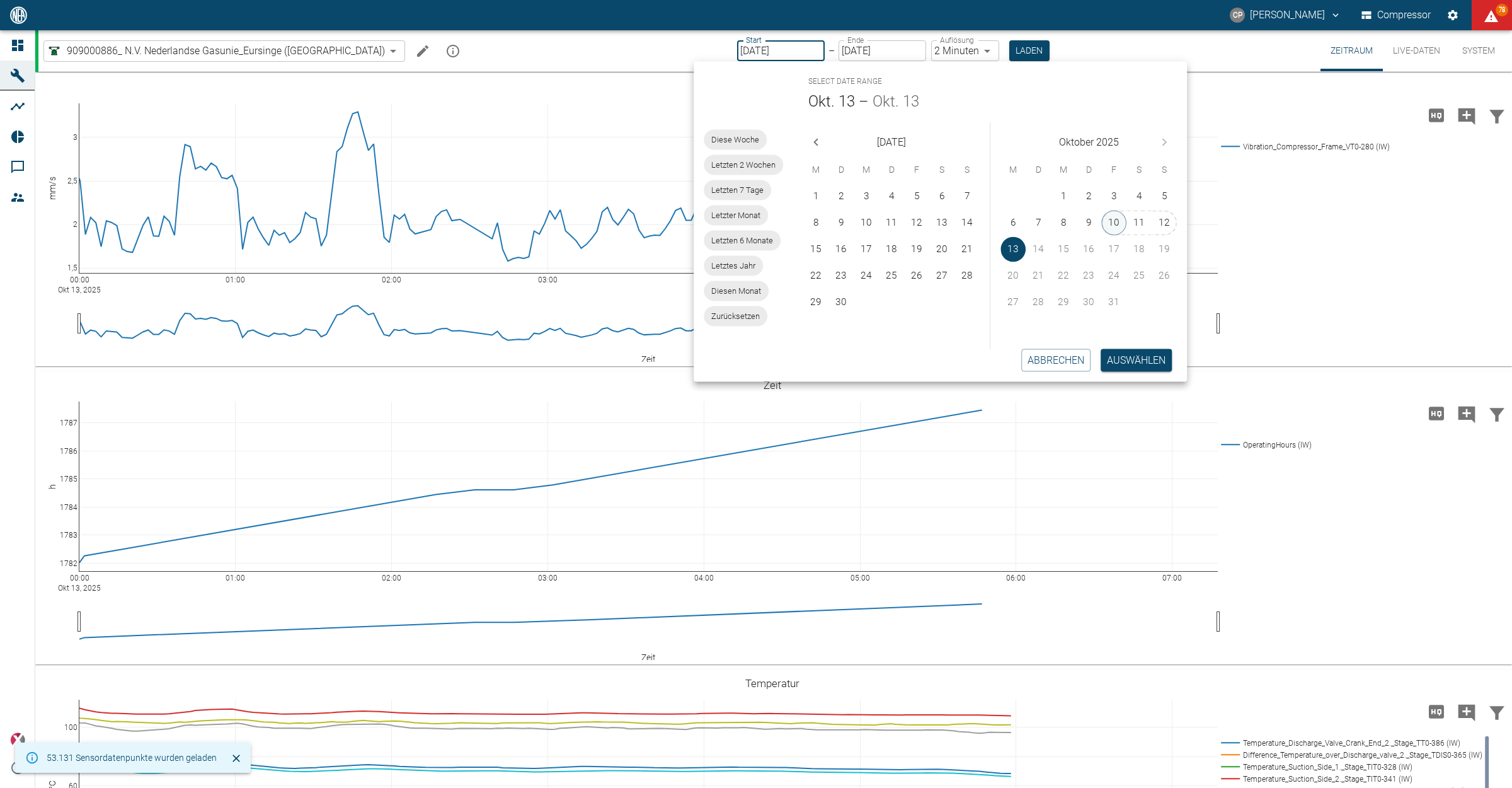
click at [1110, 218] on button "10" at bounding box center [1114, 223] width 25 height 25
type input "[DATE]"
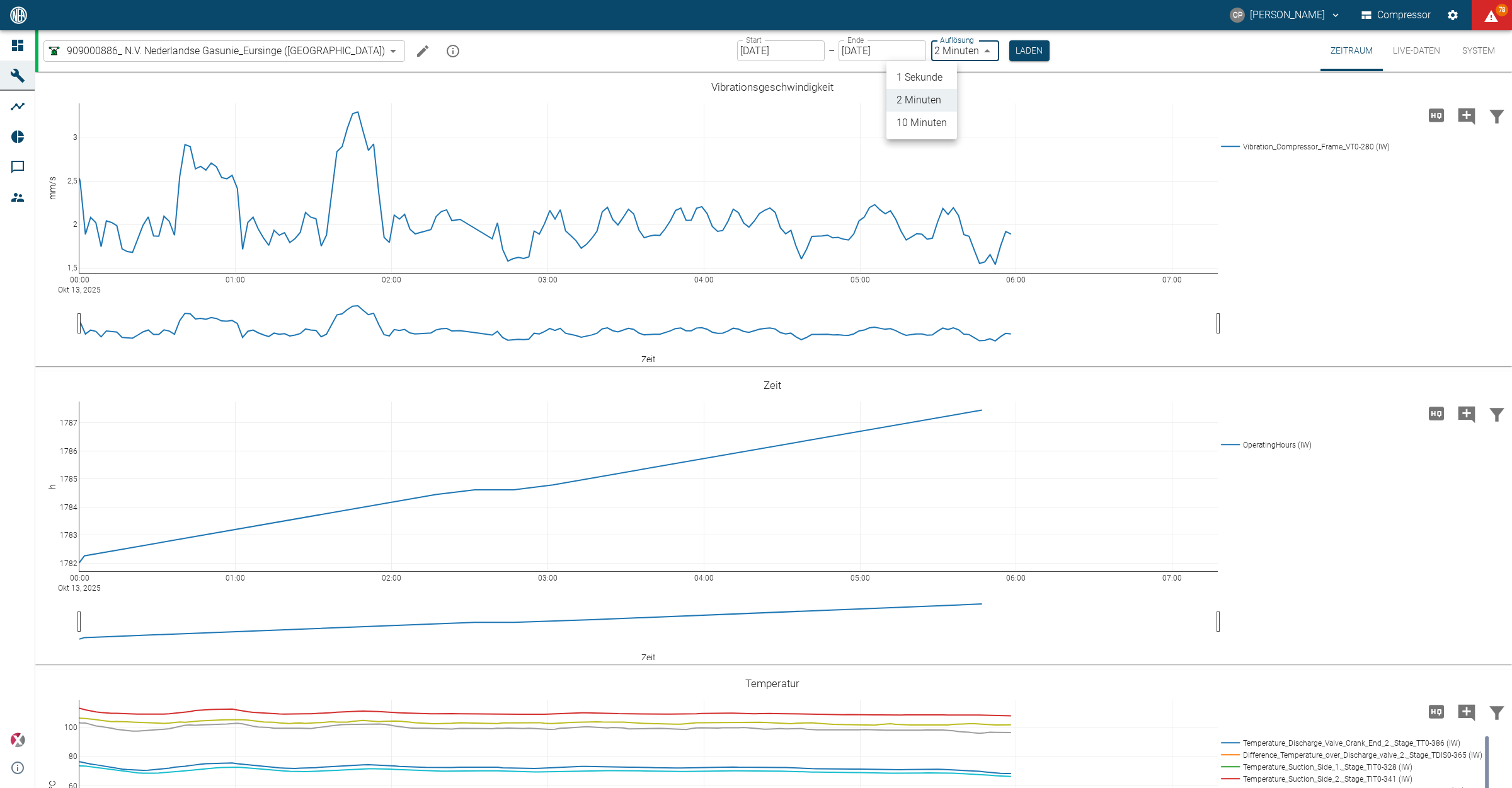
click at [945, 57] on body "CP Christoph Palm Compressor 78 Dashboard Maschinen Analysen Reports Kommentare…" at bounding box center [756, 394] width 1512 height 788
click at [940, 73] on li "1 Sekunde" at bounding box center [921, 77] width 70 height 23
type input "1sec"
click at [1010, 50] on button "Laden" at bounding box center [1030, 50] width 40 height 20
